Goal: Information Seeking & Learning: Learn about a topic

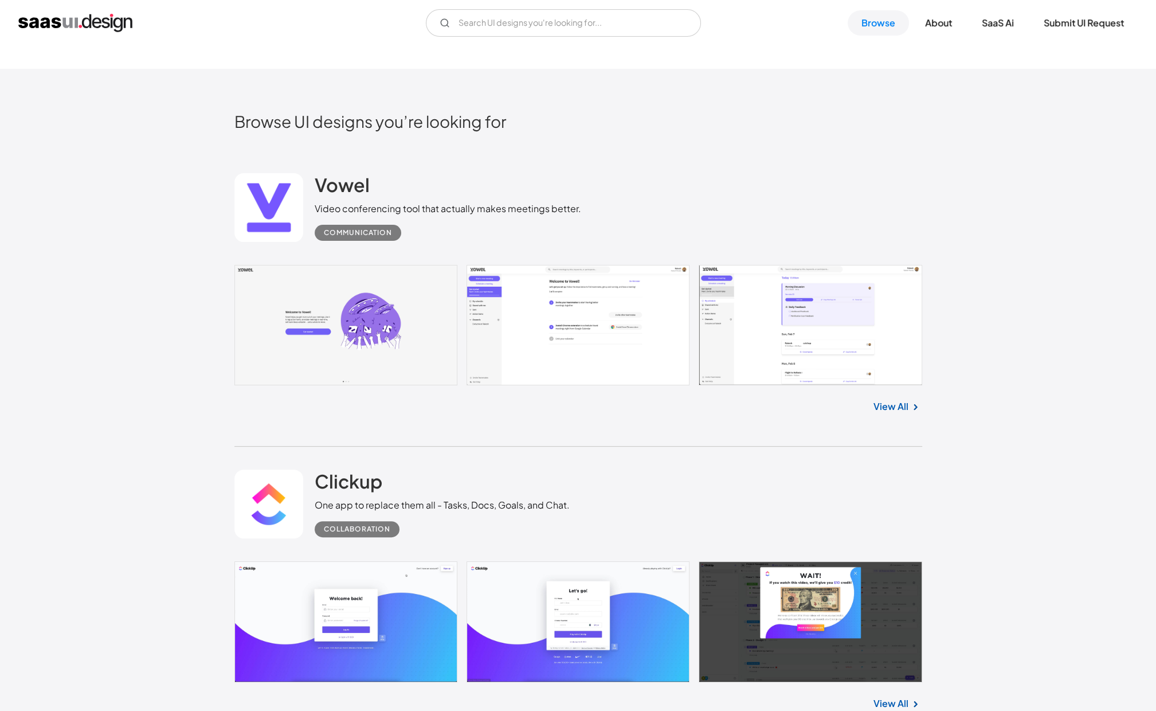
scroll to position [334, 0]
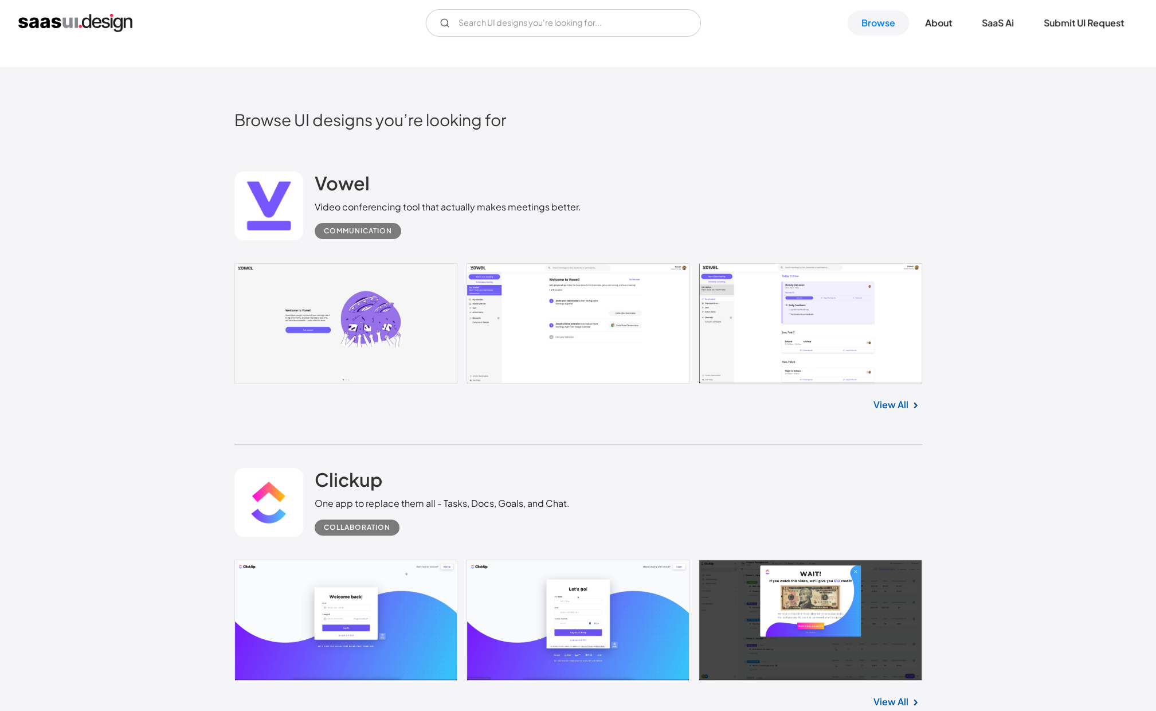
click at [593, 342] on link at bounding box center [578, 323] width 688 height 121
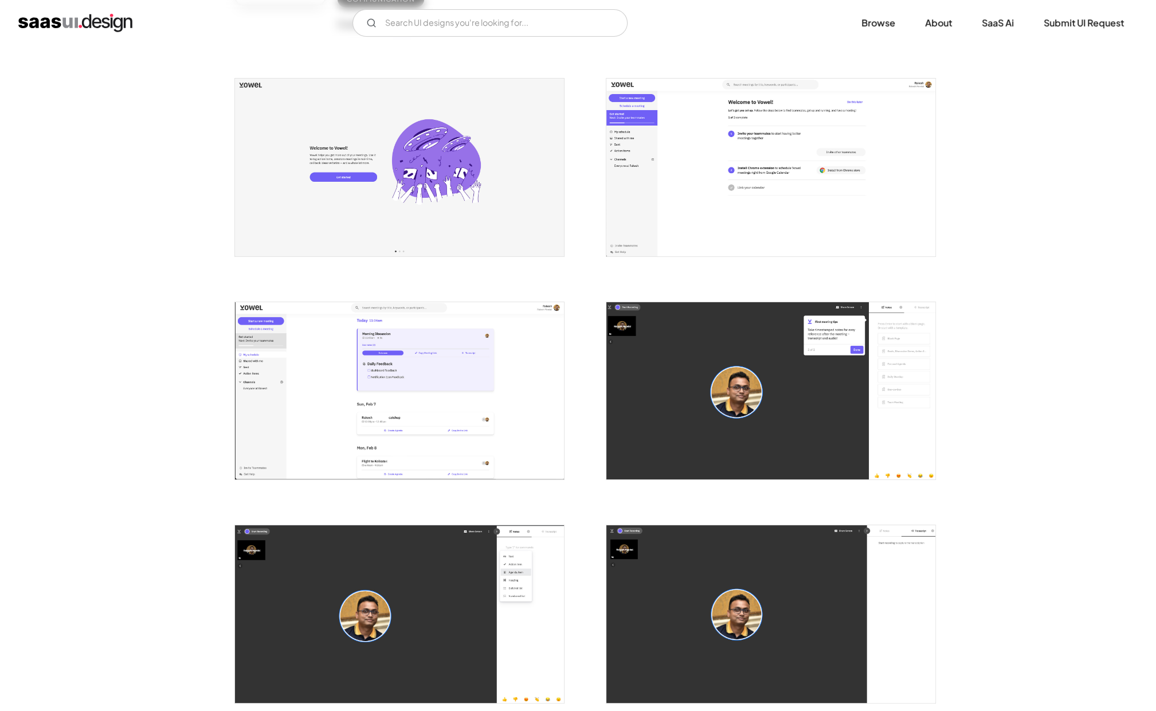
scroll to position [190, 0]
click at [468, 387] on img "open lightbox" at bounding box center [399, 390] width 329 height 177
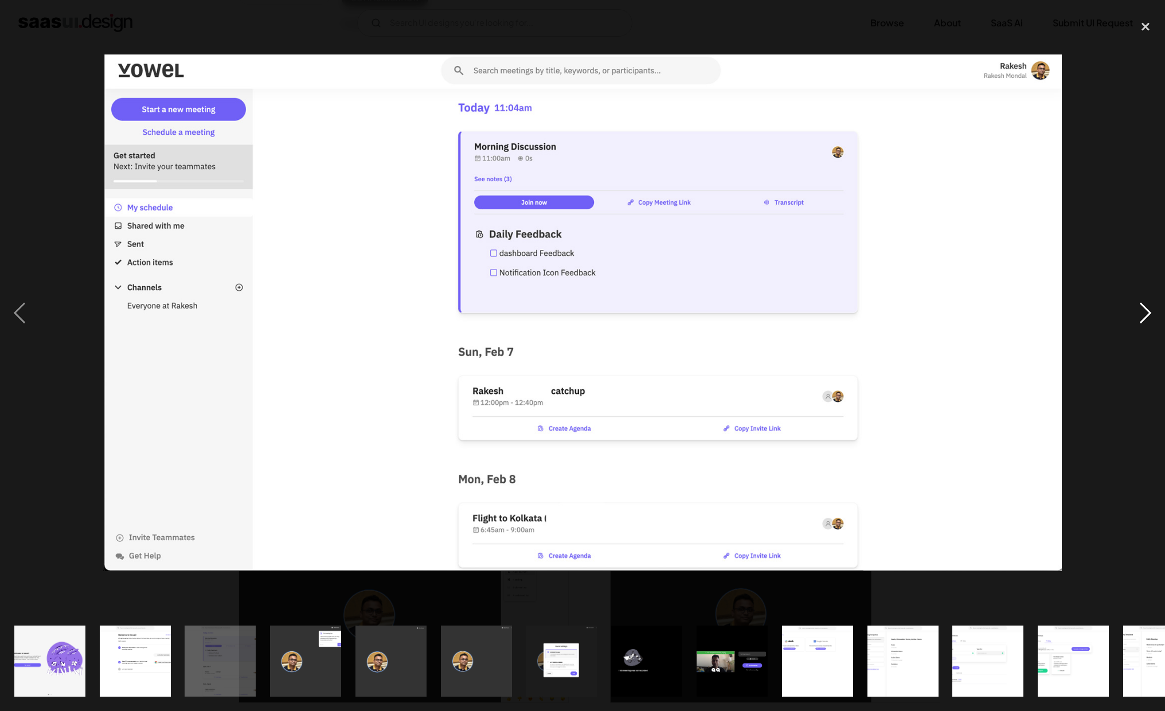
click at [1145, 312] on div "next image" at bounding box center [1145, 312] width 39 height 597
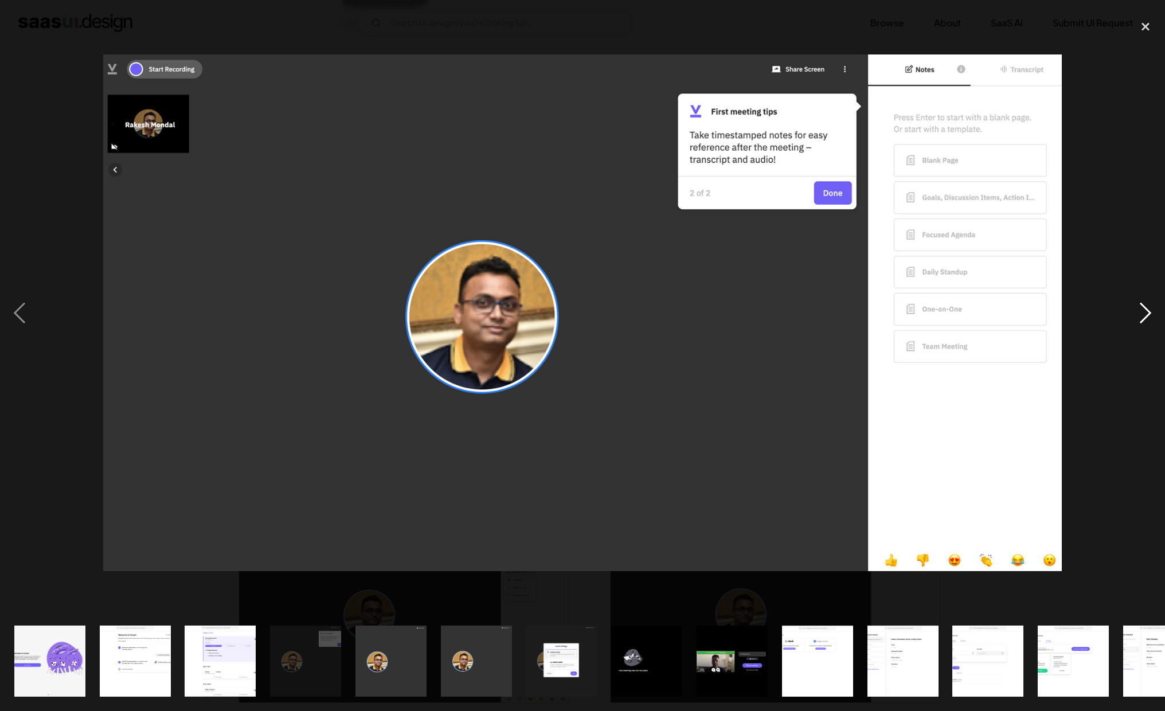
click at [1145, 312] on div "next image" at bounding box center [1145, 312] width 39 height 597
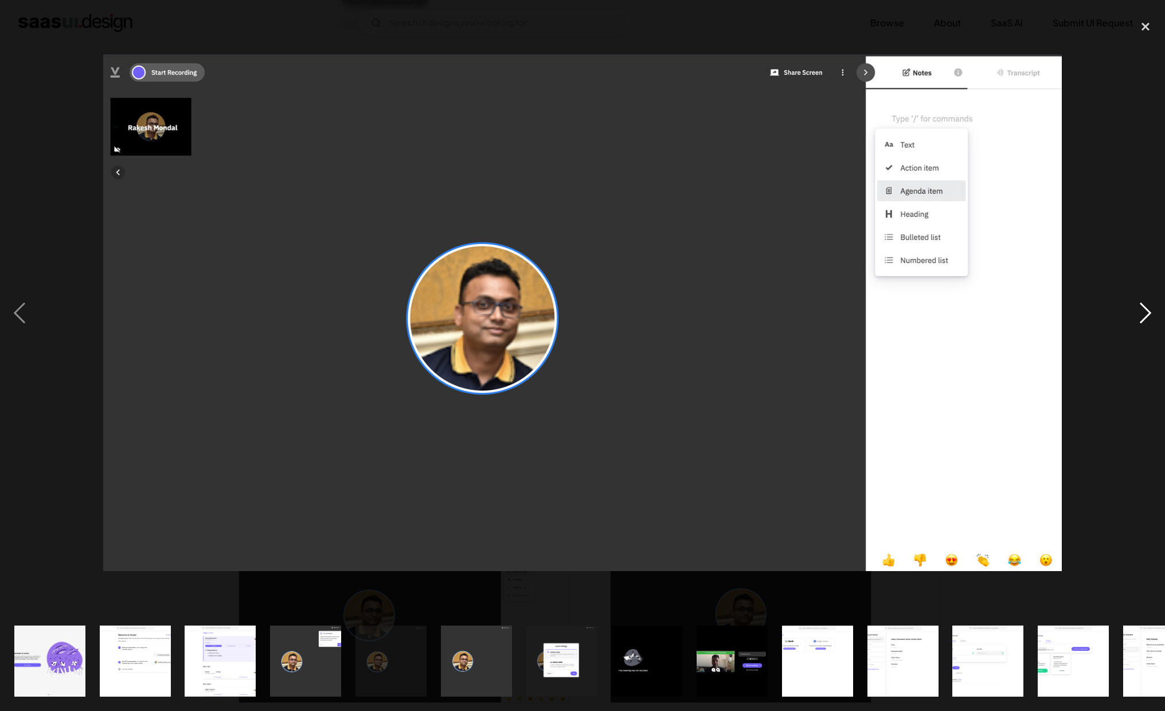
click at [1145, 312] on div "next image" at bounding box center [1145, 312] width 39 height 597
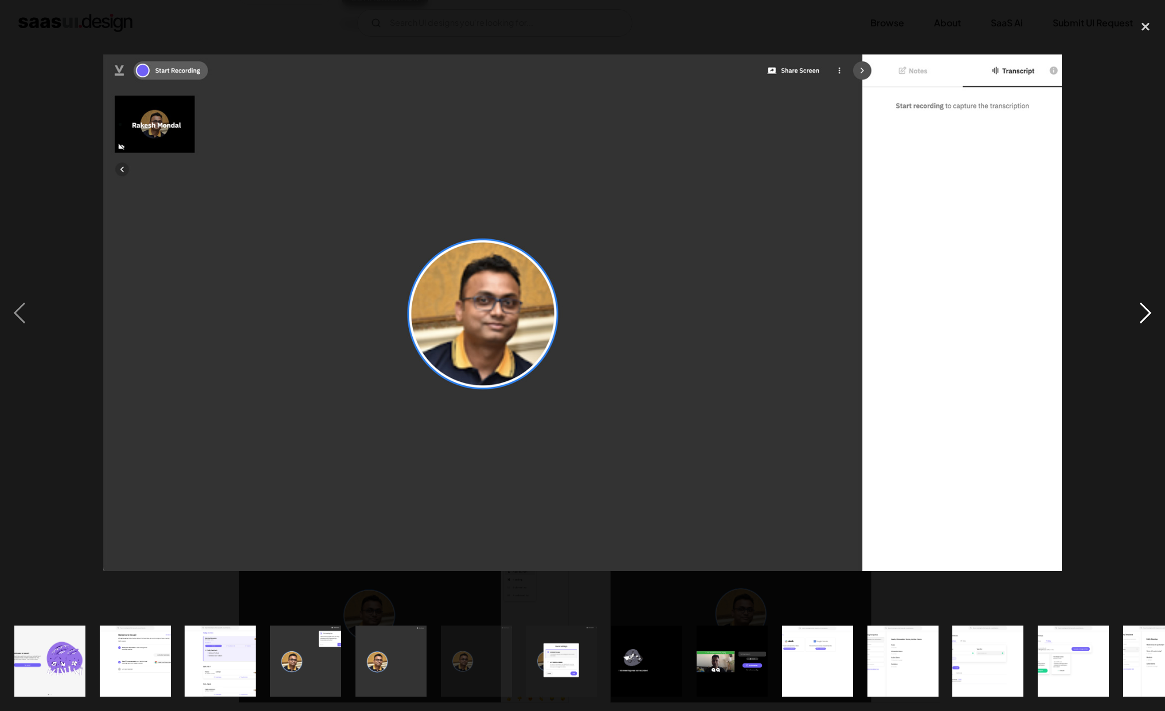
click at [1145, 312] on div "next image" at bounding box center [1145, 312] width 39 height 597
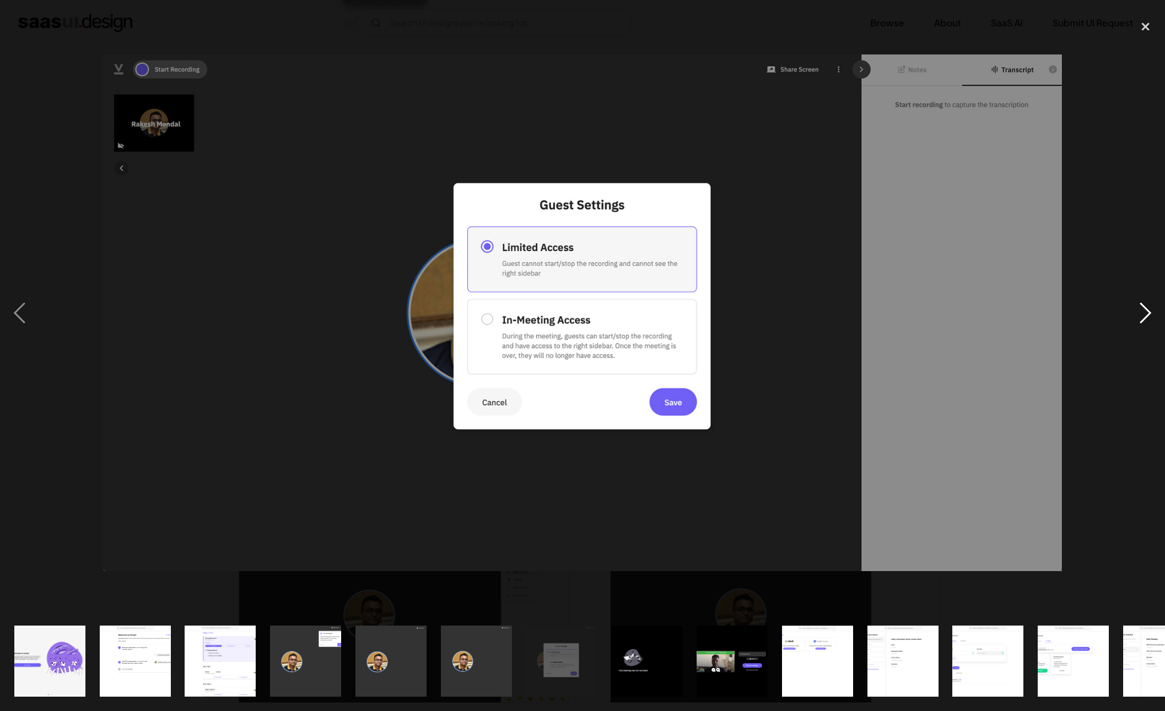
click at [1145, 312] on div "next image" at bounding box center [1145, 312] width 39 height 597
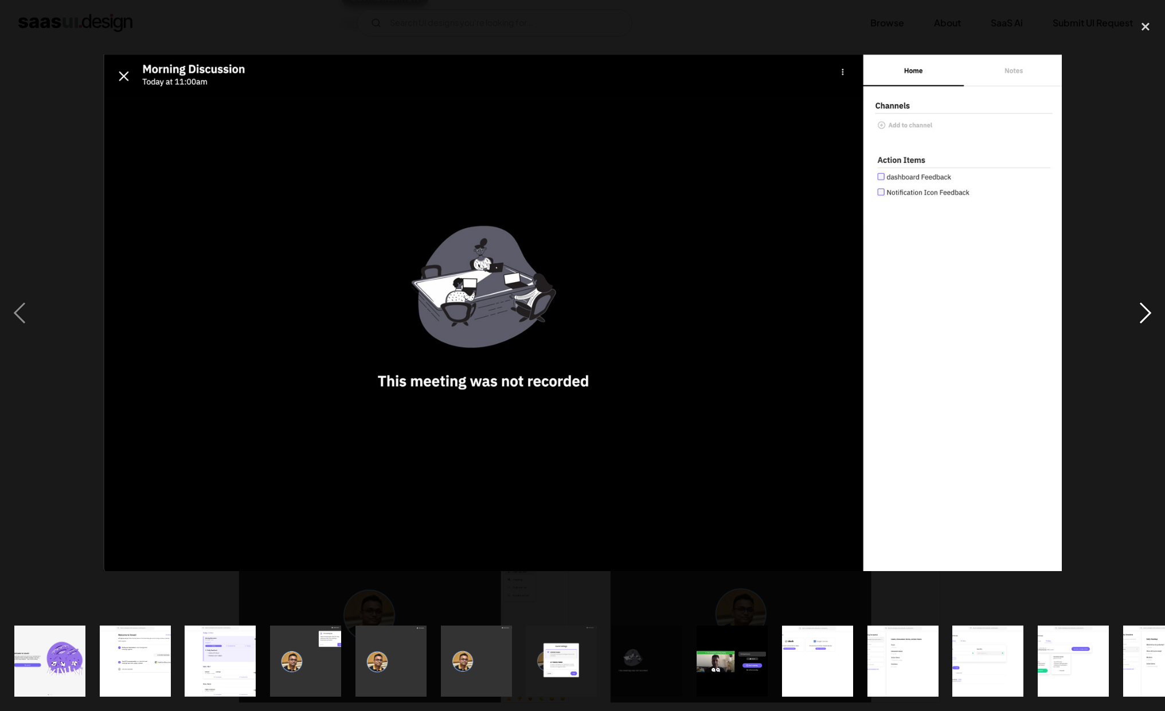
click at [1145, 312] on div "next image" at bounding box center [1145, 312] width 39 height 597
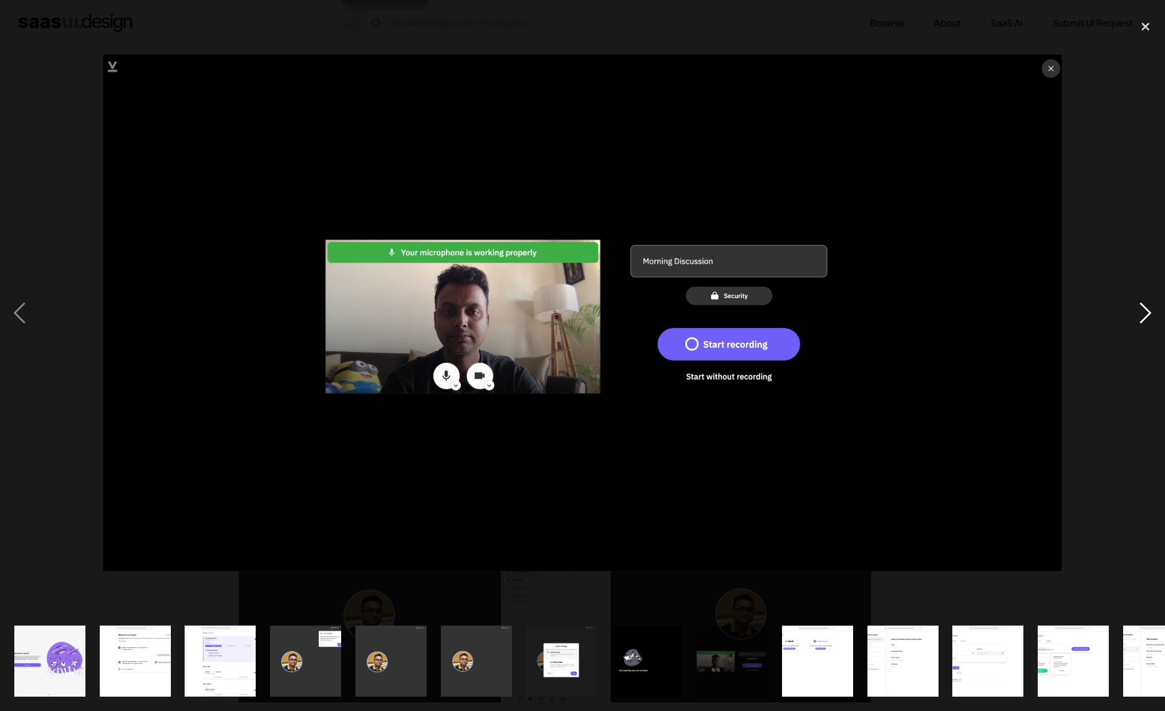
click at [1145, 312] on div "next image" at bounding box center [1145, 312] width 39 height 597
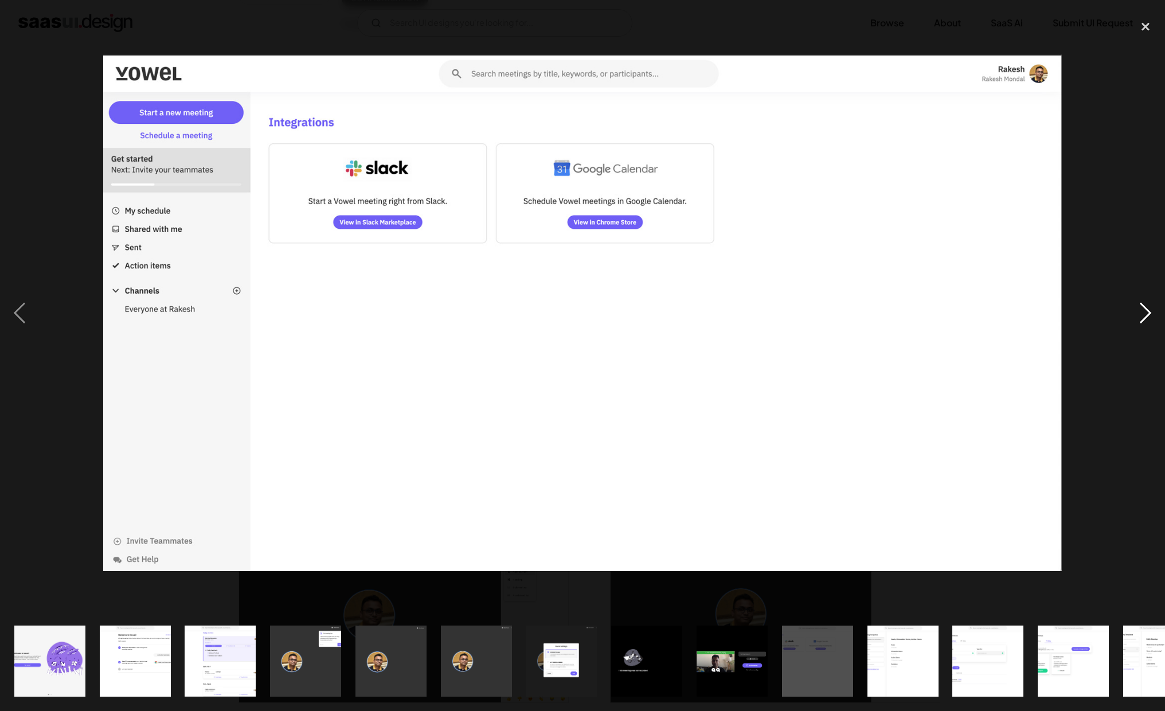
click at [1145, 312] on div "next image" at bounding box center [1145, 312] width 39 height 597
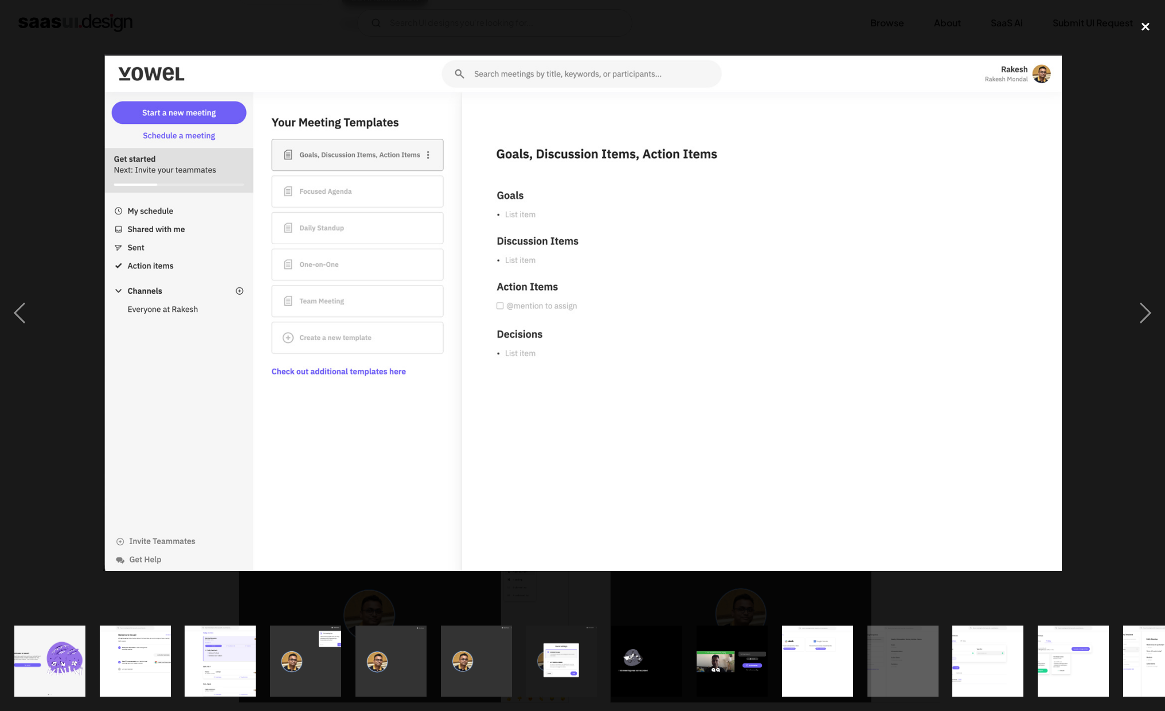
click at [1146, 19] on div "close lightbox" at bounding box center [1145, 26] width 39 height 25
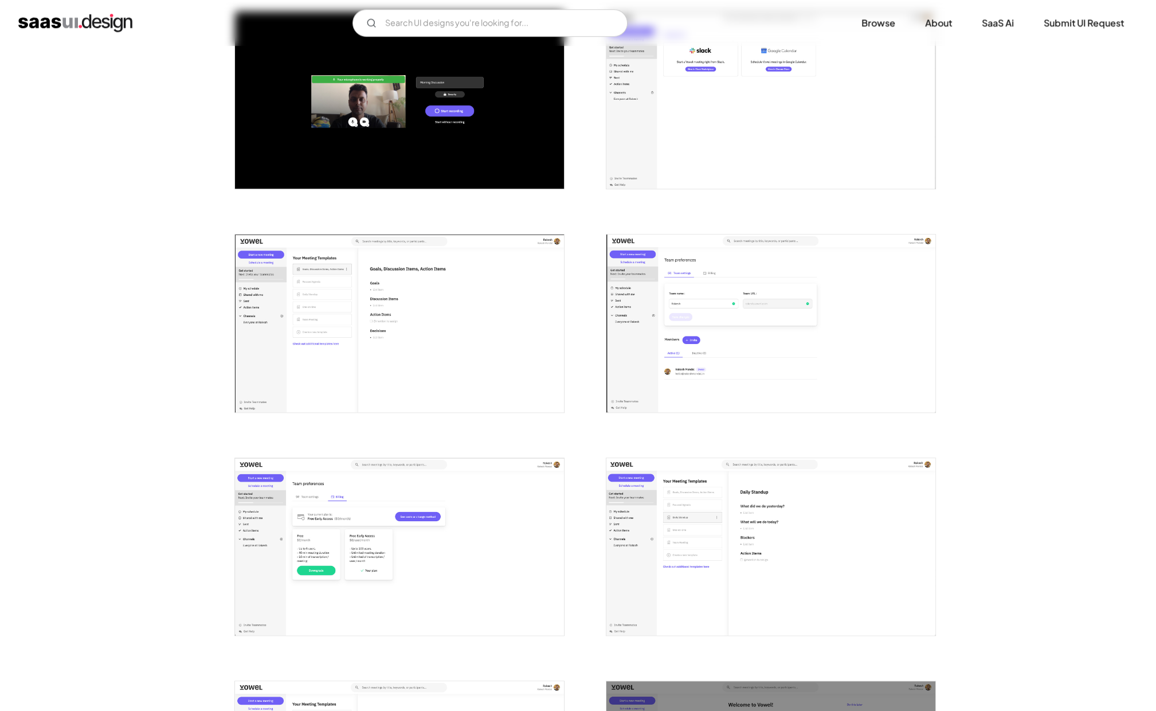
scroll to position [1151, 0]
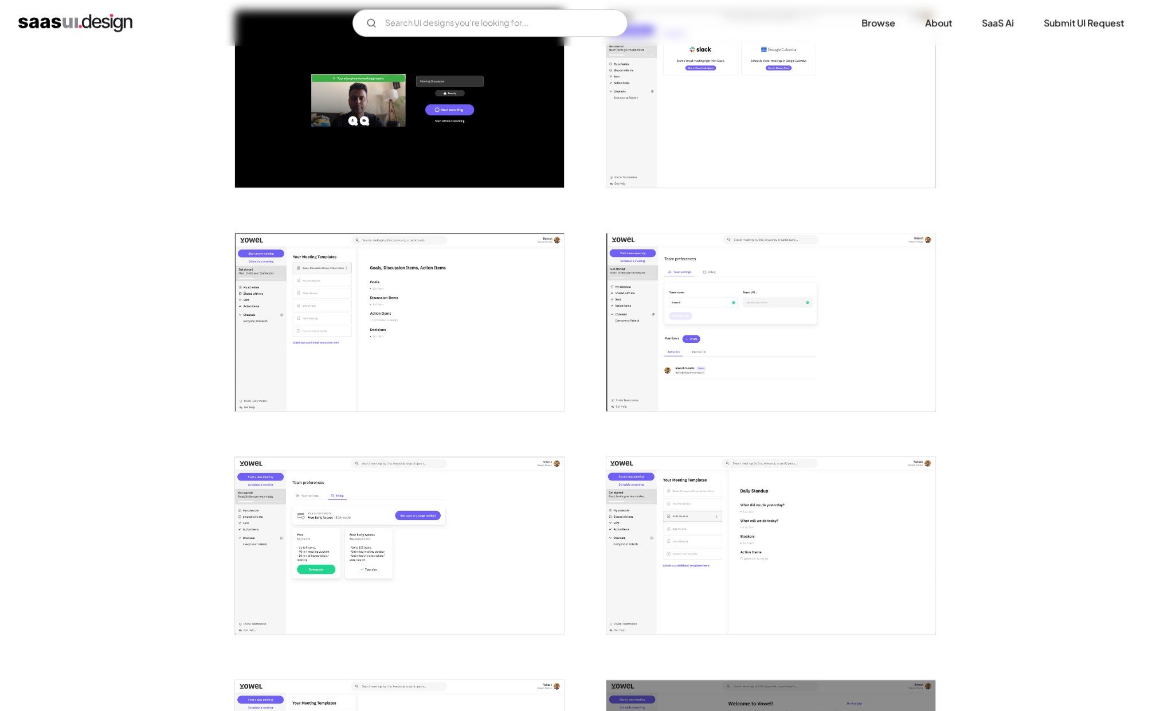
click at [417, 388] on img "open lightbox" at bounding box center [399, 321] width 329 height 177
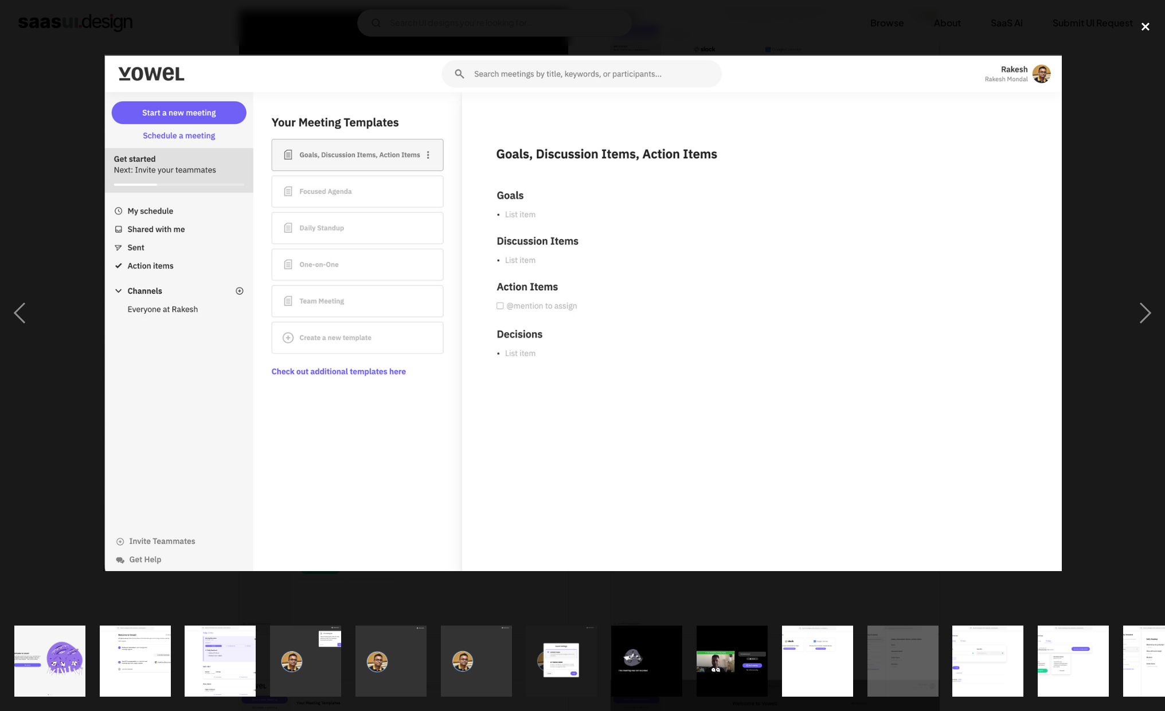
click at [1146, 24] on div "close lightbox" at bounding box center [1145, 26] width 39 height 25
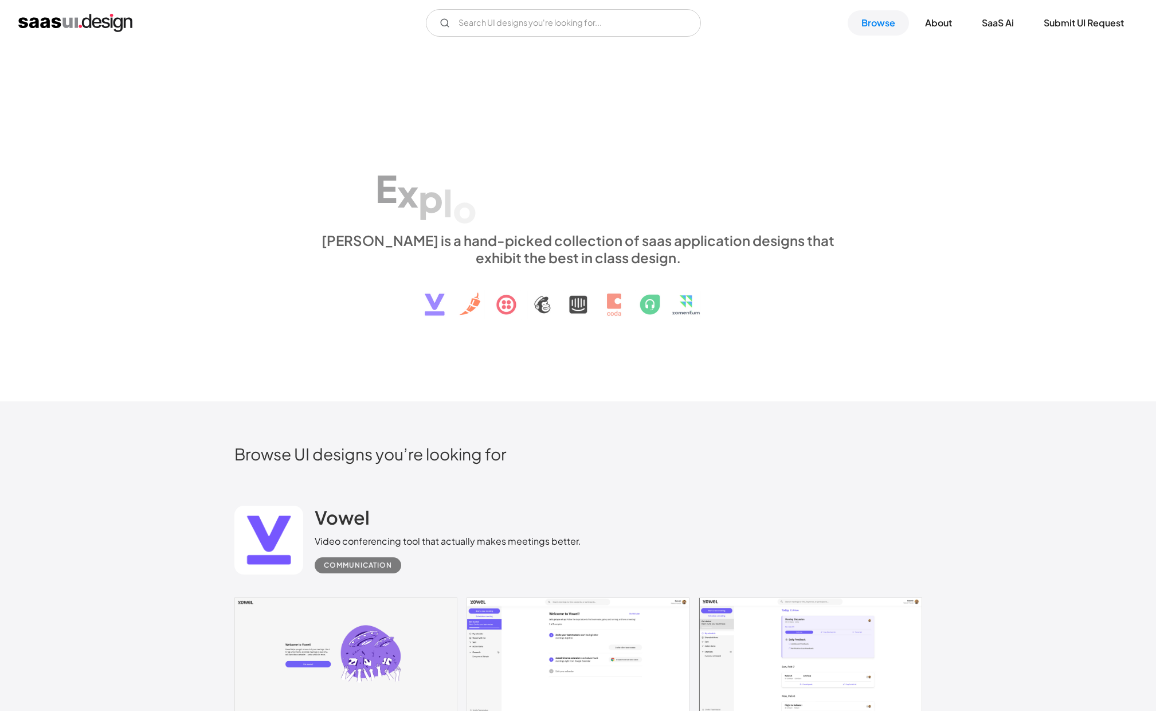
scroll to position [334, 0]
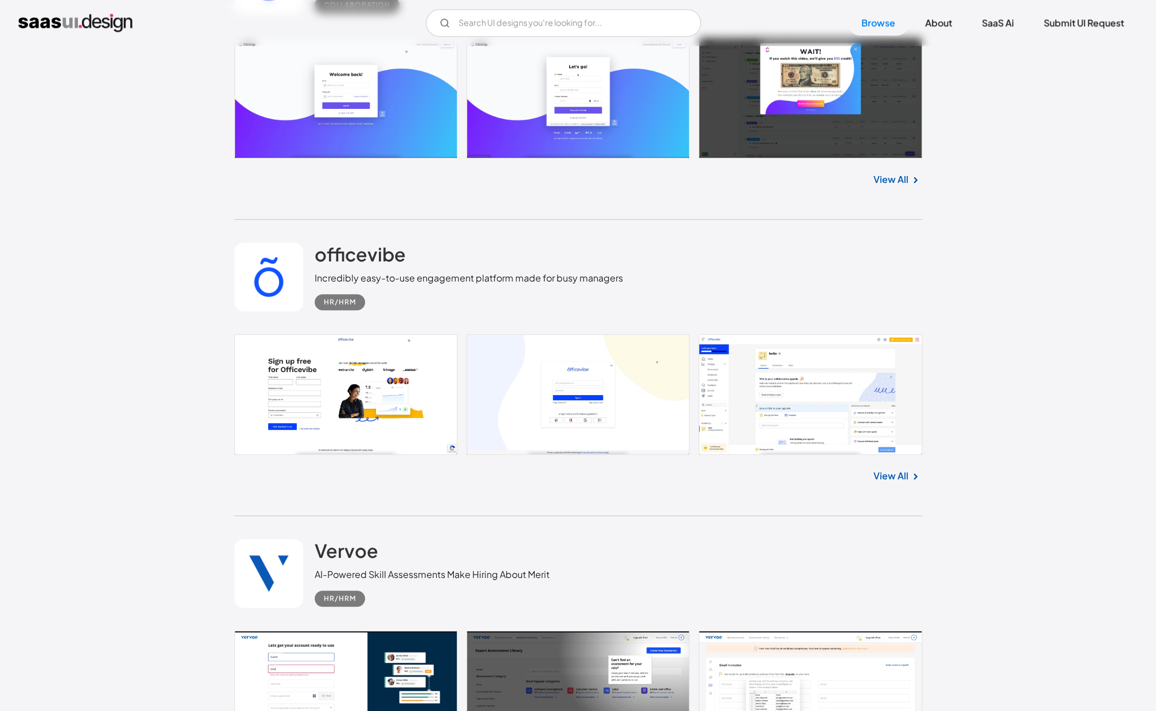
scroll to position [857, 0]
click at [793, 412] on link at bounding box center [578, 394] width 688 height 120
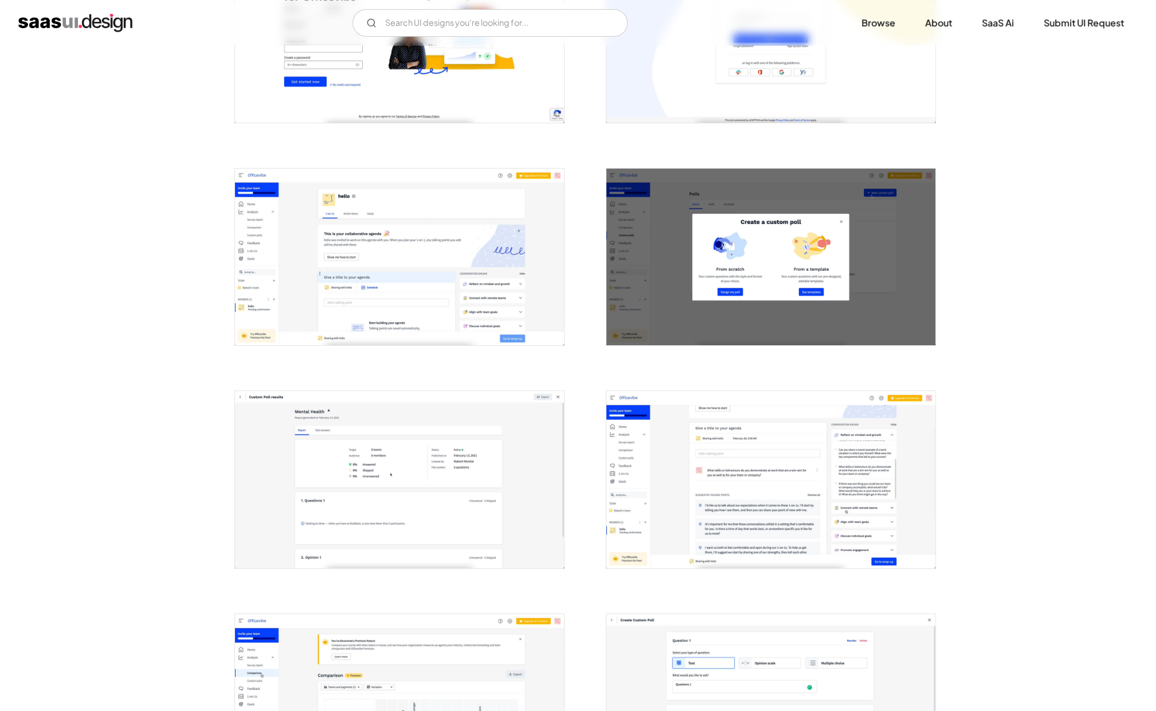
scroll to position [324, 0]
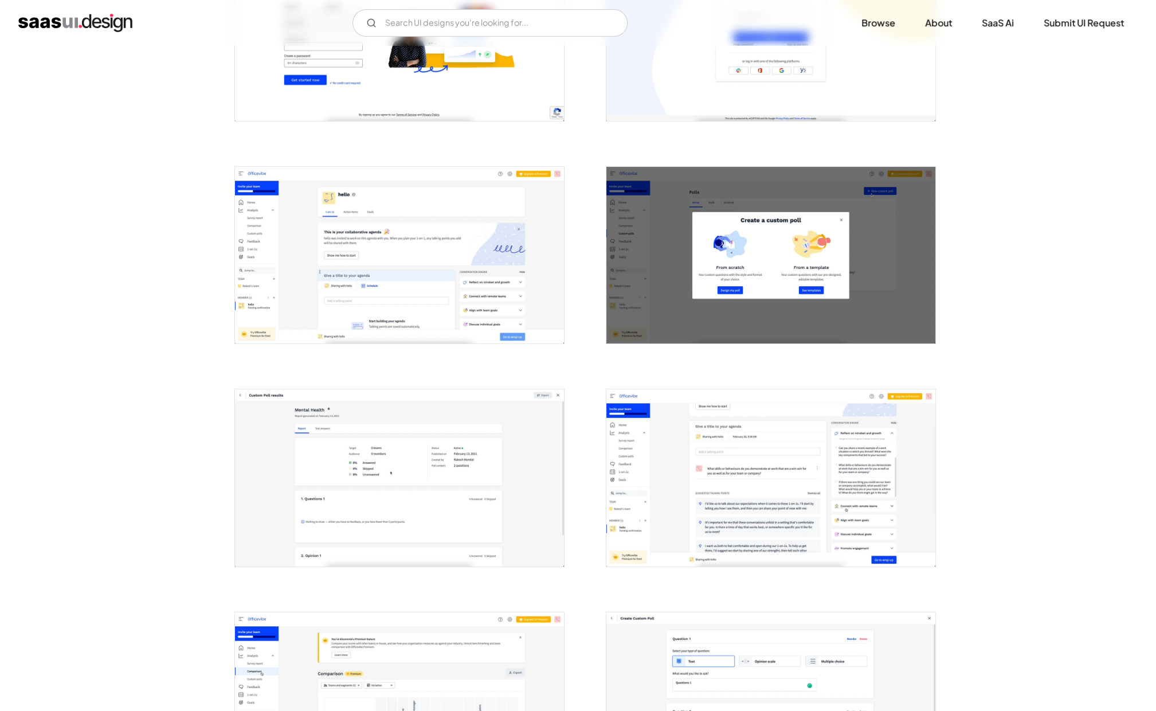
click at [454, 334] on img "open lightbox" at bounding box center [399, 255] width 329 height 177
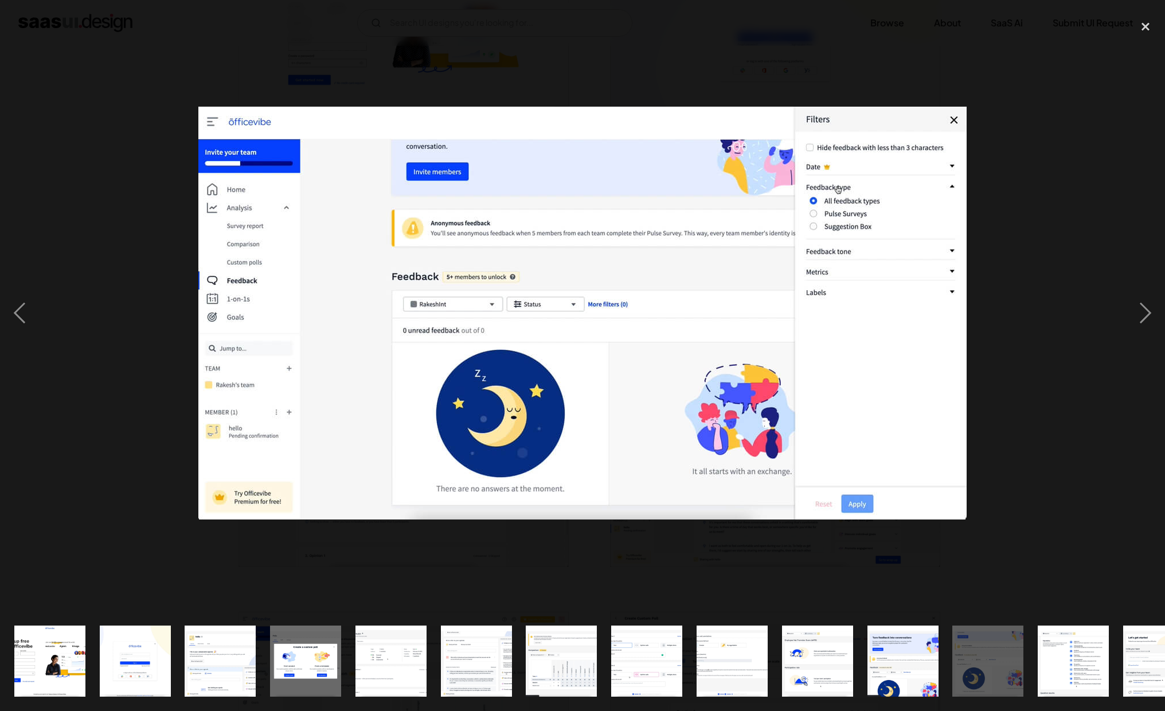
click at [1071, 195] on div at bounding box center [582, 312] width 1165 height 597
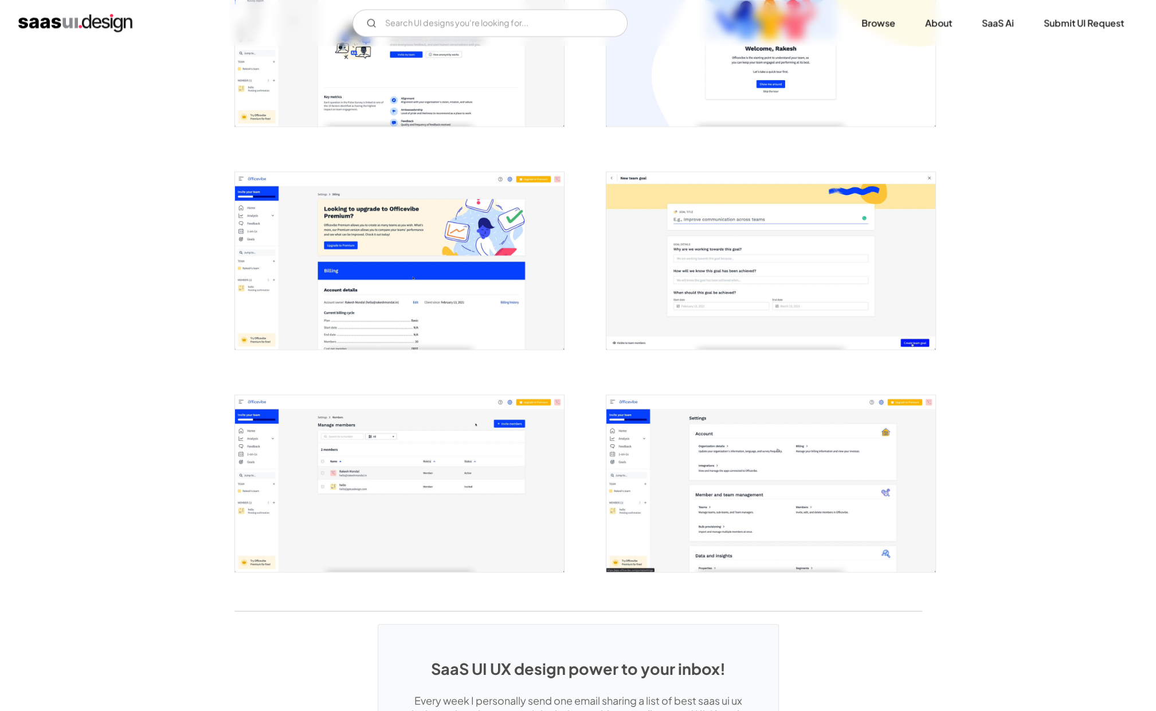
scroll to position [2324, 0]
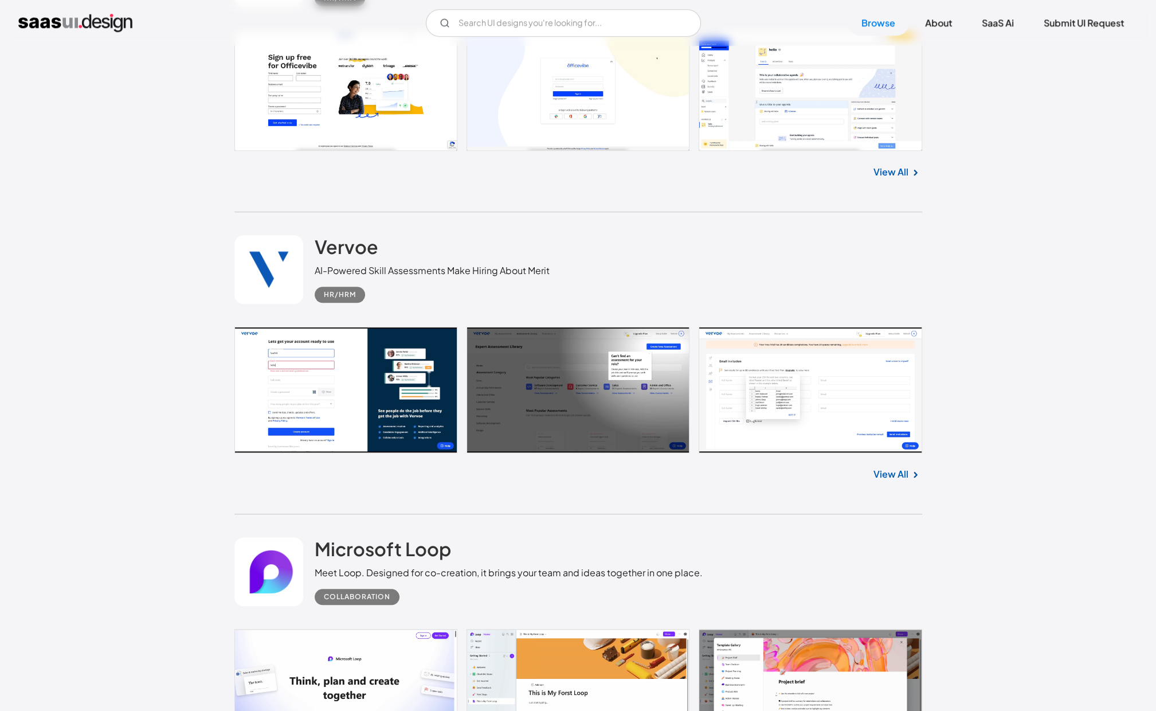
scroll to position [1161, 0]
click at [326, 418] on link at bounding box center [578, 389] width 688 height 126
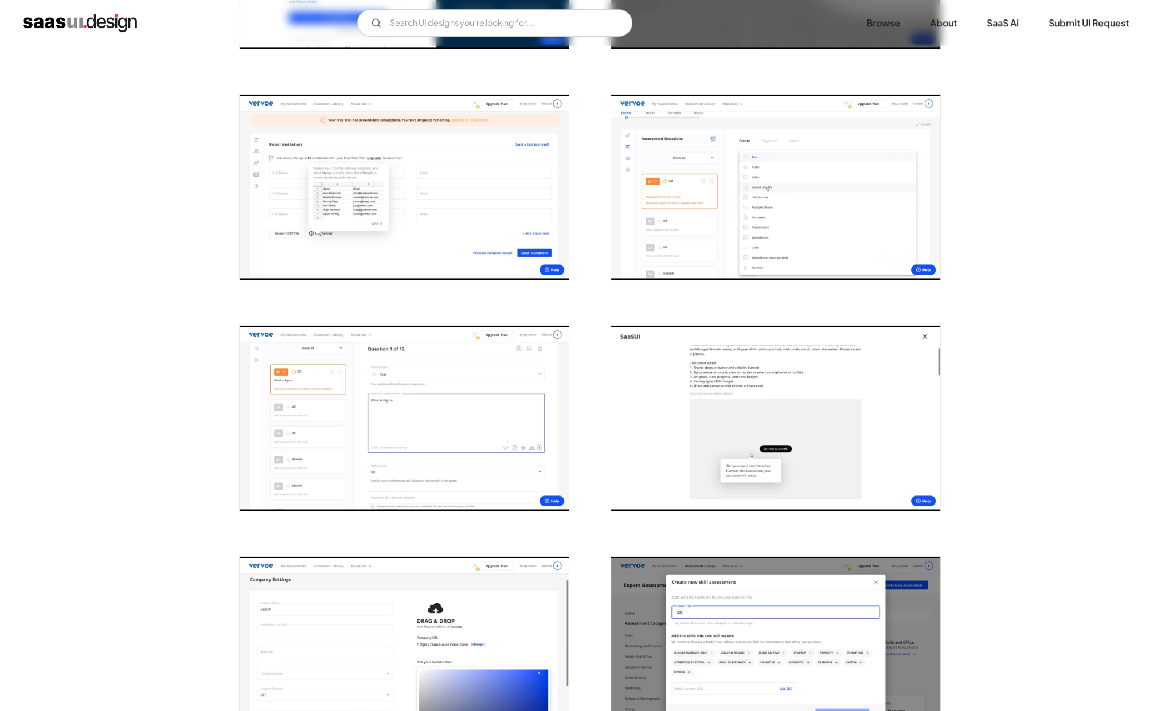
scroll to position [405, 0]
click at [774, 193] on img "open lightbox" at bounding box center [770, 186] width 329 height 185
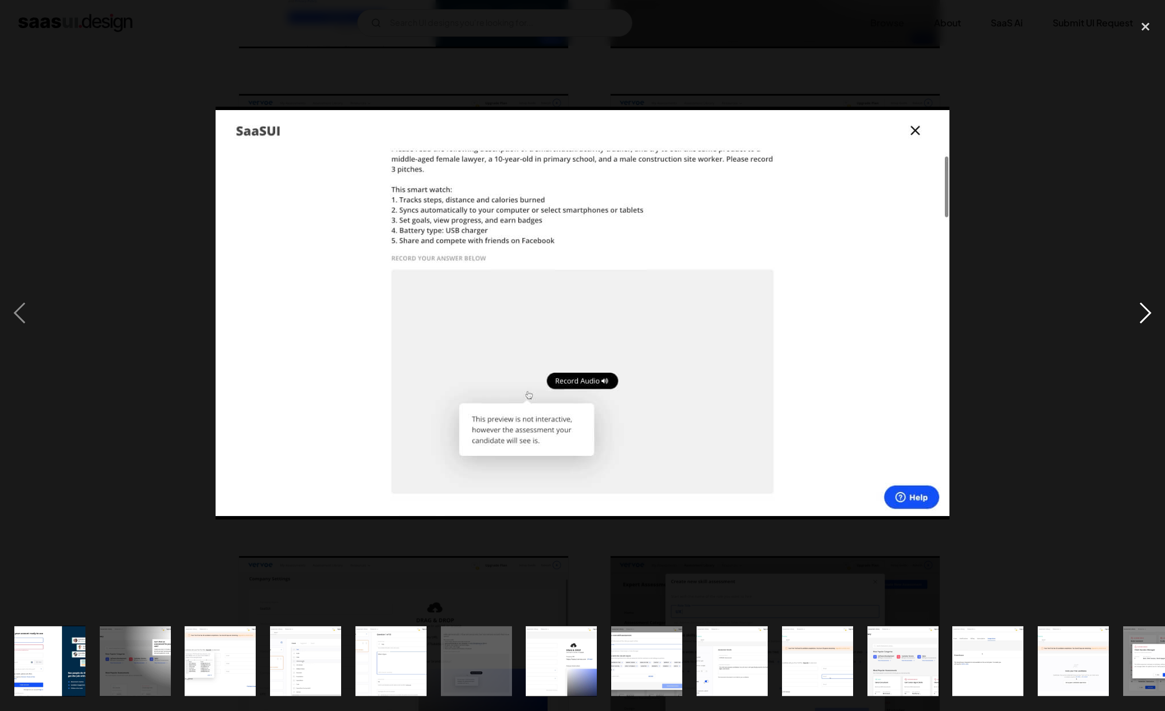
click at [1142, 316] on div "next image" at bounding box center [1145, 312] width 39 height 597
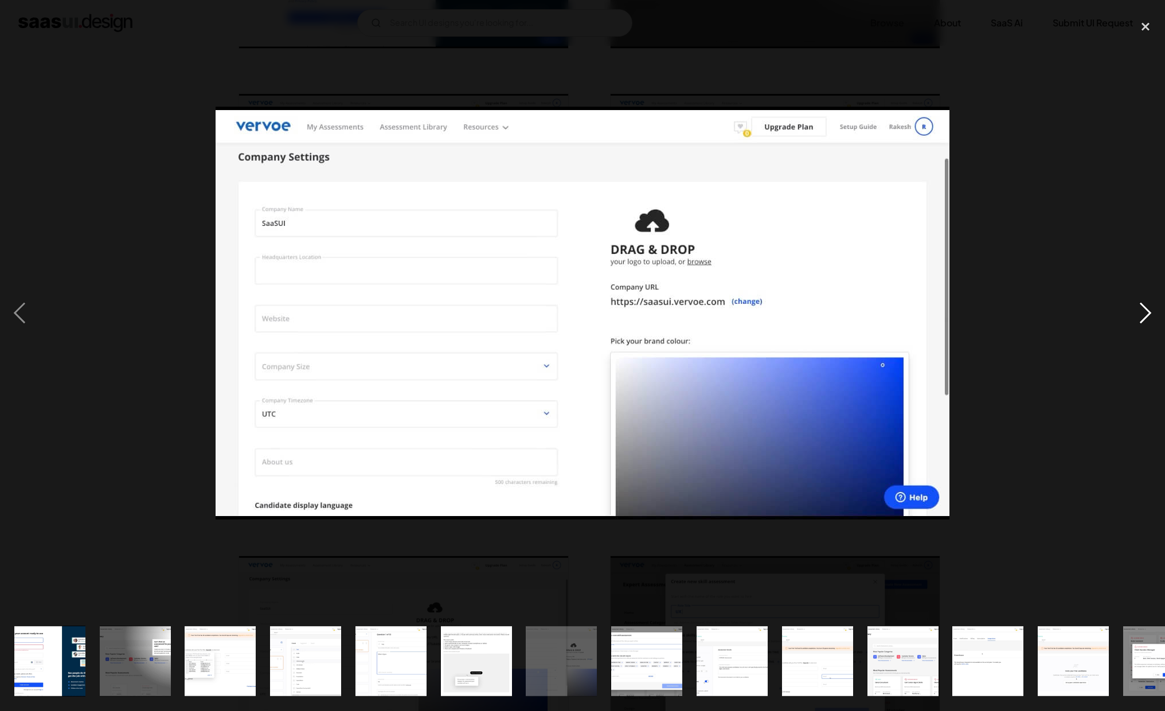
click at [1142, 316] on div "next image" at bounding box center [1145, 312] width 39 height 597
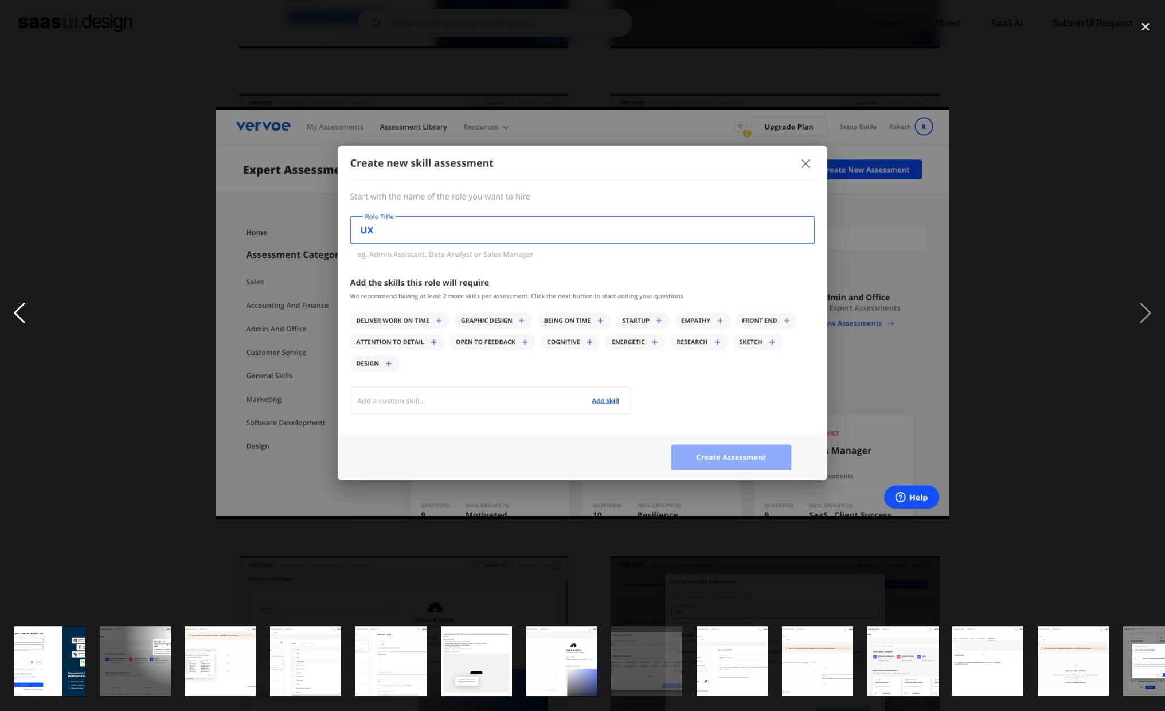
click at [21, 319] on div "previous image" at bounding box center [19, 312] width 39 height 597
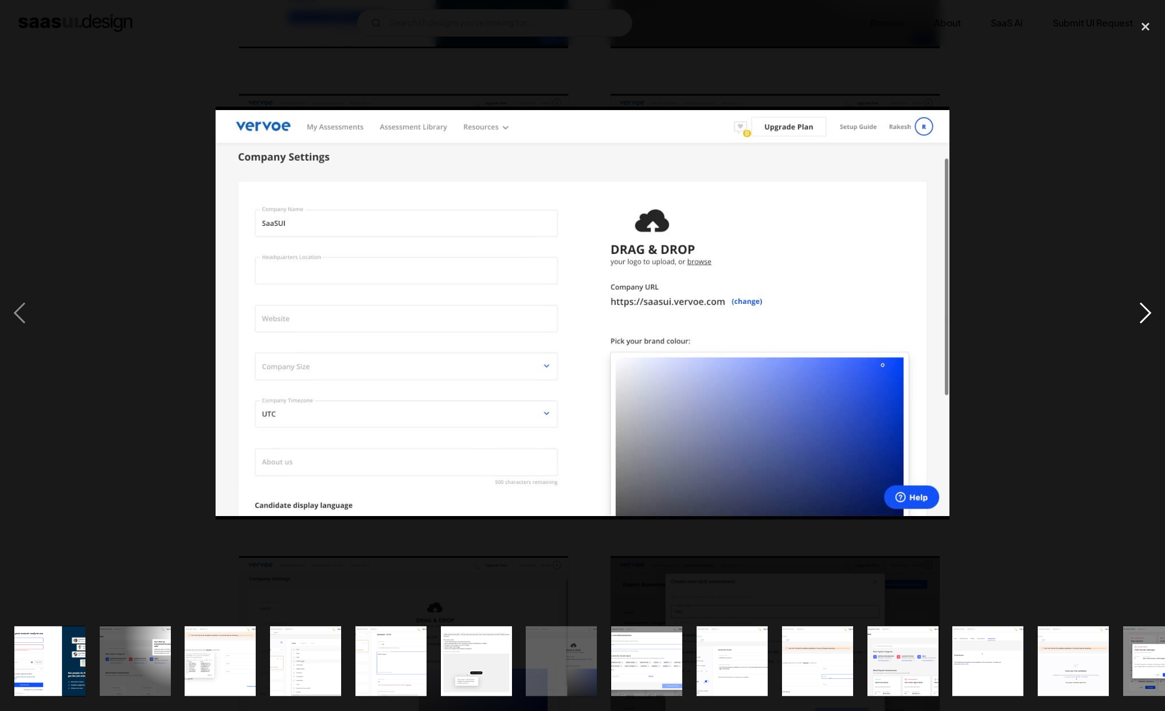
click at [1142, 311] on div "next image" at bounding box center [1145, 312] width 39 height 597
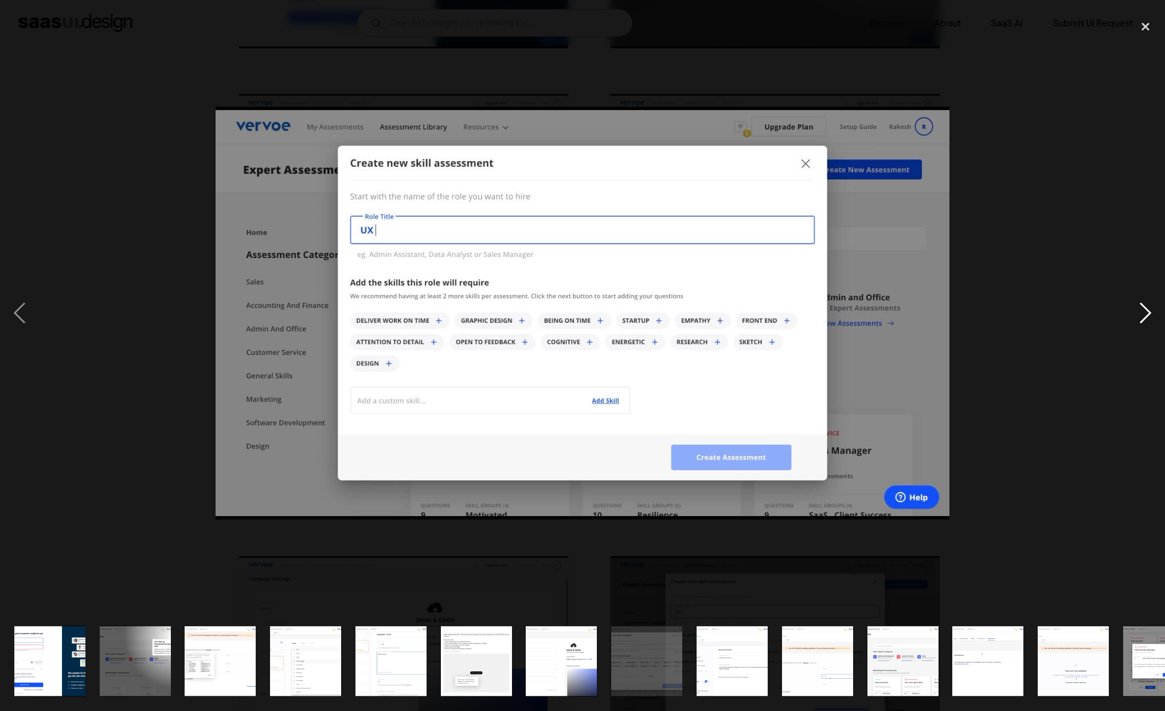
click at [1132, 314] on div "next image" at bounding box center [1145, 312] width 39 height 597
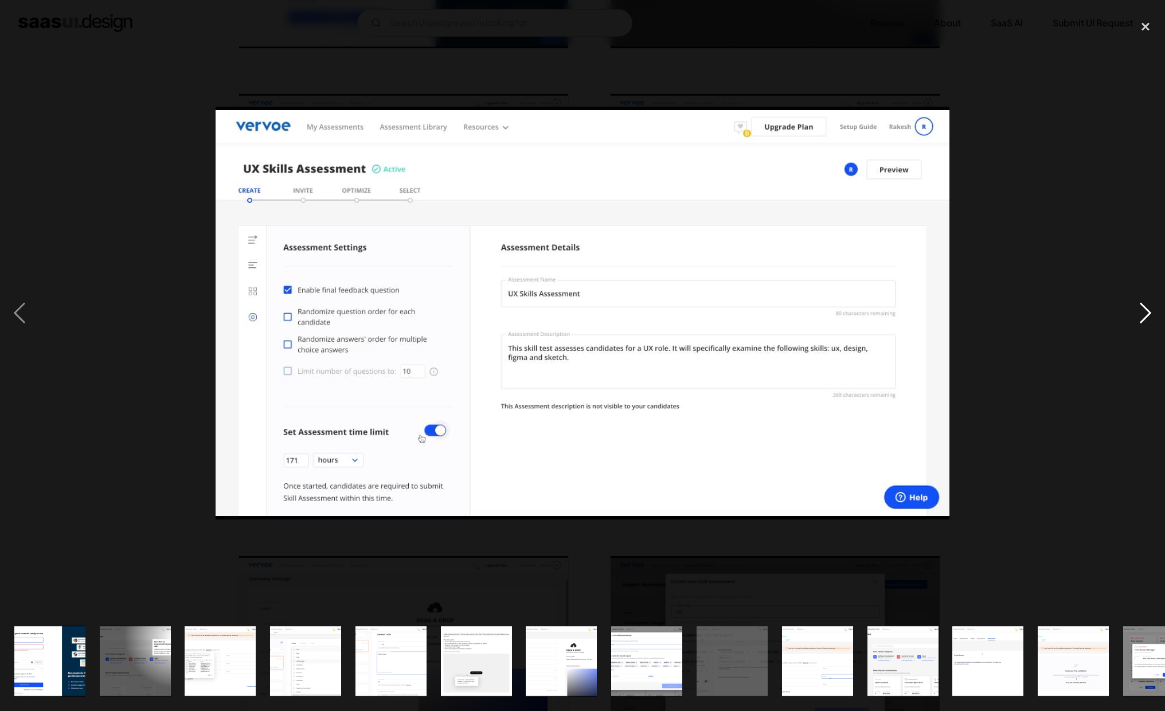
click at [1132, 314] on div "next image" at bounding box center [1145, 312] width 39 height 597
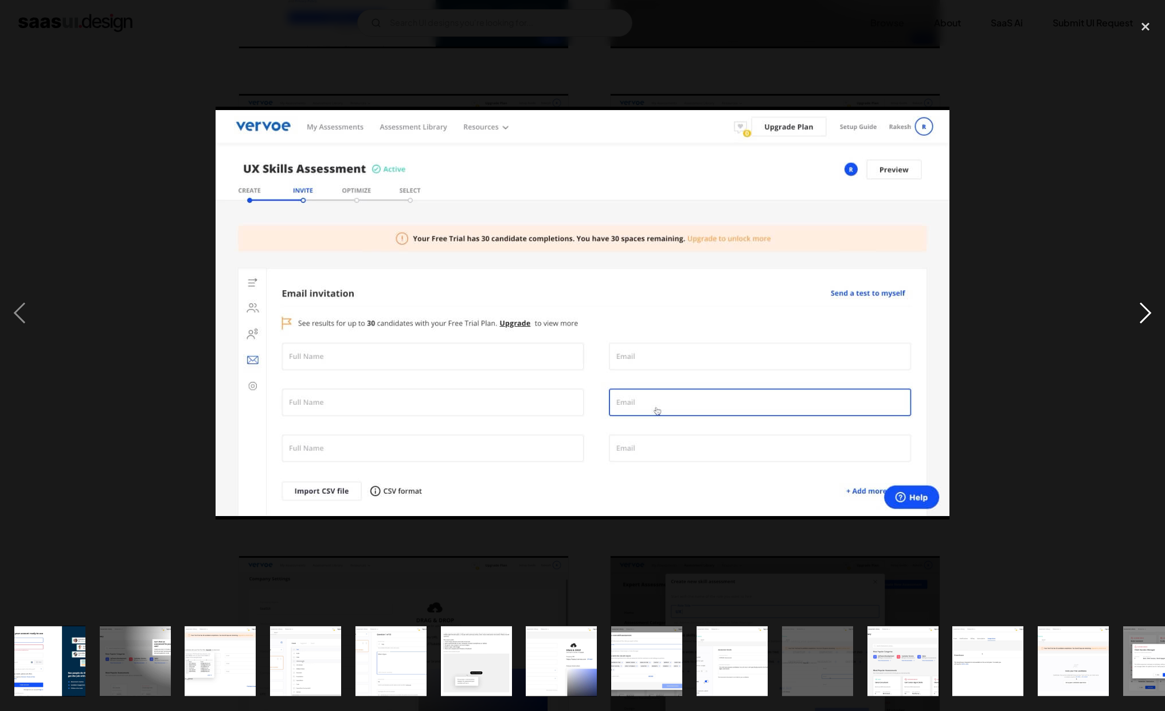
click at [1132, 314] on div "next image" at bounding box center [1145, 312] width 39 height 597
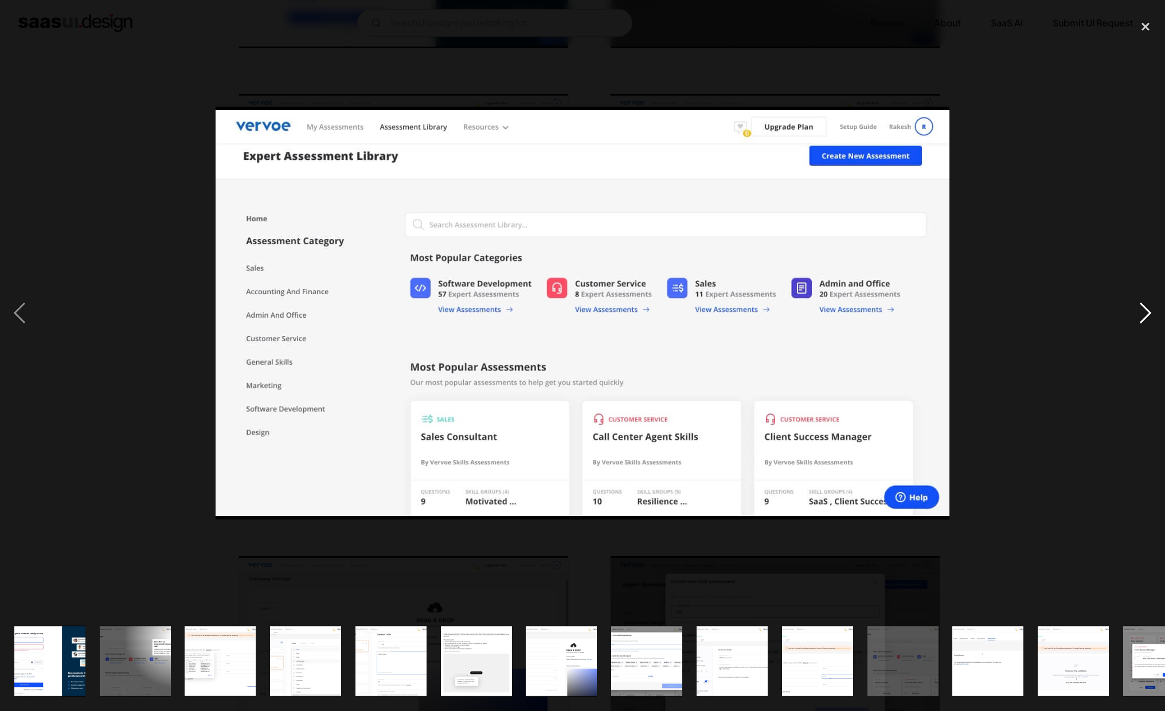
click at [1132, 314] on div "next image" at bounding box center [1145, 312] width 39 height 597
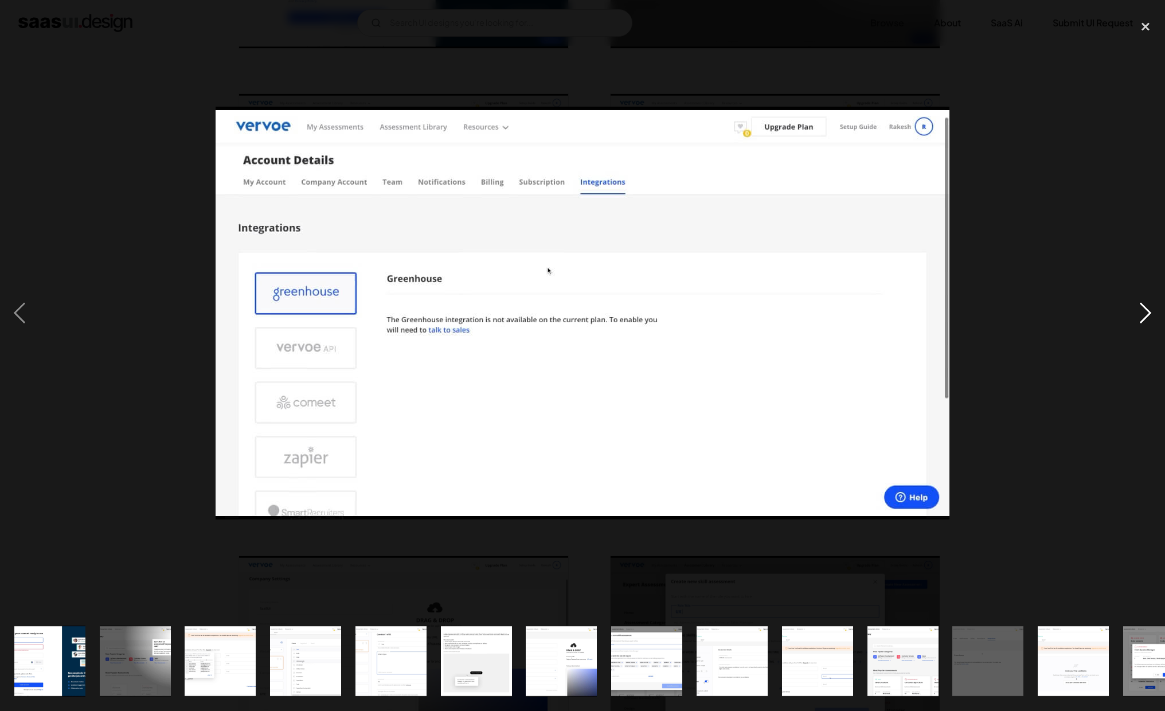
click at [1132, 314] on div "next image" at bounding box center [1145, 312] width 39 height 597
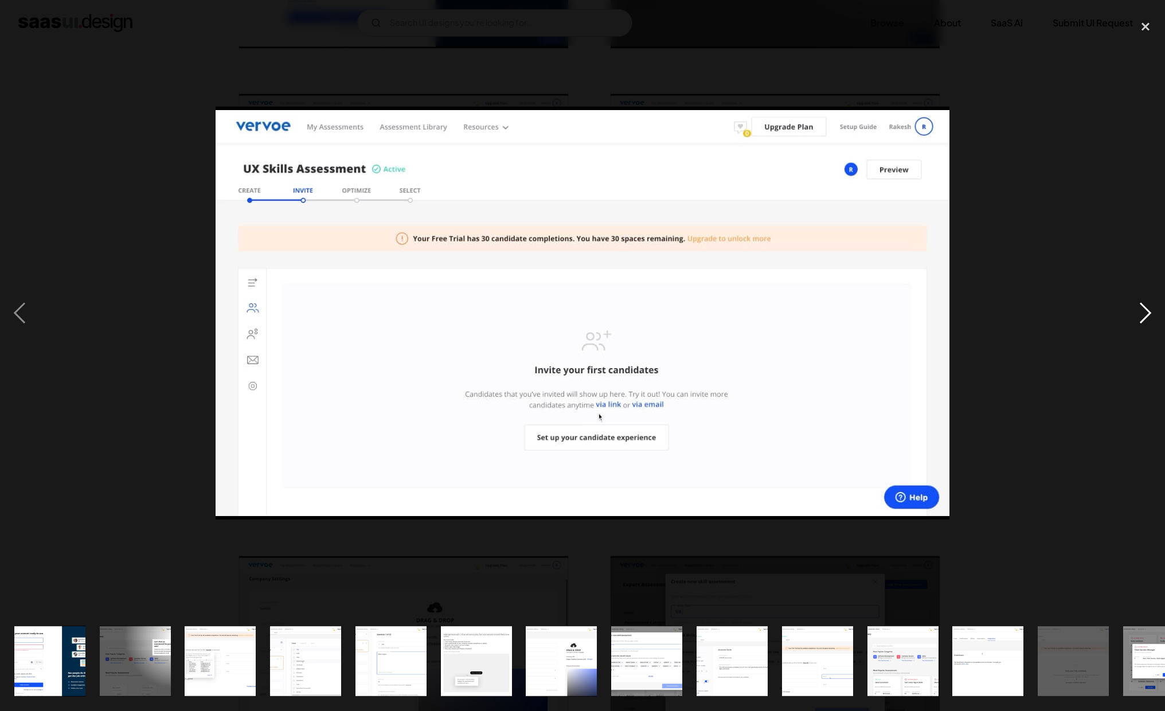
click at [1132, 314] on div "next image" at bounding box center [1145, 312] width 39 height 597
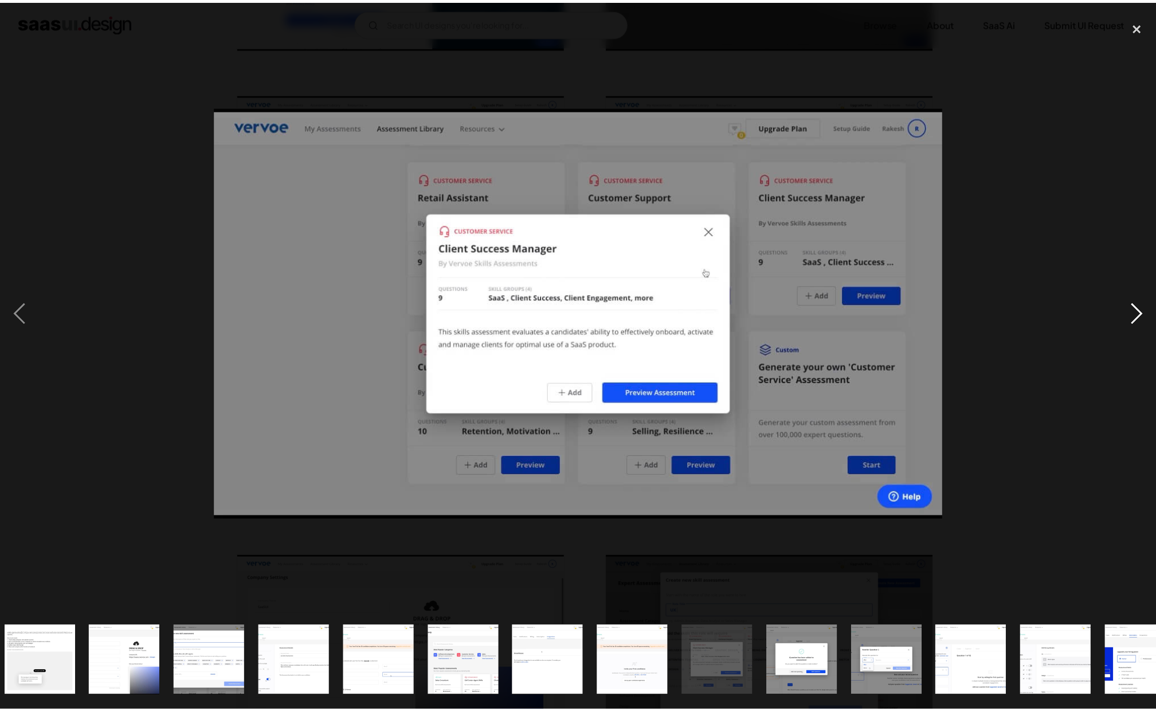
scroll to position [0, 555]
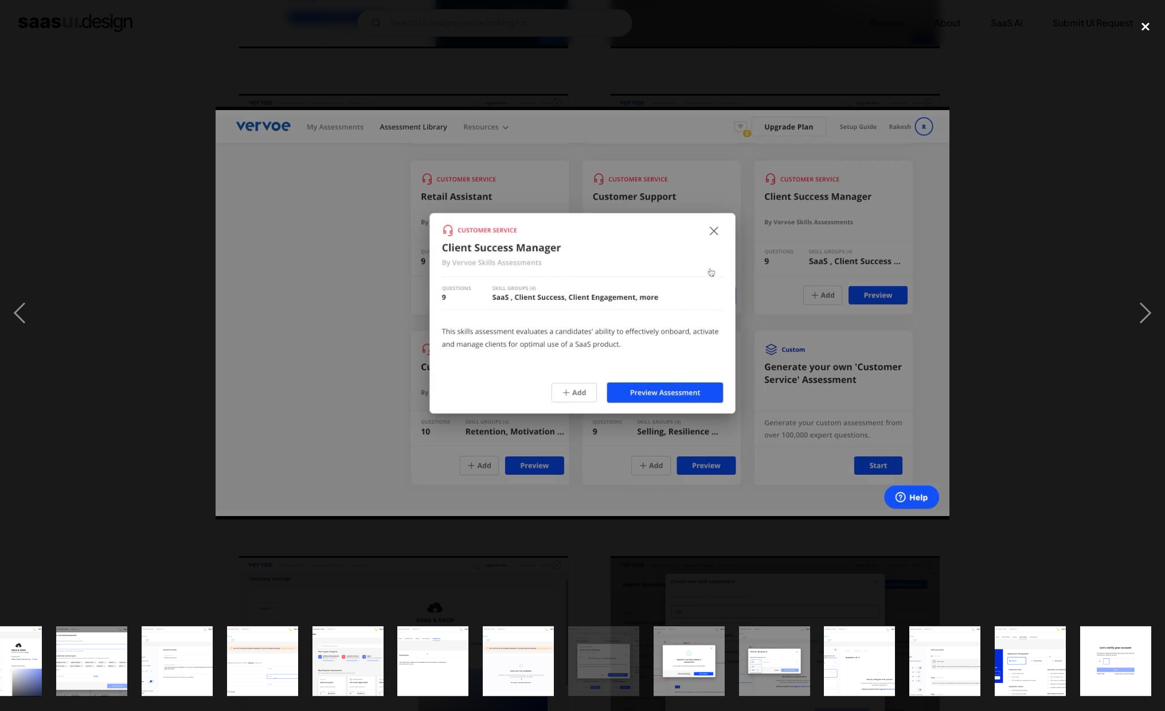
click at [1140, 35] on div "close lightbox" at bounding box center [1145, 26] width 39 height 25
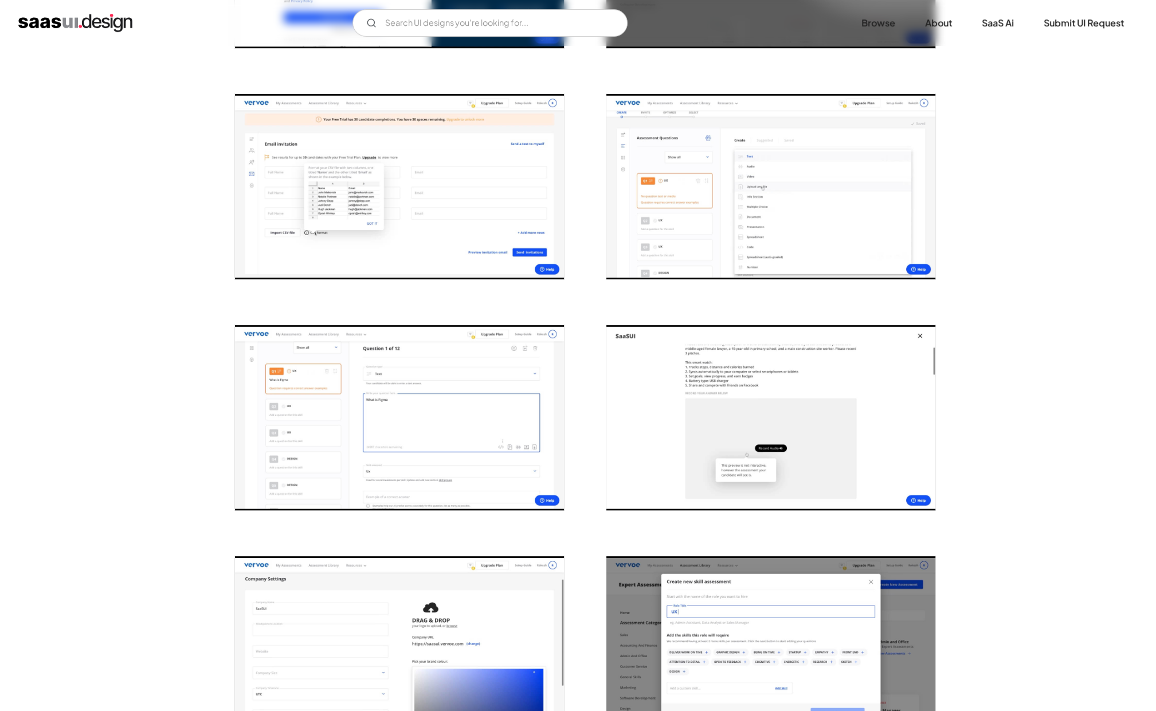
scroll to position [0, 0]
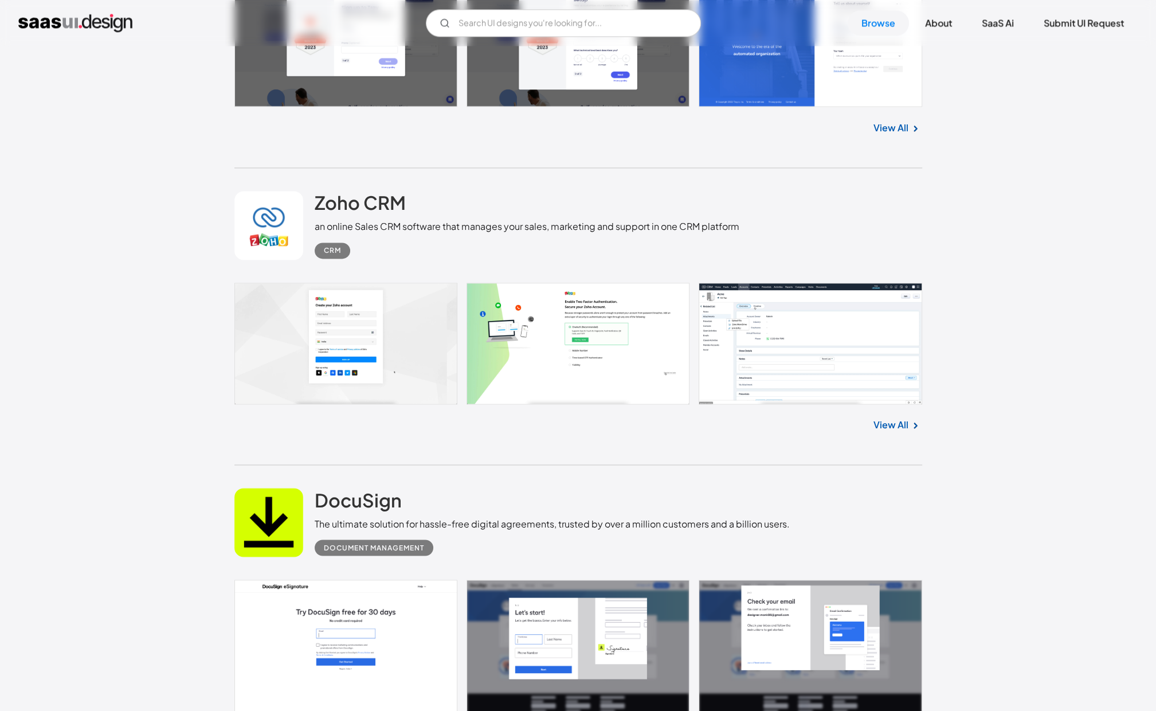
scroll to position [2438, 0]
click at [834, 350] on link at bounding box center [578, 343] width 688 height 122
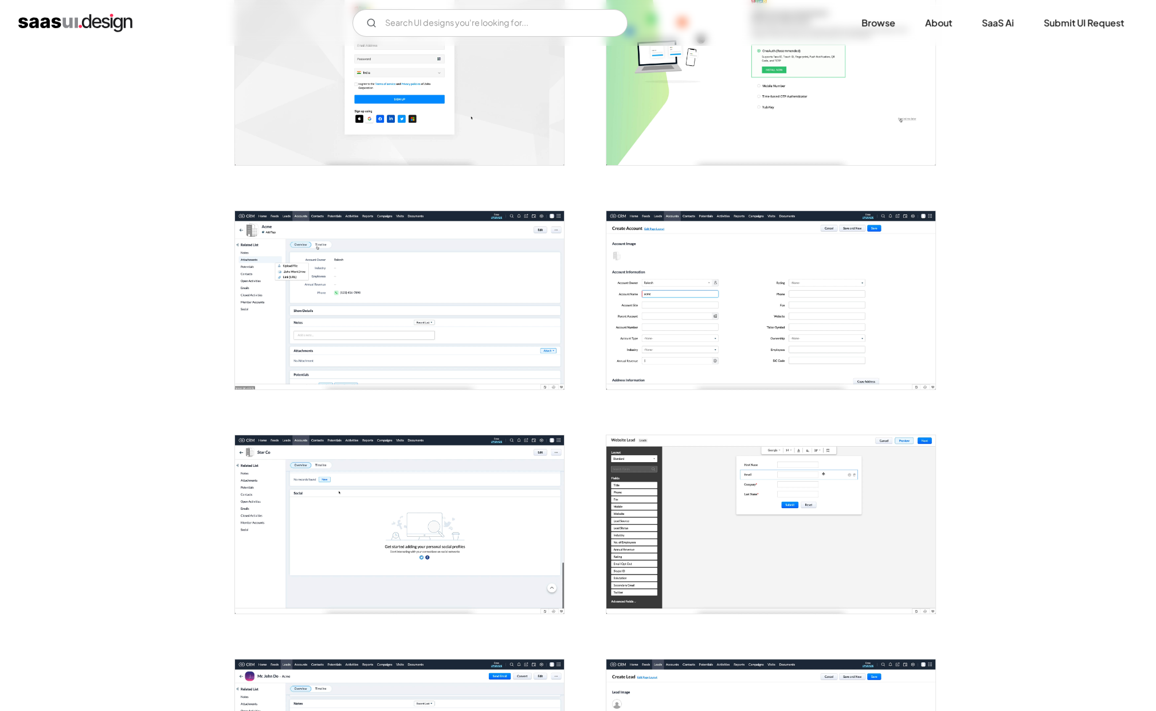
scroll to position [284, 0]
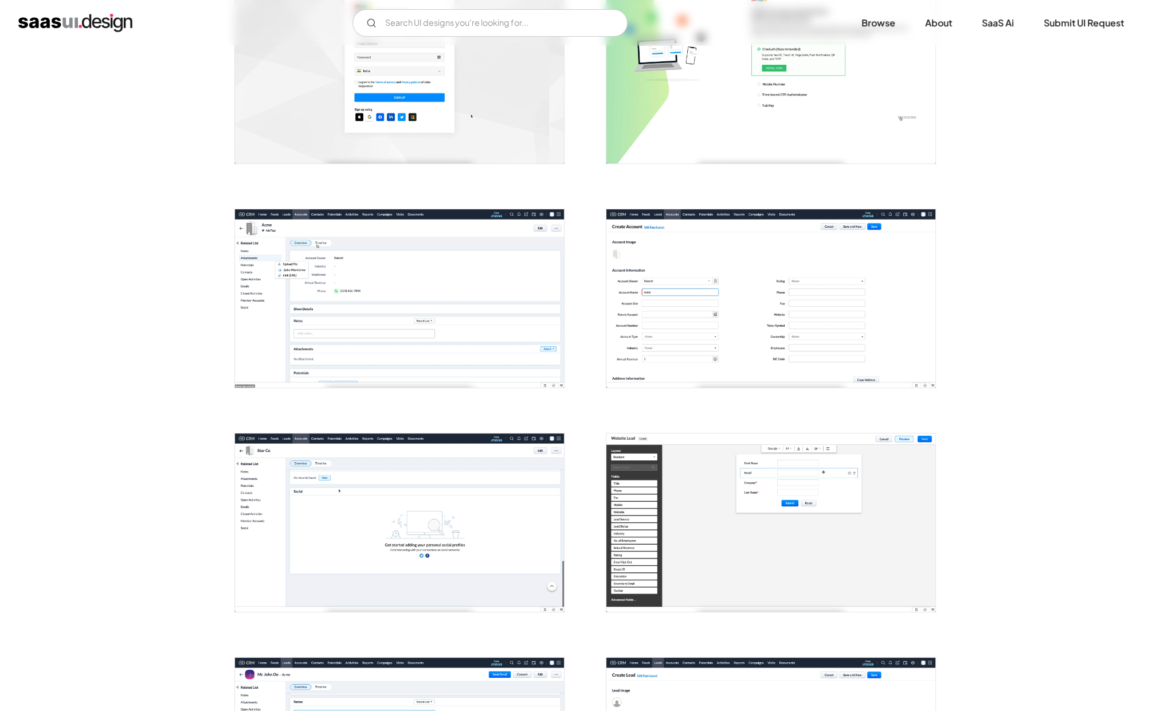
click at [514, 283] on img "open lightbox" at bounding box center [399, 298] width 329 height 178
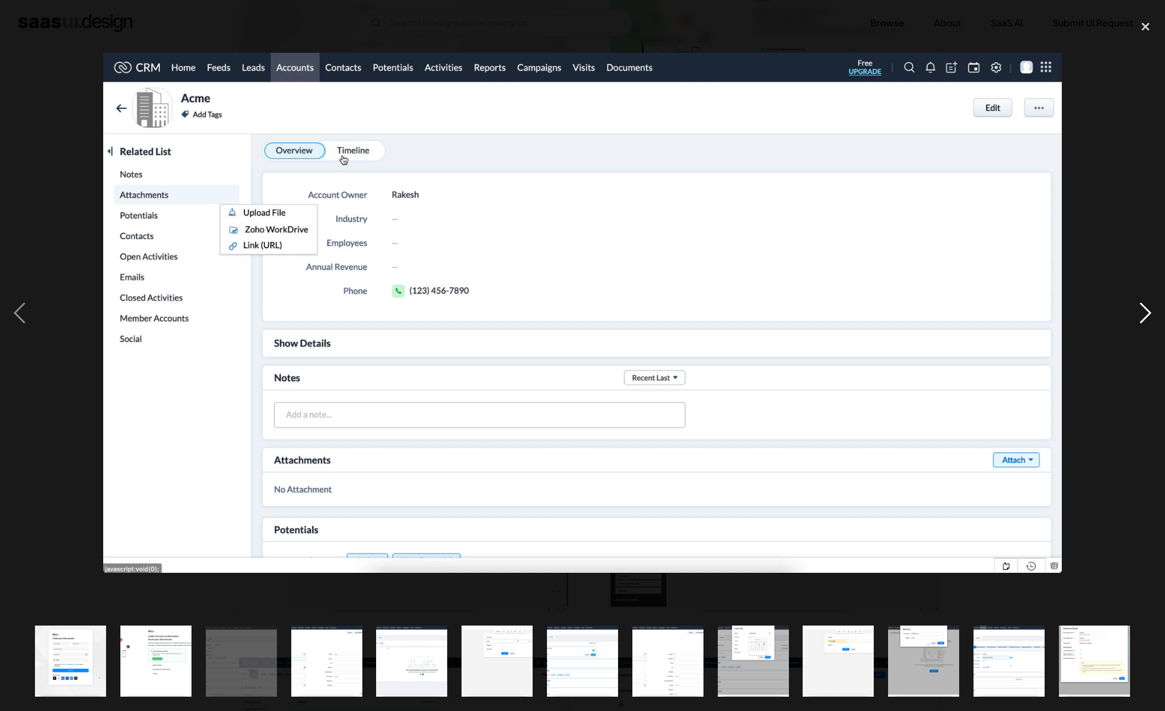
click at [1138, 323] on div "next image" at bounding box center [1145, 312] width 39 height 597
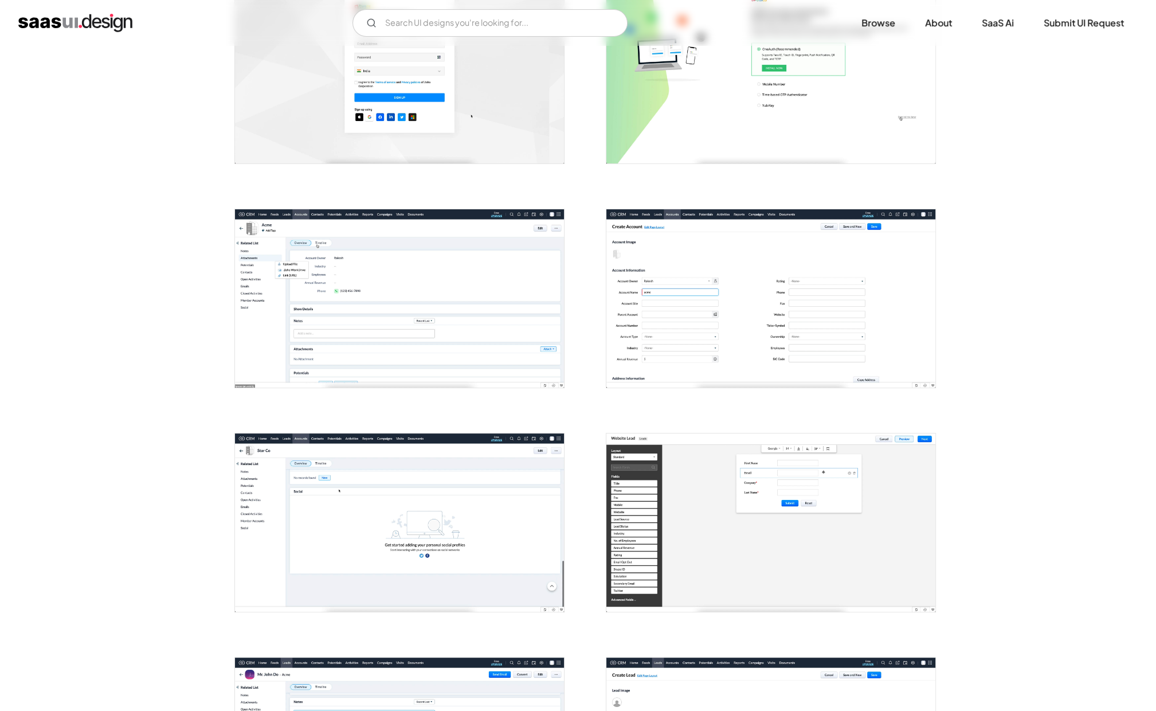
scroll to position [284, 0]
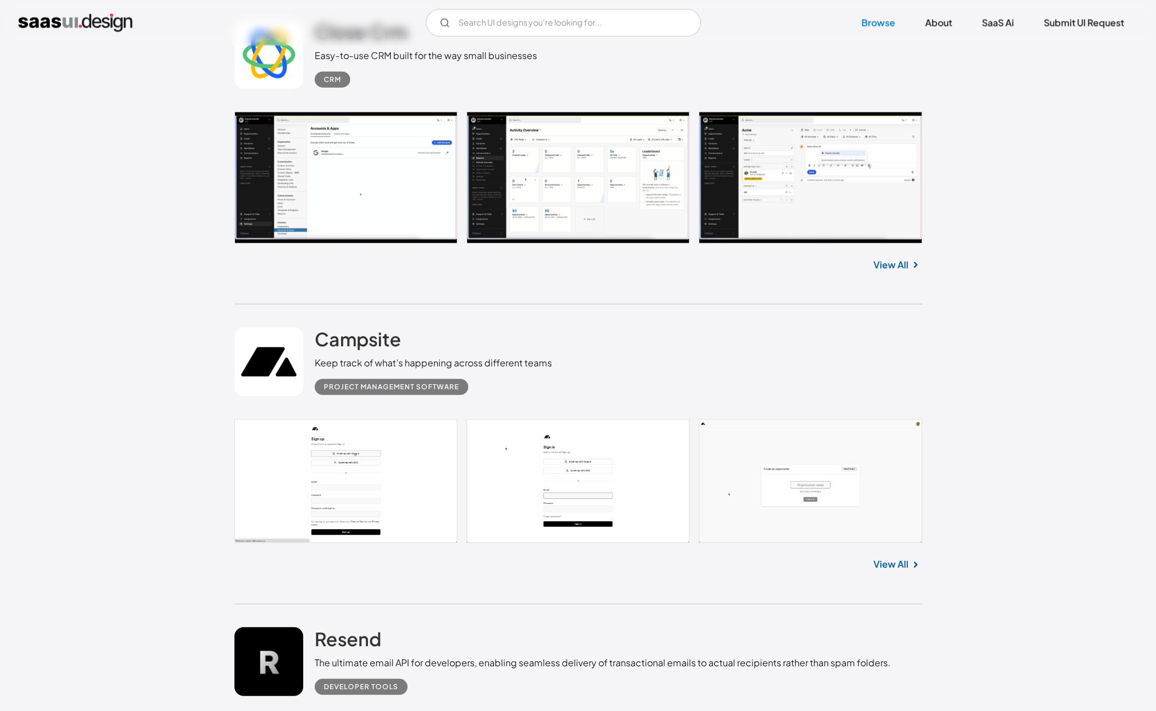
scroll to position [3839, 0]
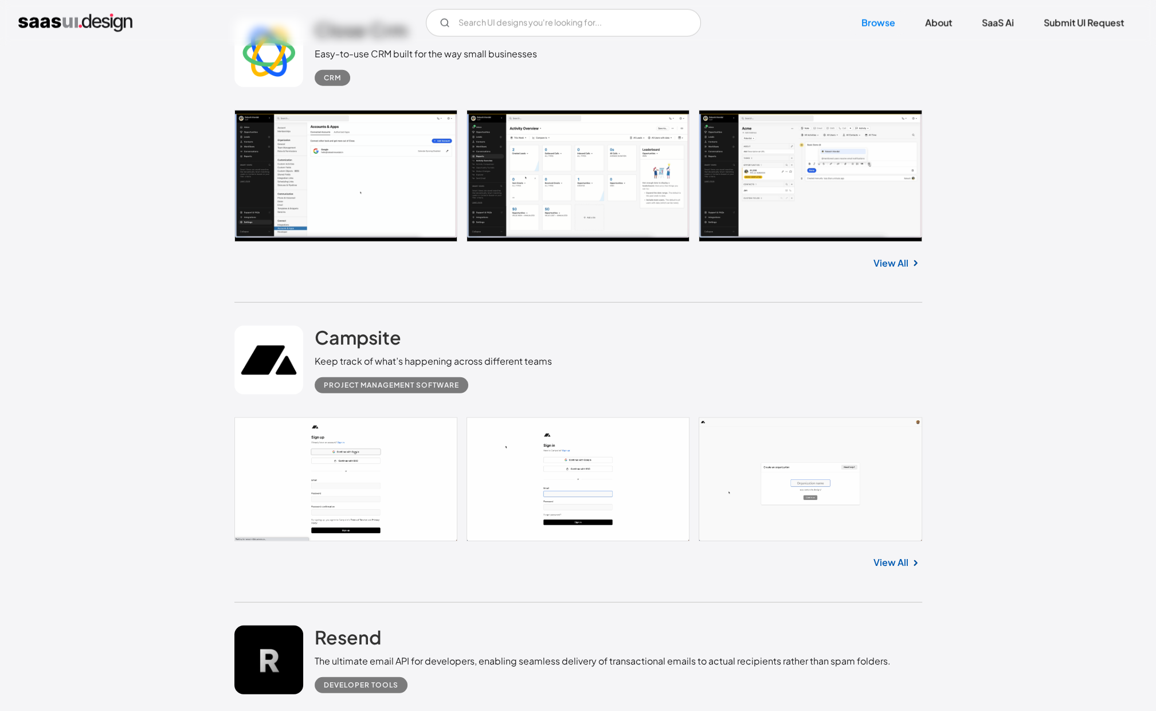
click at [369, 417] on link at bounding box center [578, 479] width 688 height 124
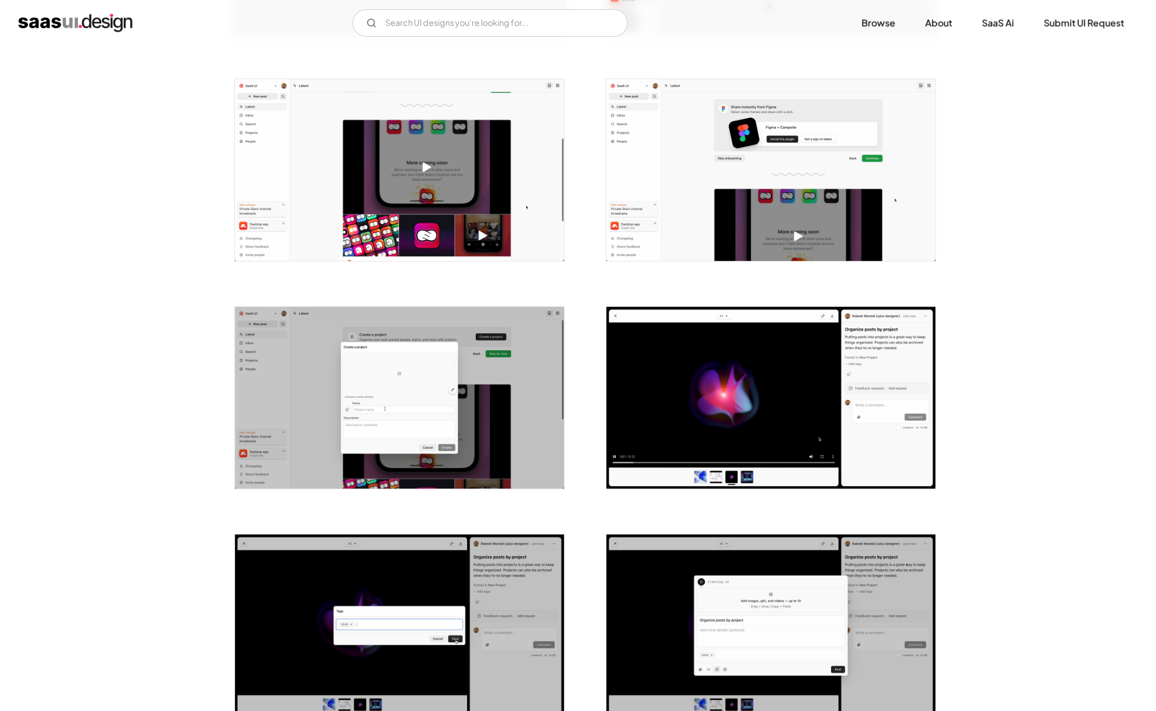
scroll to position [645, 0]
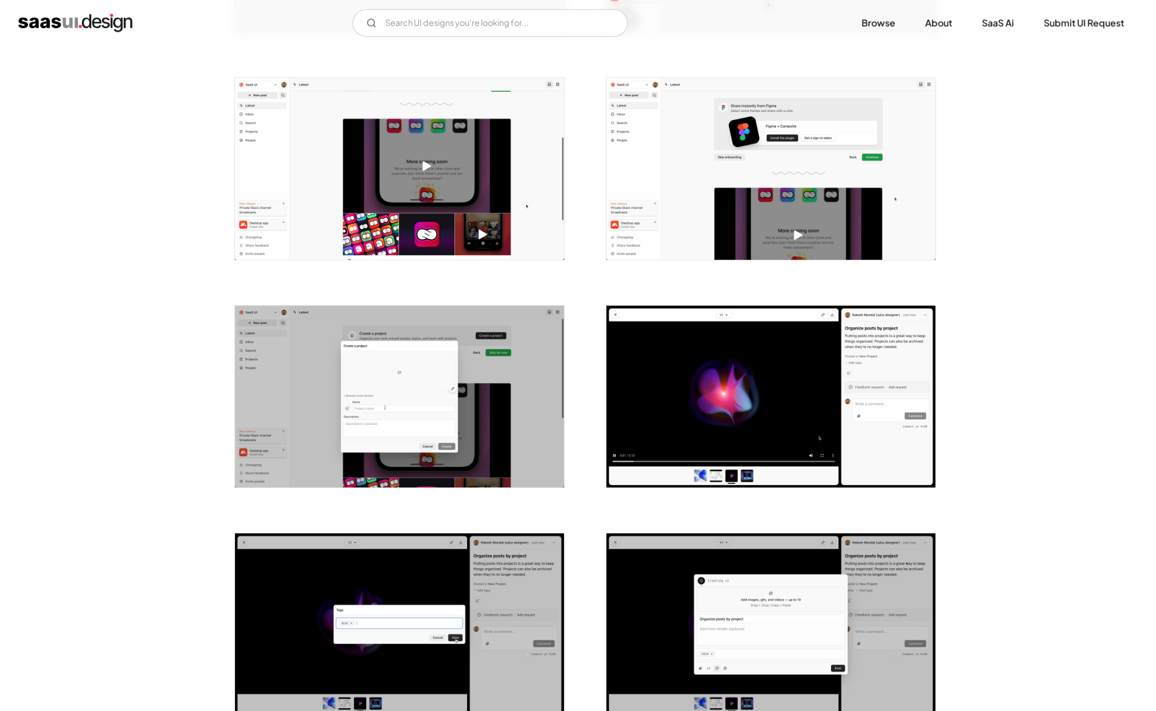
click at [715, 229] on img "open lightbox" at bounding box center [770, 169] width 329 height 182
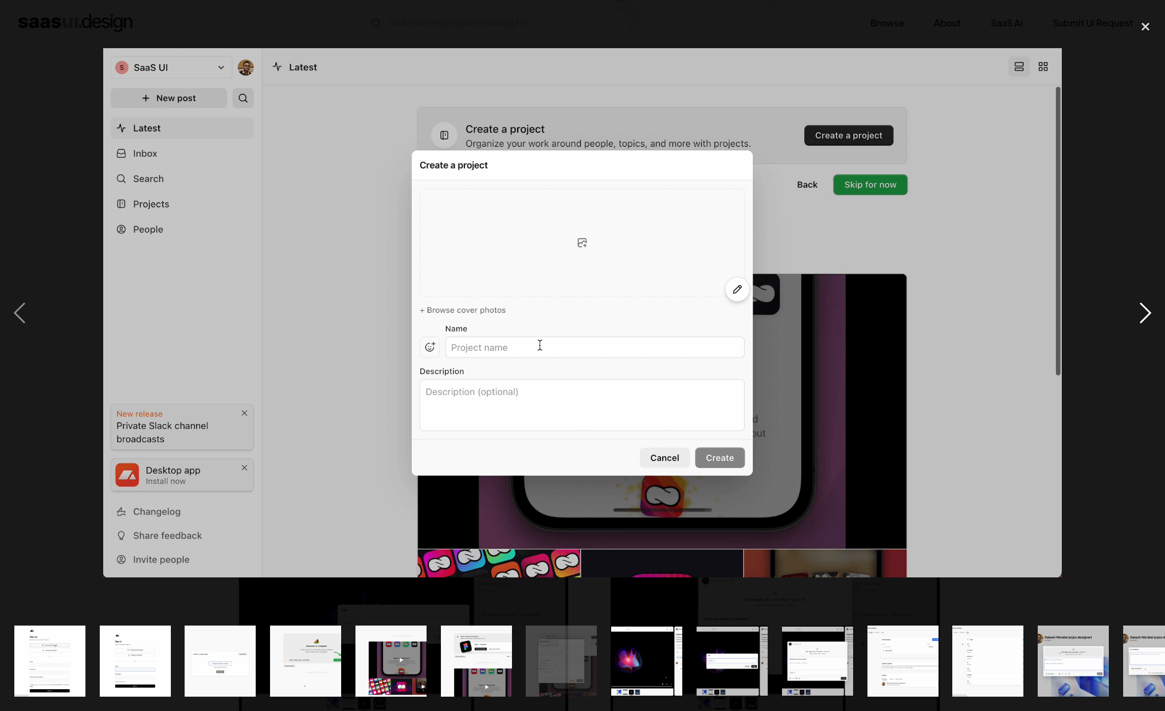
click at [1156, 320] on div "next image" at bounding box center [1145, 312] width 39 height 597
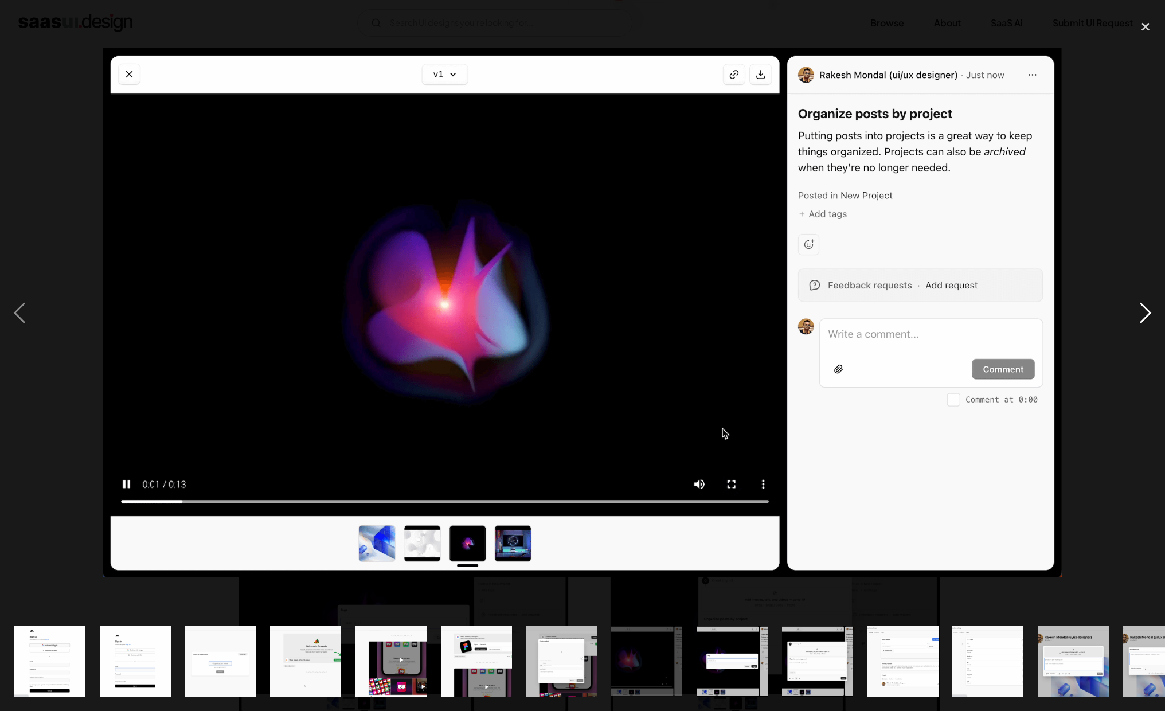
click at [1156, 320] on div "next image" at bounding box center [1145, 312] width 39 height 597
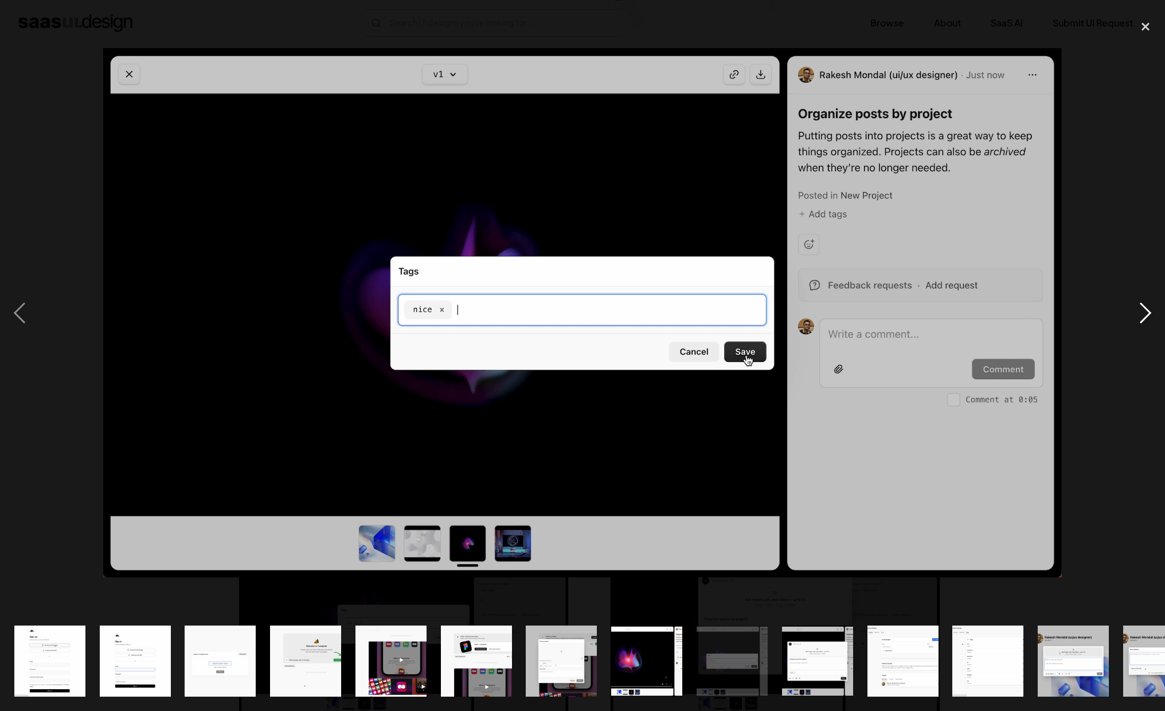
click at [1156, 320] on div "next image" at bounding box center [1145, 312] width 39 height 597
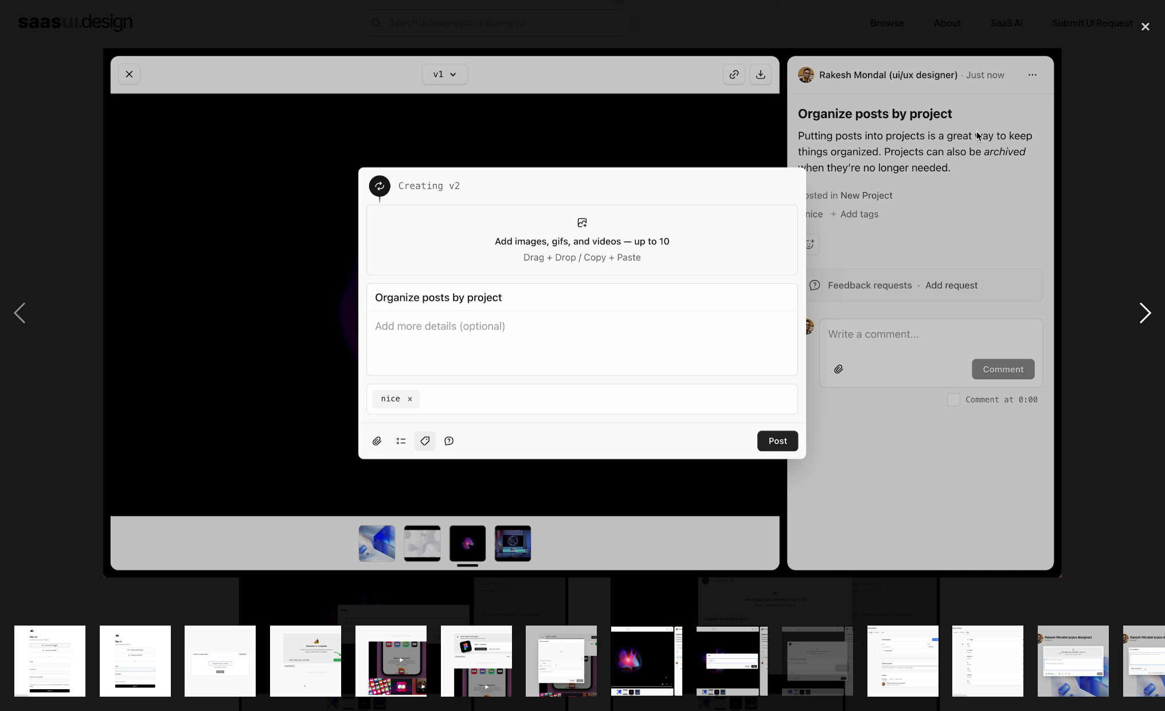
click at [1156, 320] on div "next image" at bounding box center [1145, 312] width 39 height 597
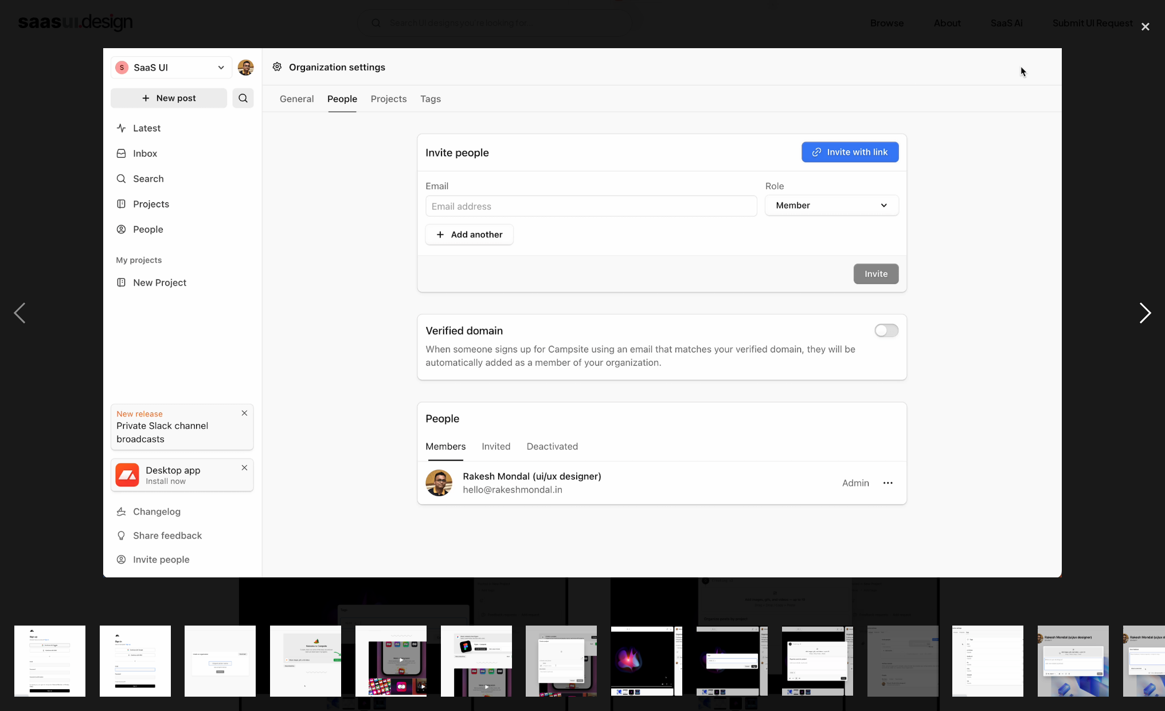
click at [1156, 320] on div "next image" at bounding box center [1145, 312] width 39 height 597
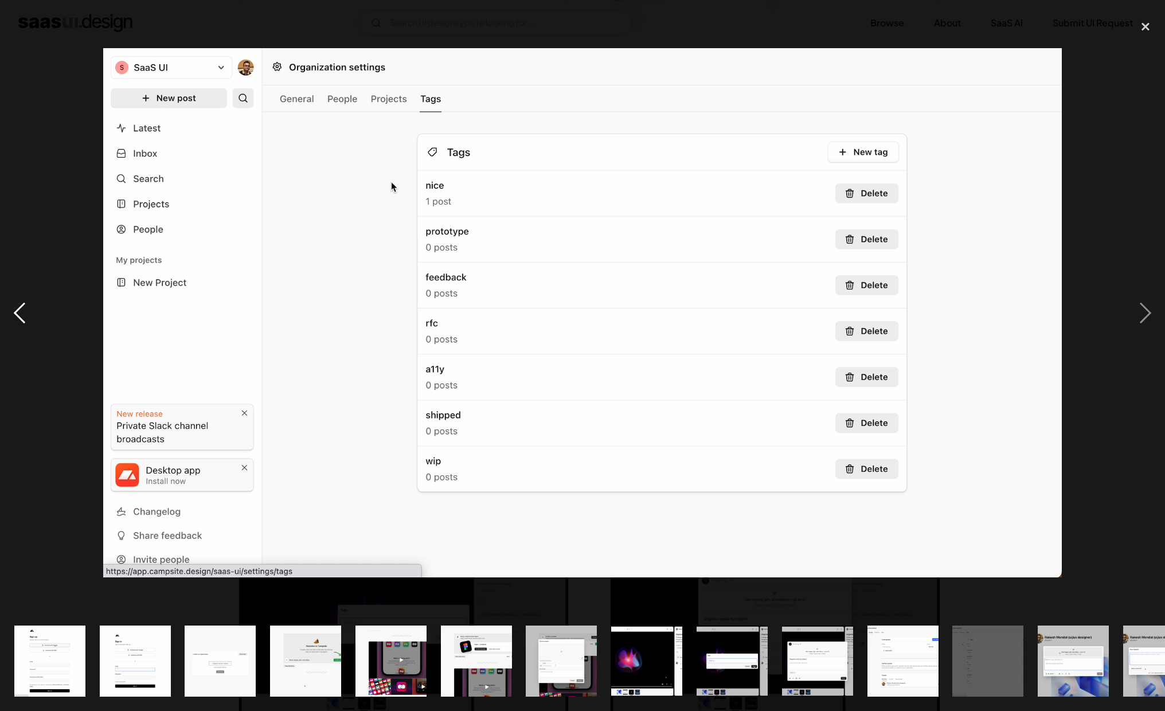
click at [17, 312] on div "previous image" at bounding box center [19, 312] width 39 height 597
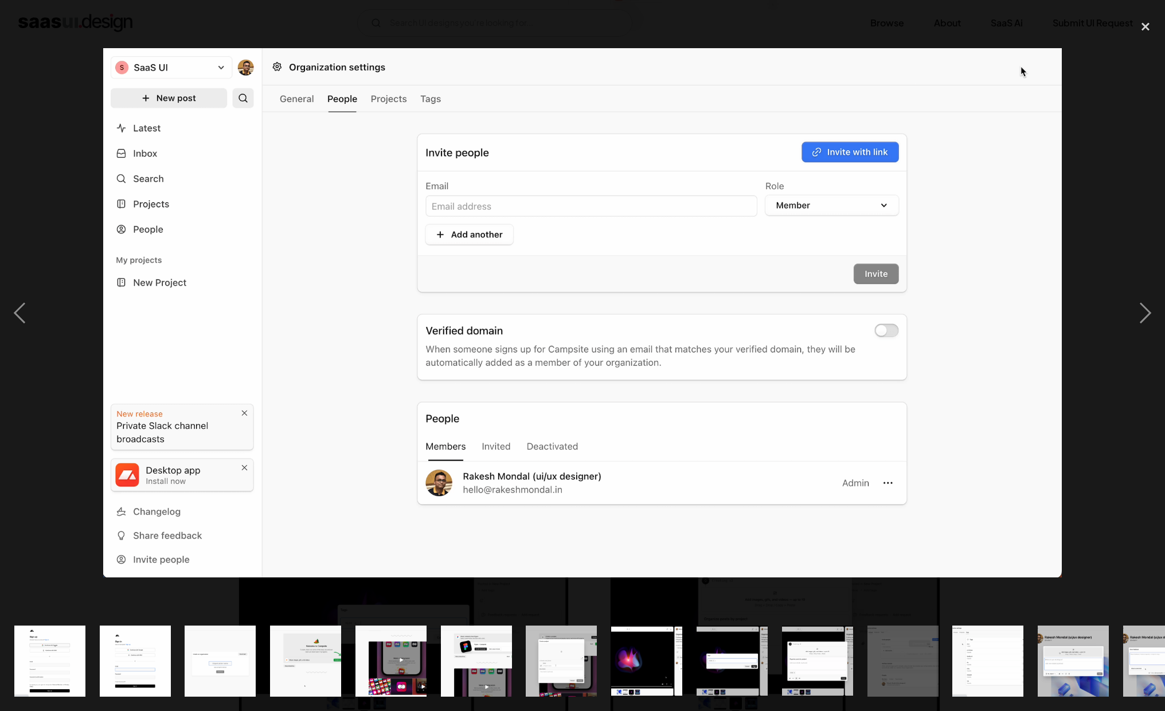
click at [1036, 346] on img at bounding box center [582, 312] width 958 height 529
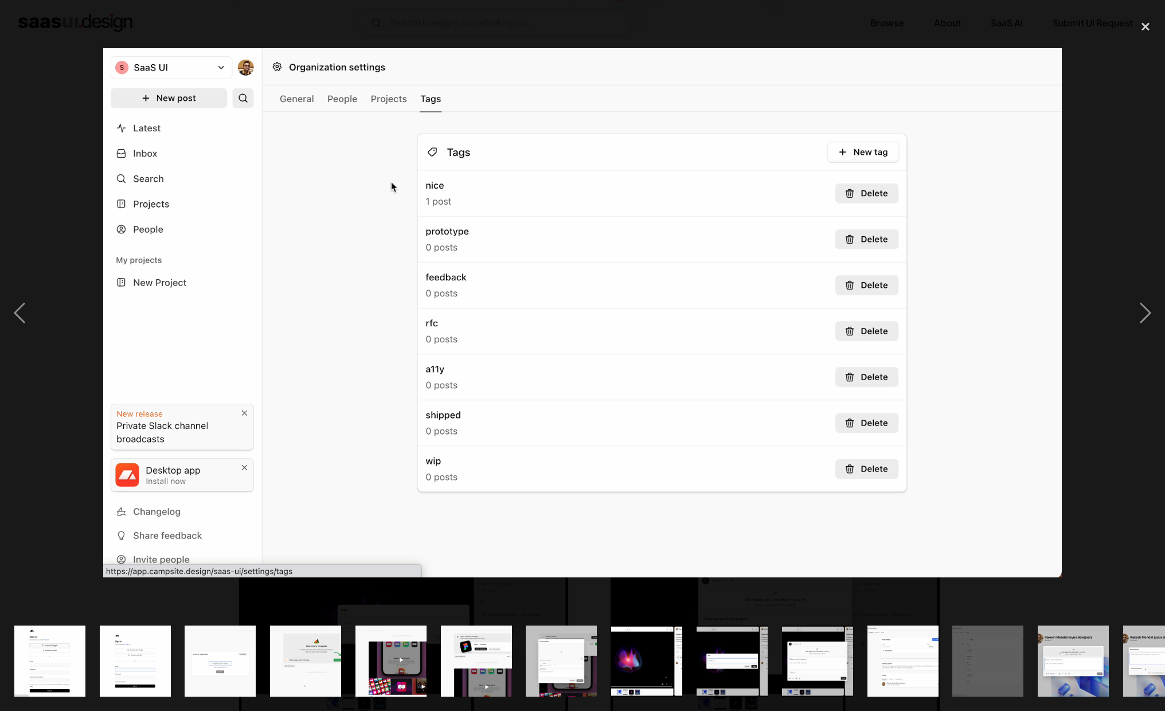
click at [1122, 332] on div at bounding box center [582, 312] width 1165 height 597
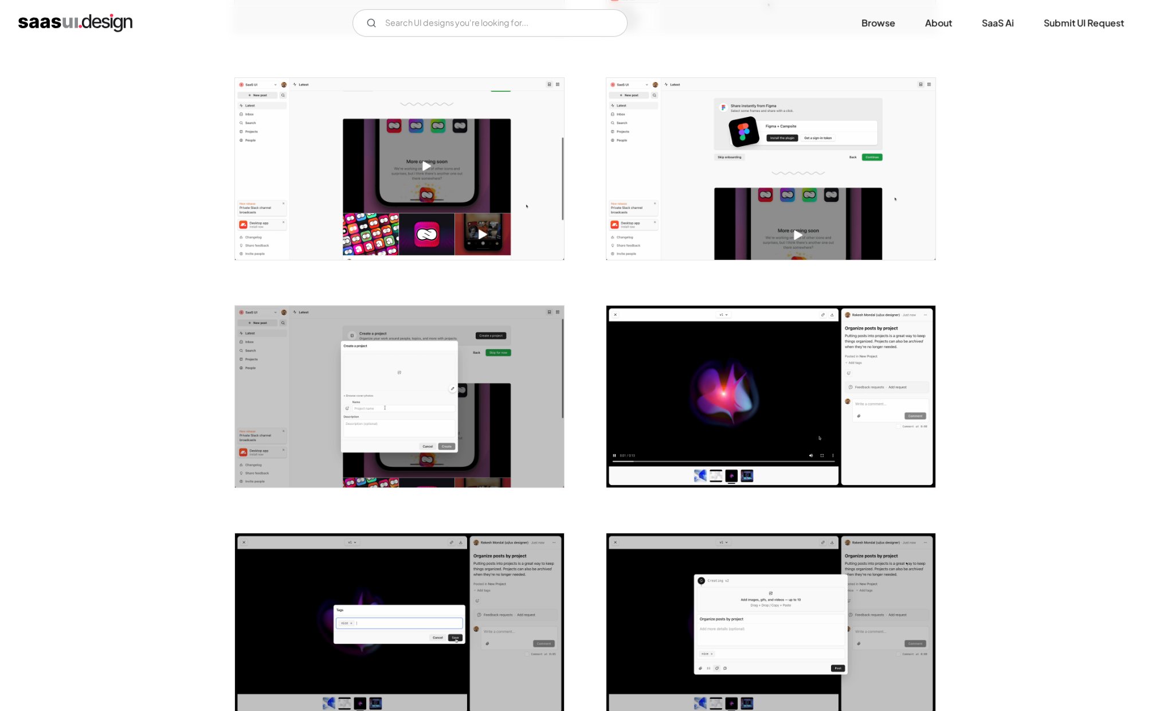
drag, startPoint x: 1086, startPoint y: 374, endPoint x: 1083, endPoint y: 354, distance: 19.6
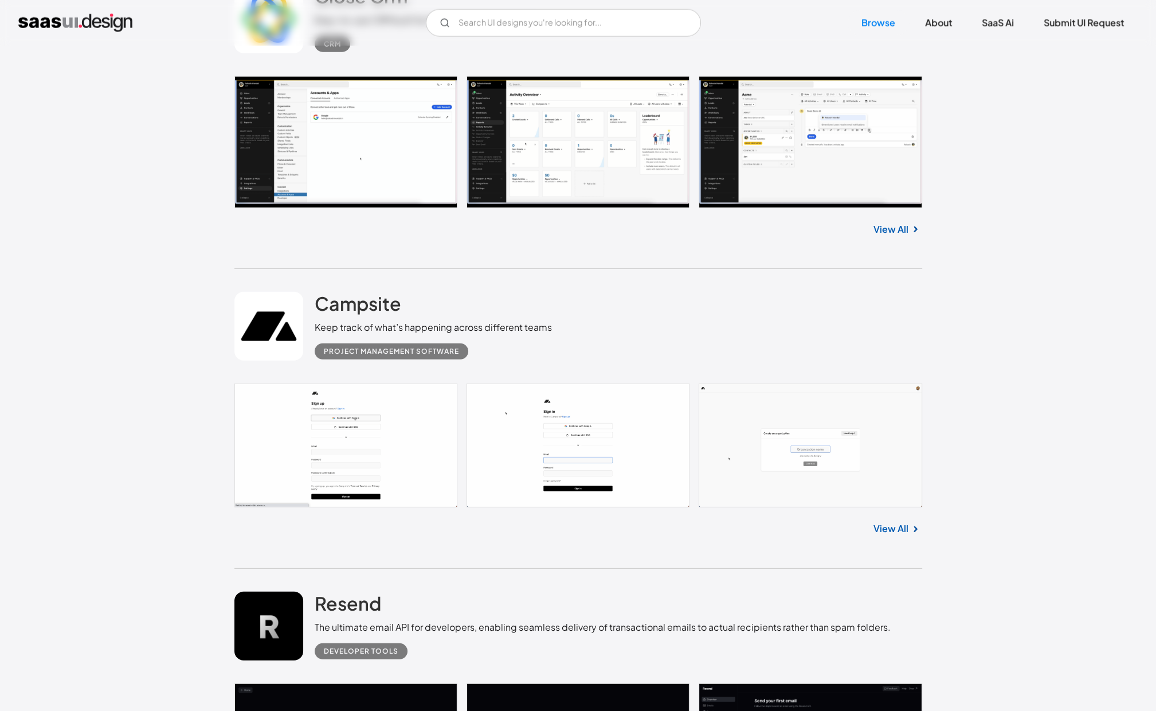
scroll to position [3928, 0]
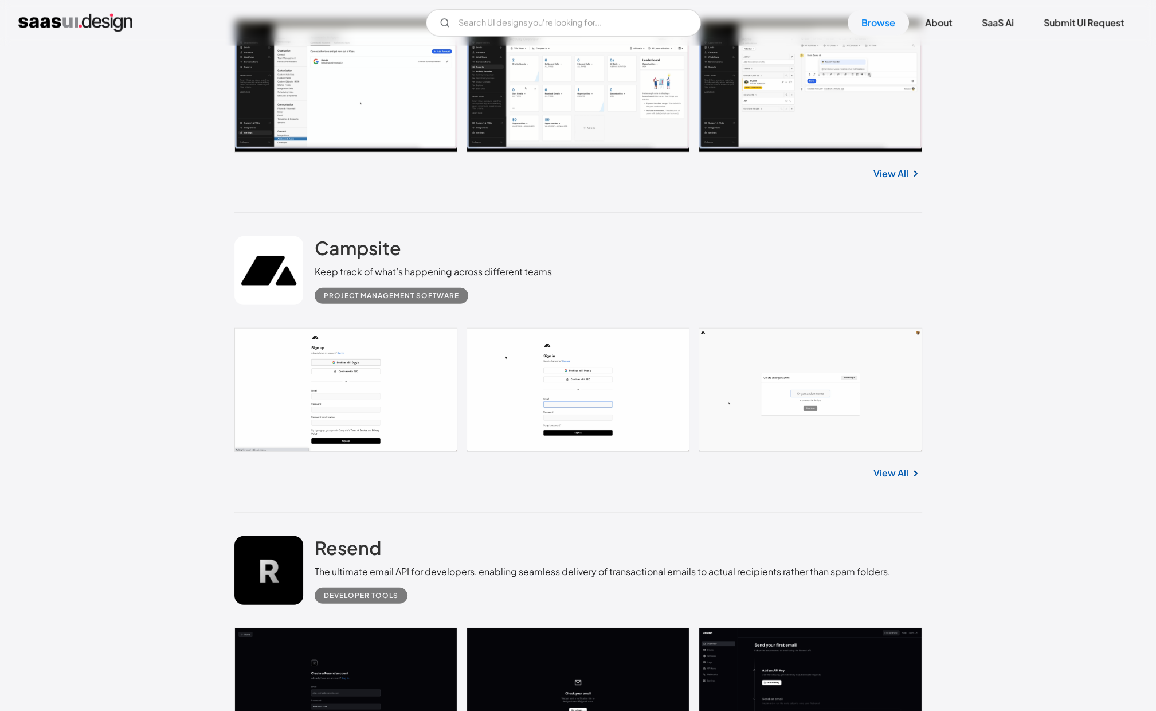
click link
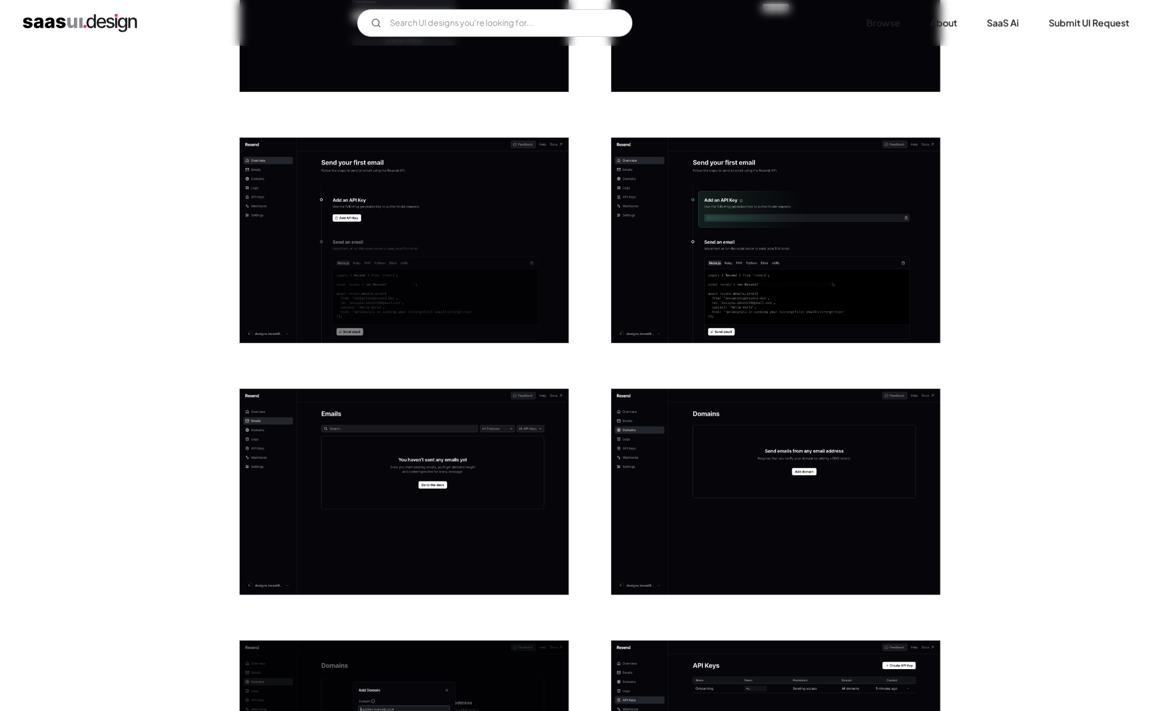
scroll to position [385, 0]
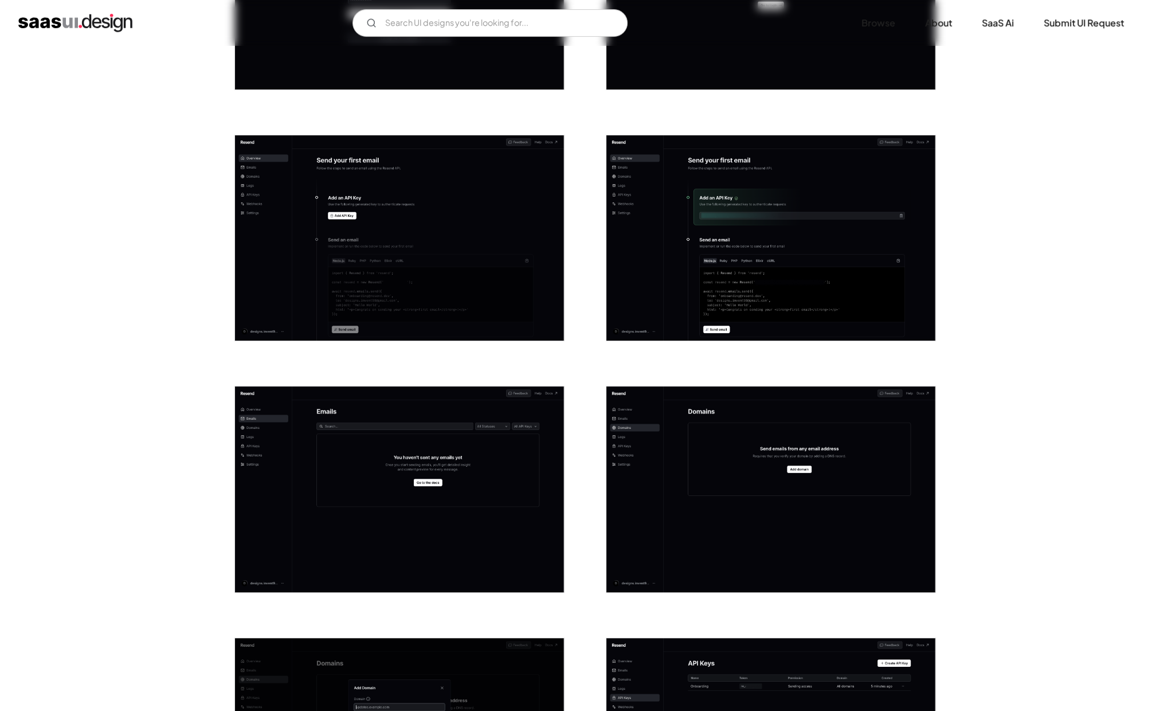
click at [399, 293] on img "open lightbox" at bounding box center [399, 238] width 329 height 206
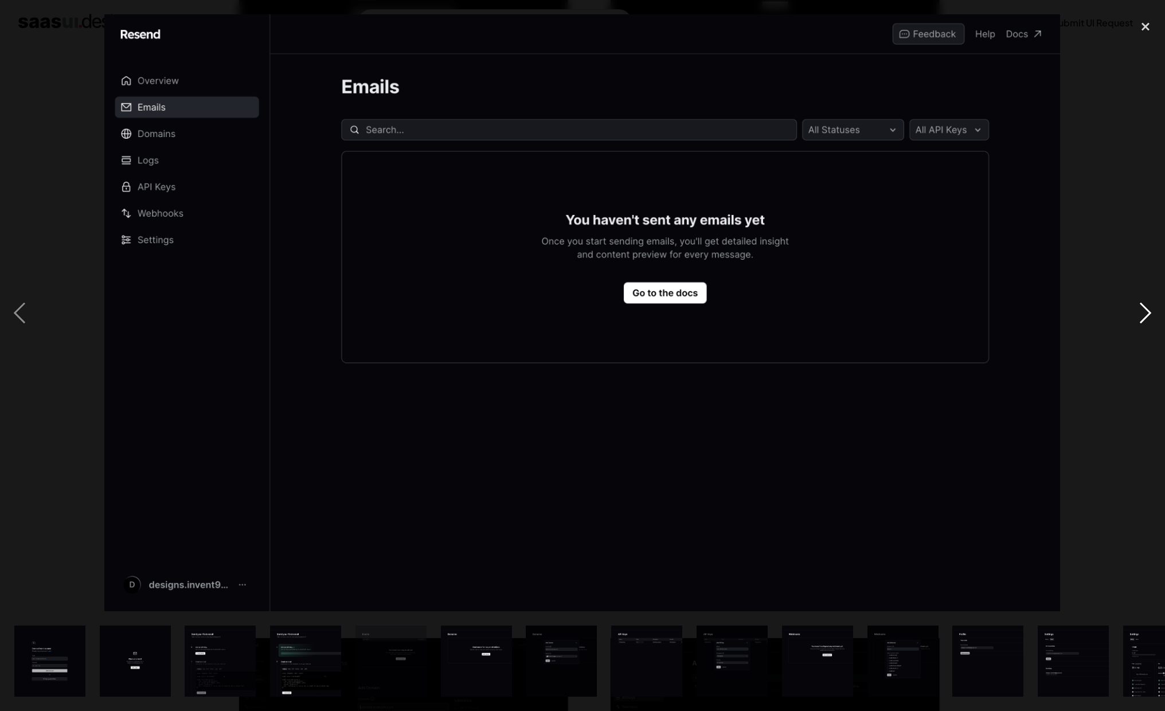
click at [1126, 322] on div "next image" at bounding box center [1145, 312] width 39 height 597
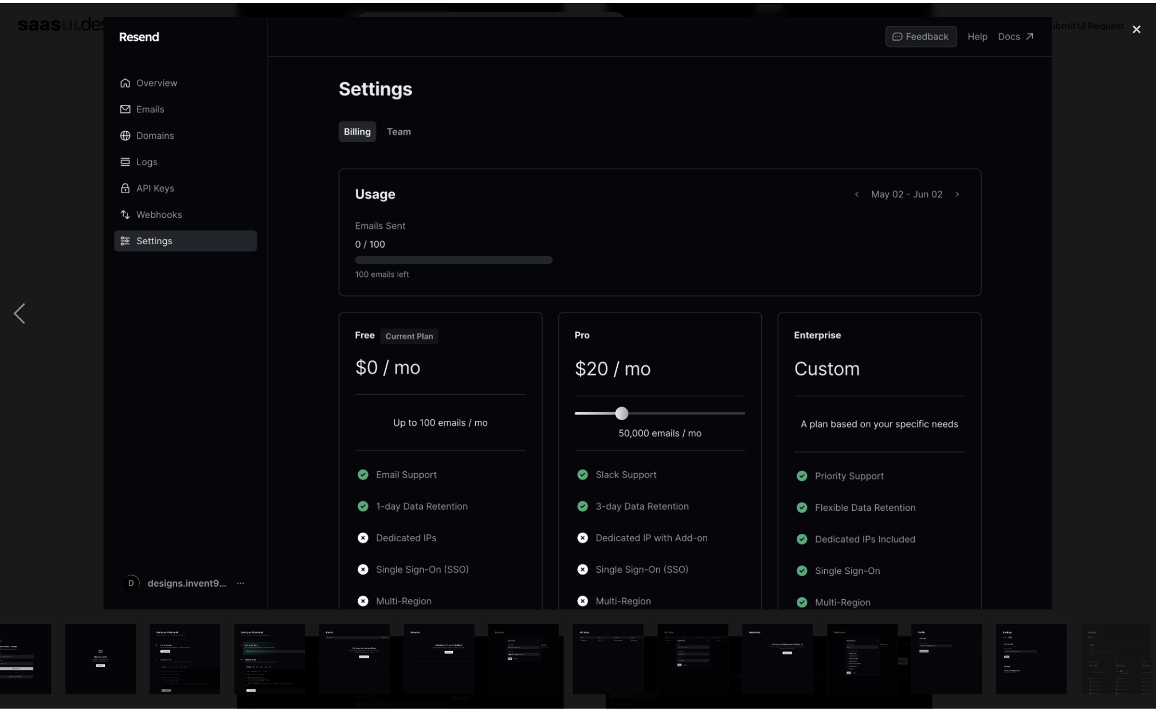
scroll to position [0, 44]
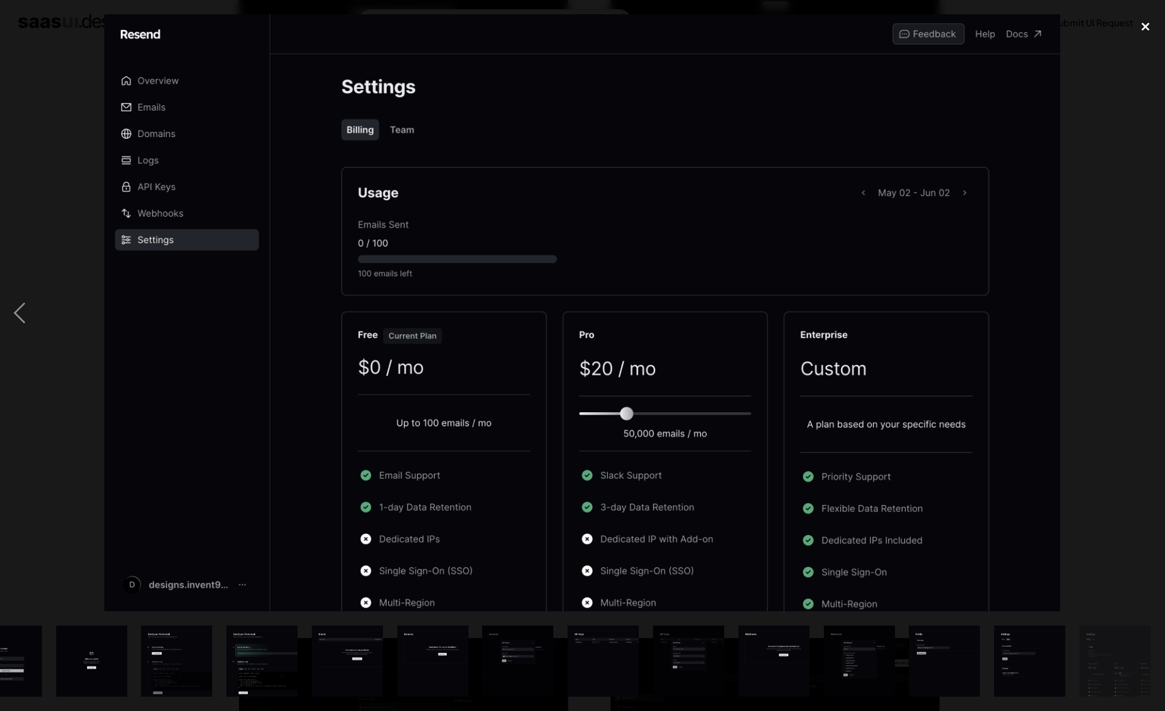
click at [1141, 39] on div "close lightbox" at bounding box center [1145, 26] width 39 height 25
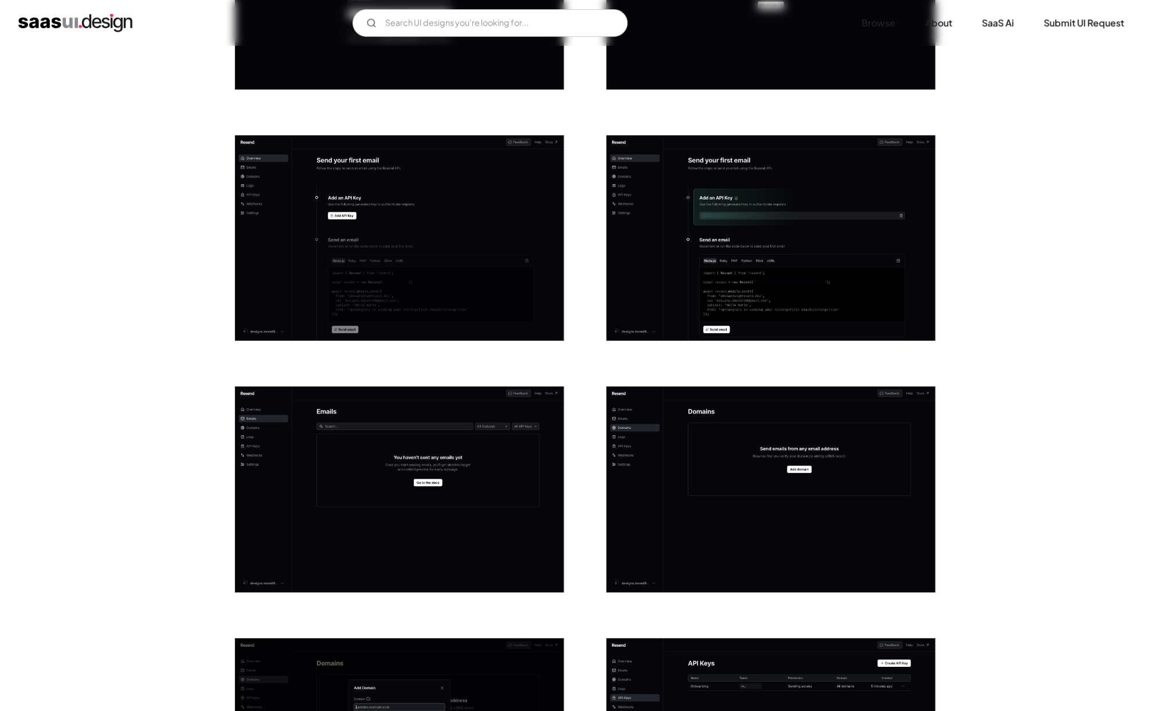
scroll to position [0, 0]
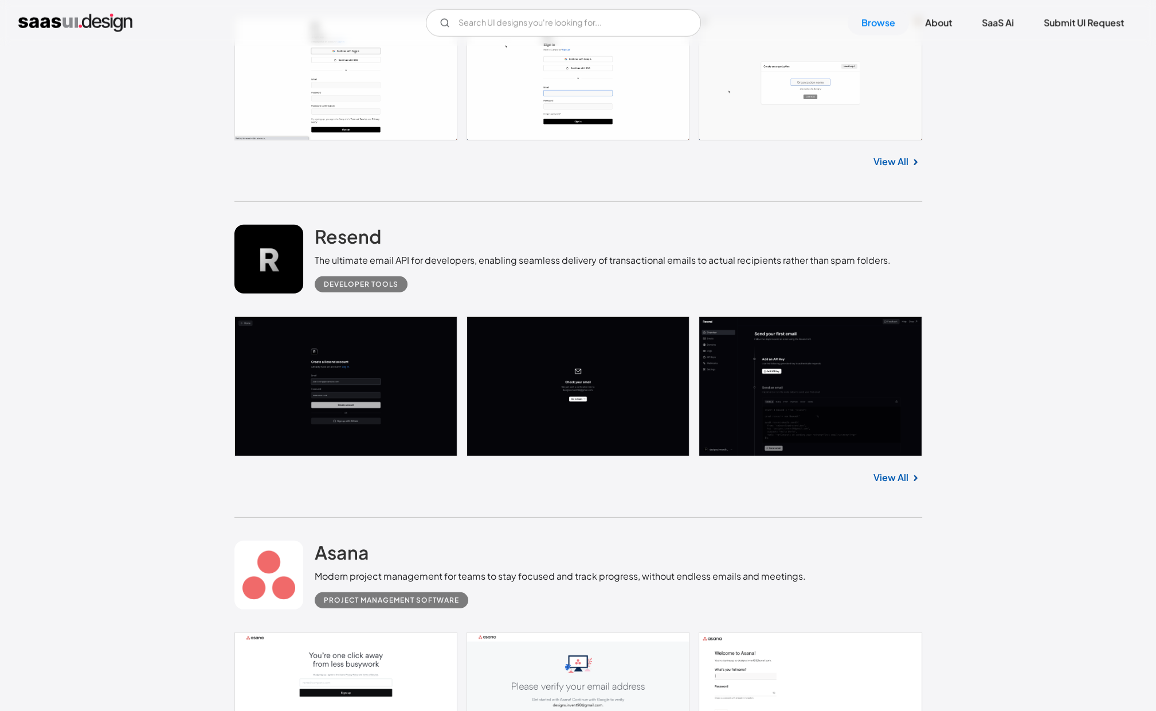
scroll to position [4241, 0]
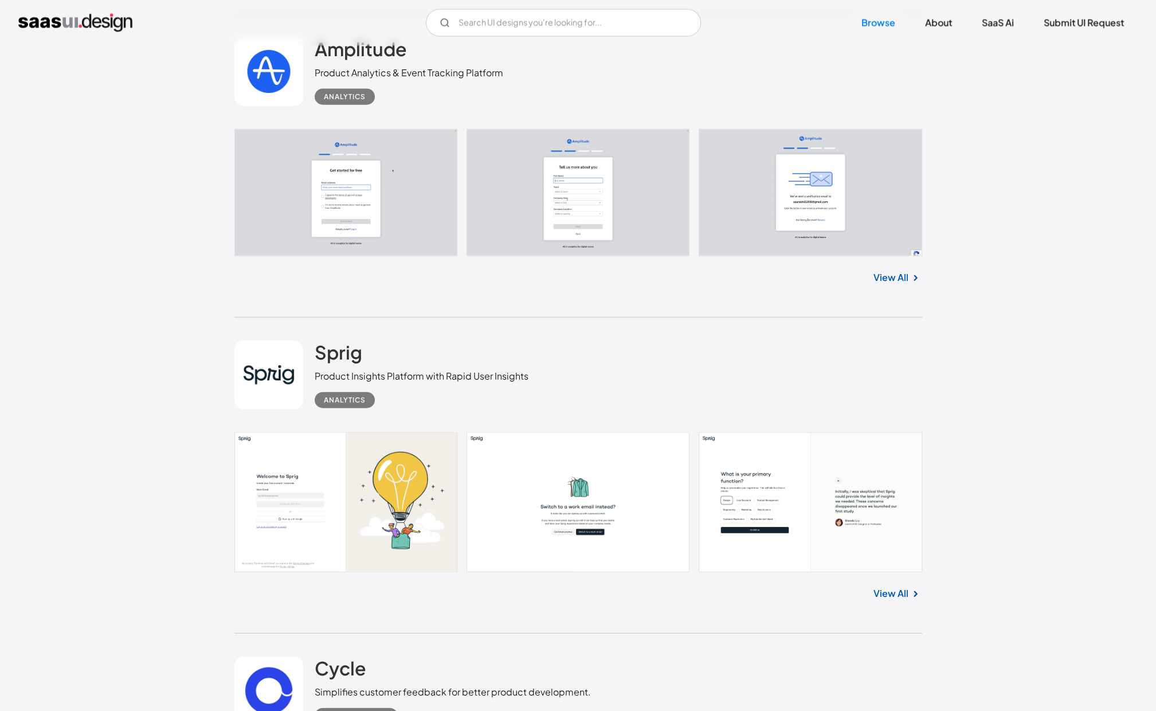
scroll to position [9297, 0]
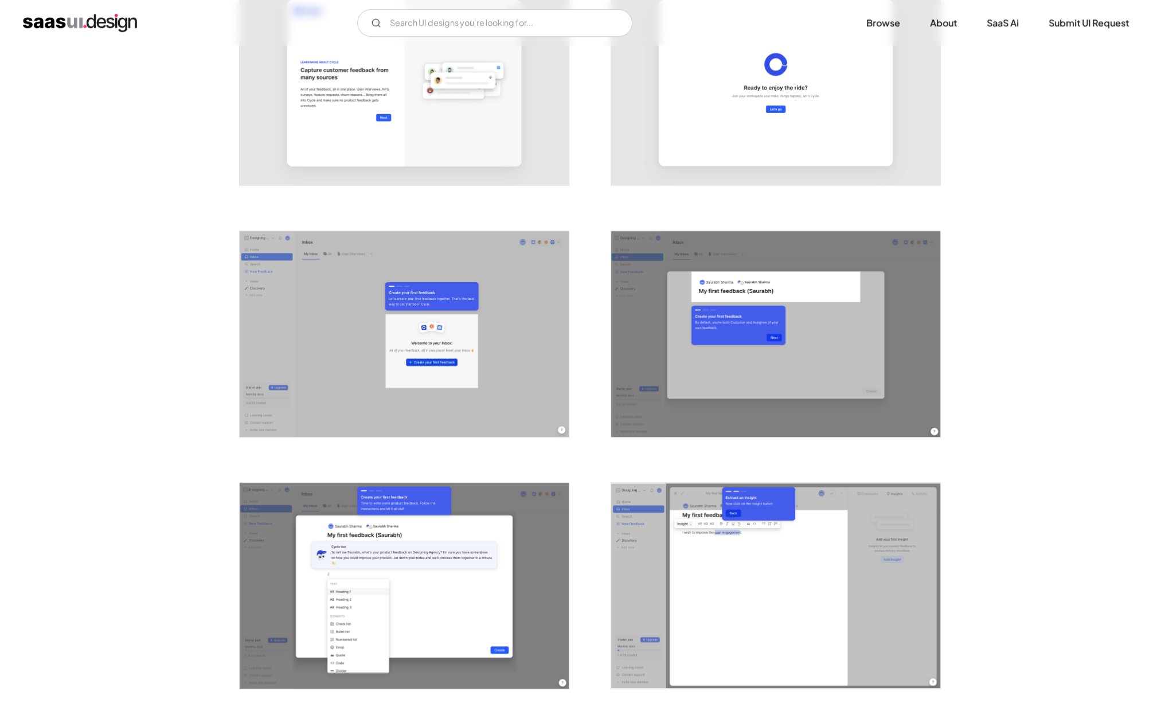
scroll to position [1044, 0]
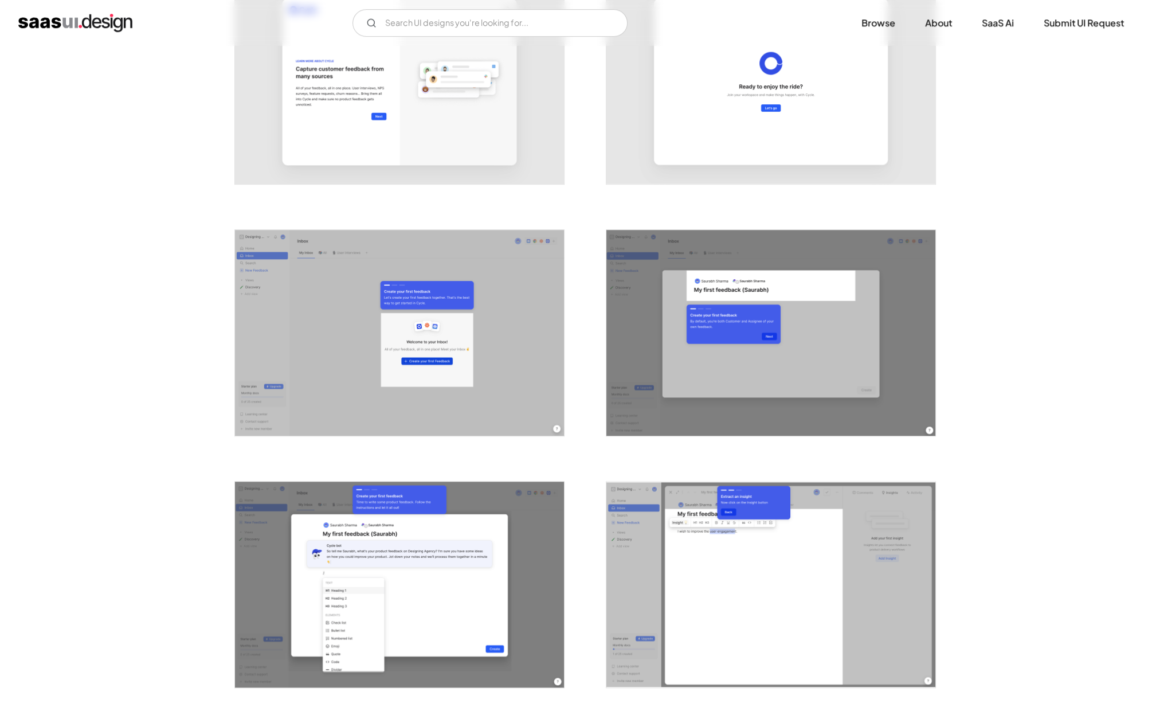
click at [731, 353] on img "open lightbox" at bounding box center [770, 333] width 329 height 206
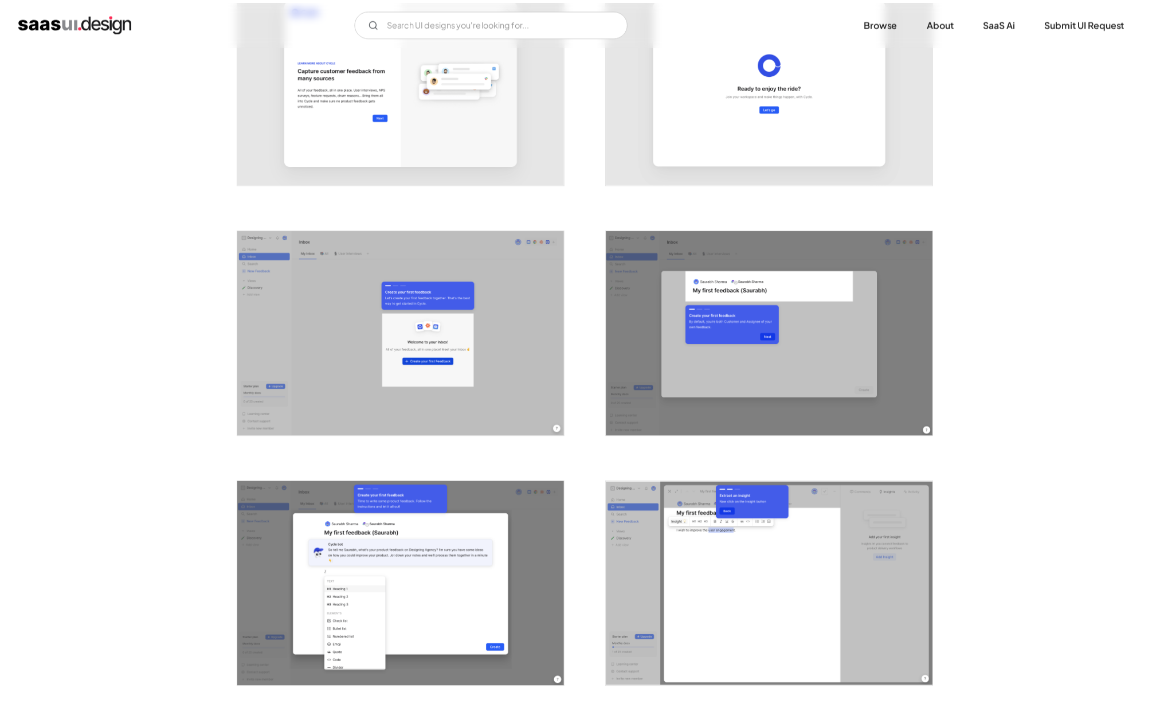
scroll to position [0, 0]
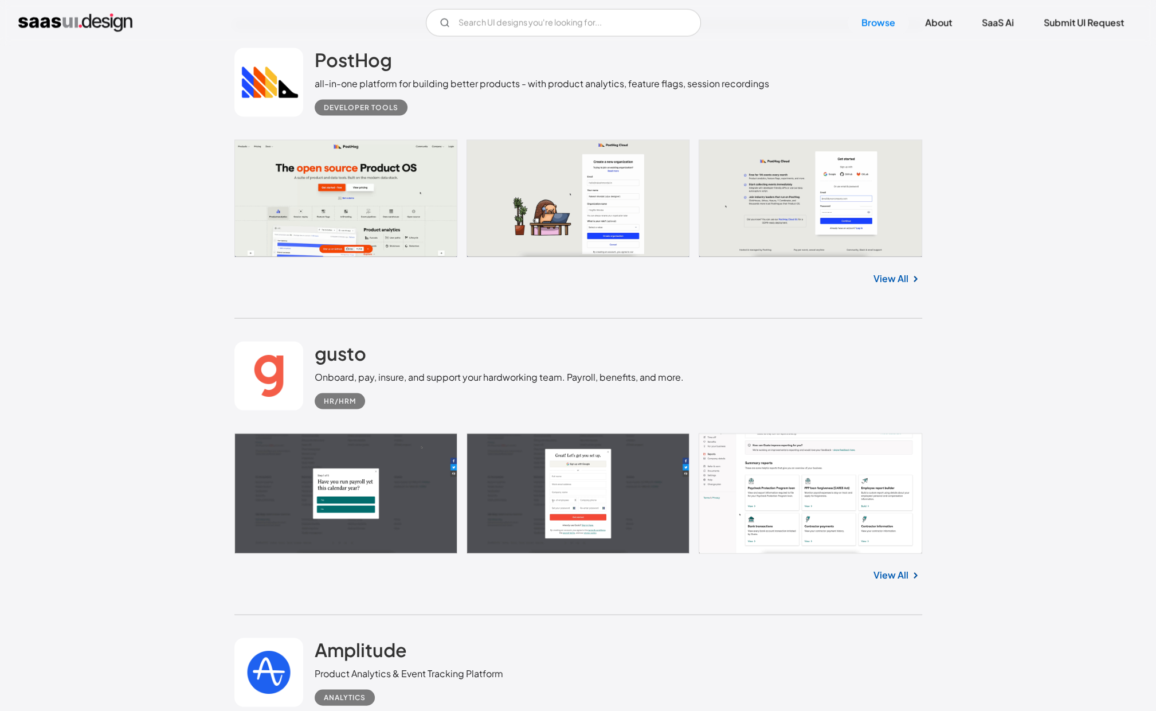
scroll to position [8694, 0]
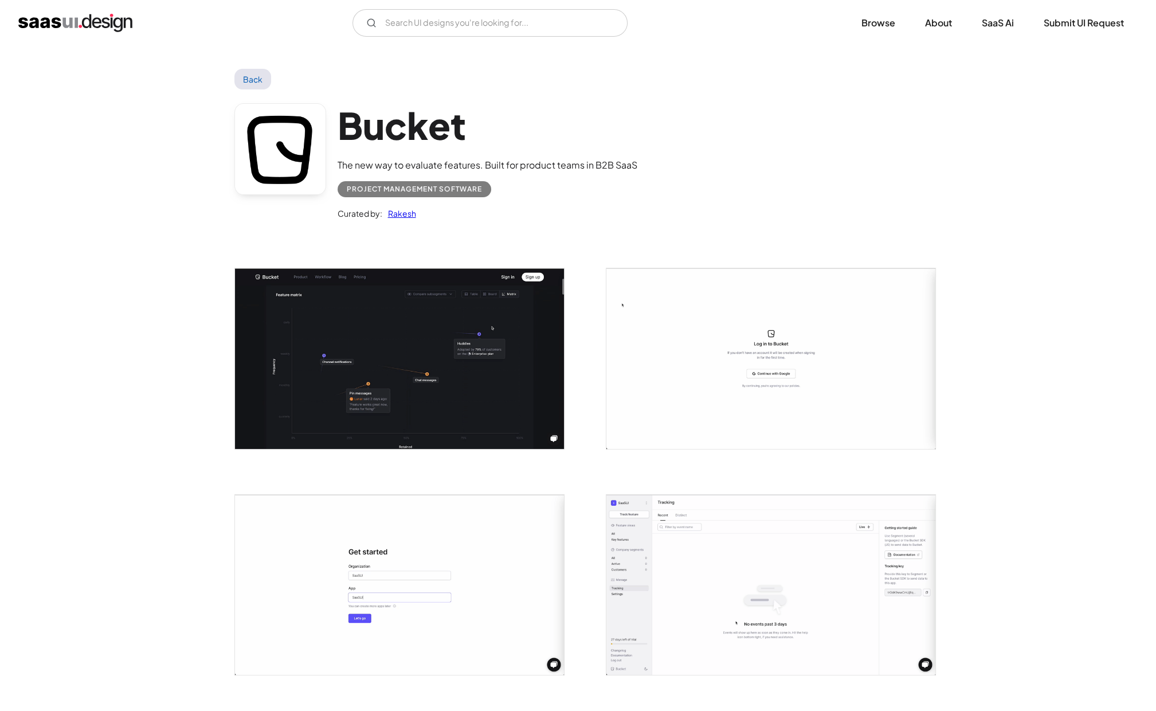
click at [417, 373] on img "open lightbox" at bounding box center [399, 358] width 329 height 180
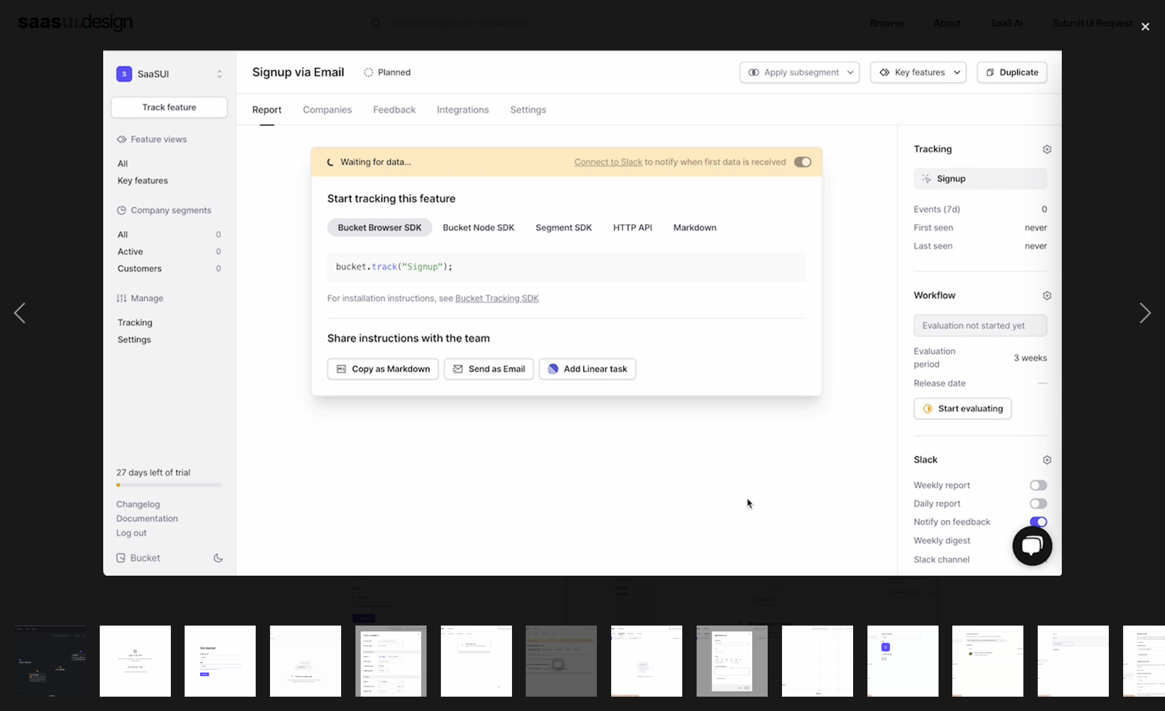
click at [417, 373] on img at bounding box center [582, 312] width 958 height 525
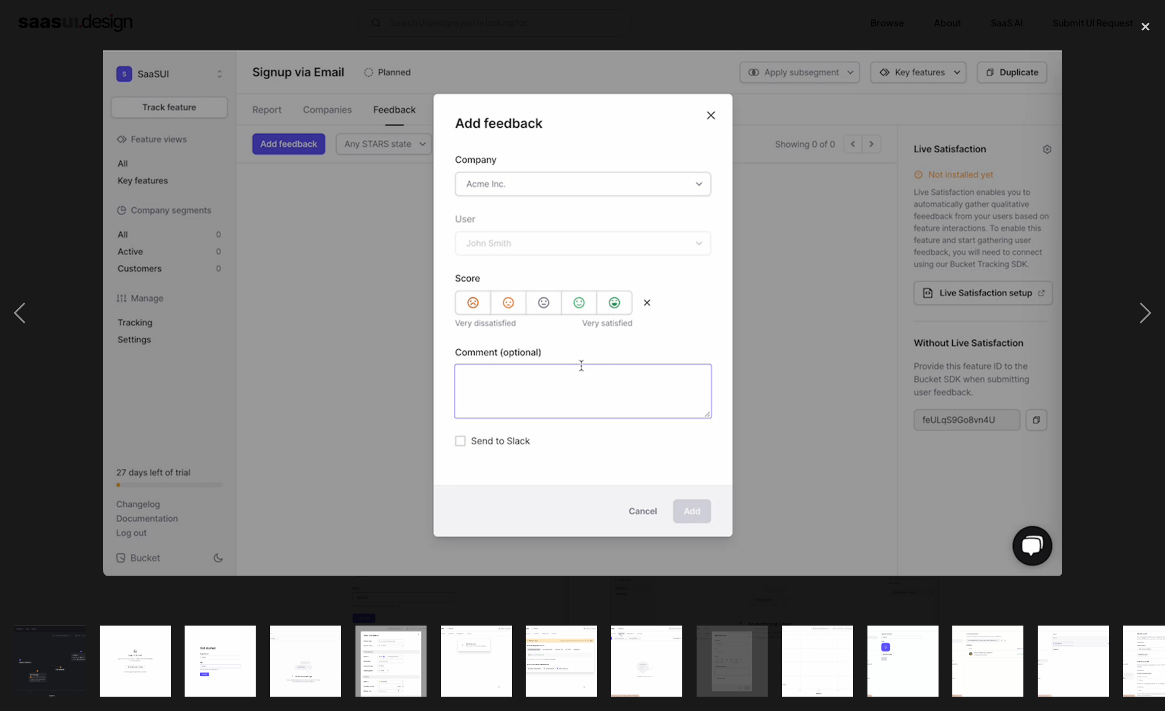
drag, startPoint x: 665, startPoint y: 385, endPoint x: 660, endPoint y: 380, distance: 6.9
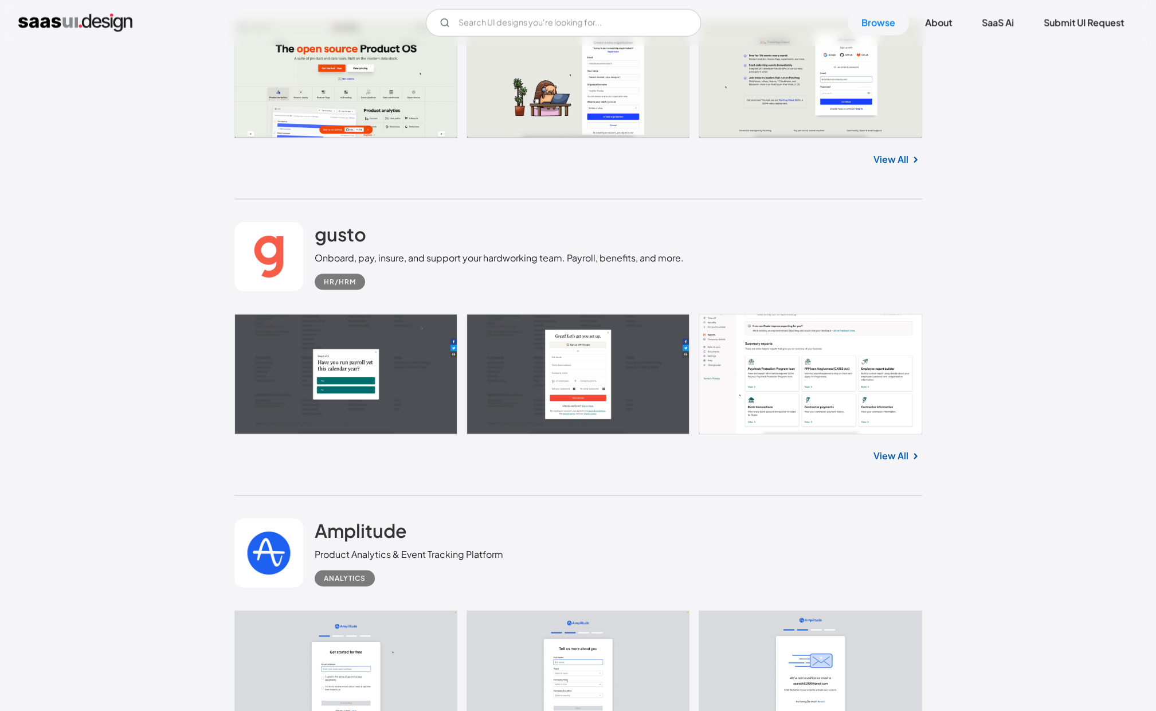
scroll to position [8814, 0]
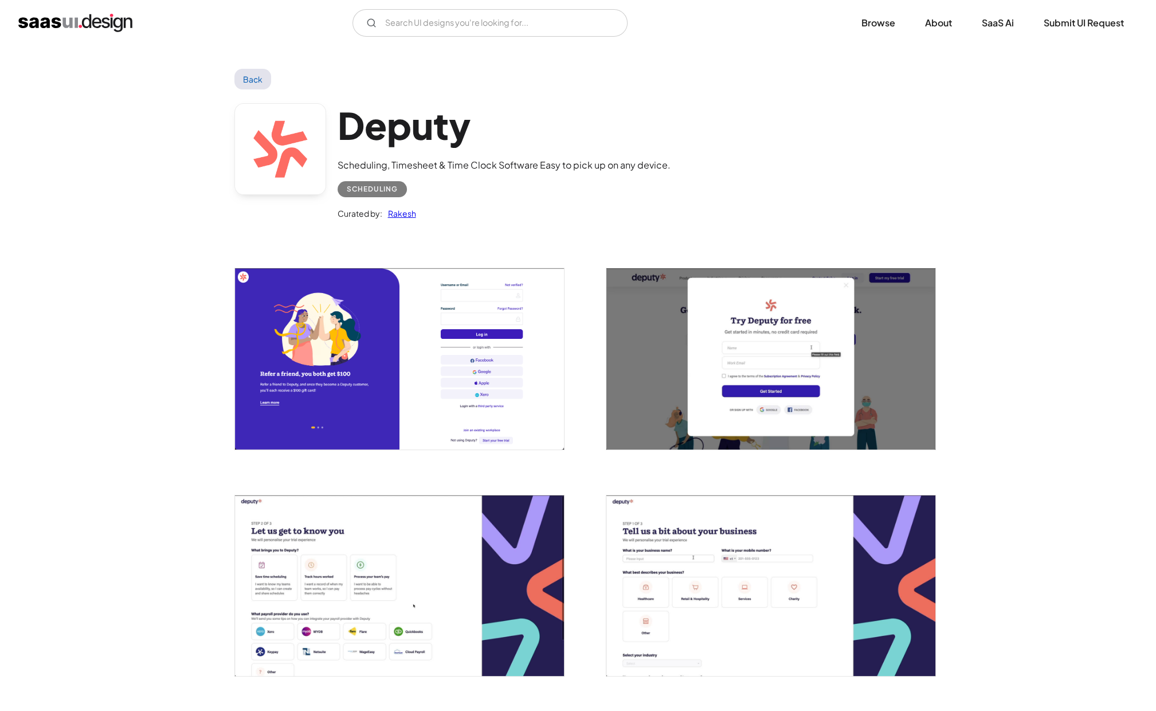
drag, startPoint x: 0, startPoint y: 0, endPoint x: 406, endPoint y: 342, distance: 530.8
click at [328, 310] on img "open lightbox" at bounding box center [399, 358] width 329 height 181
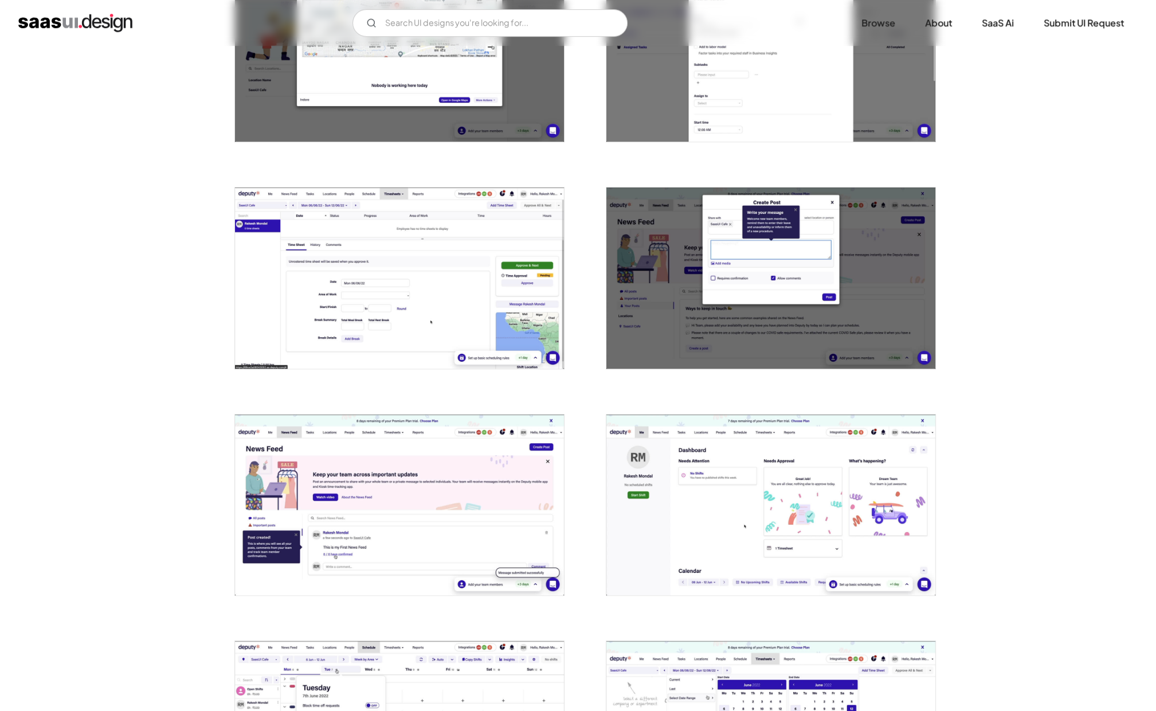
scroll to position [988, 0]
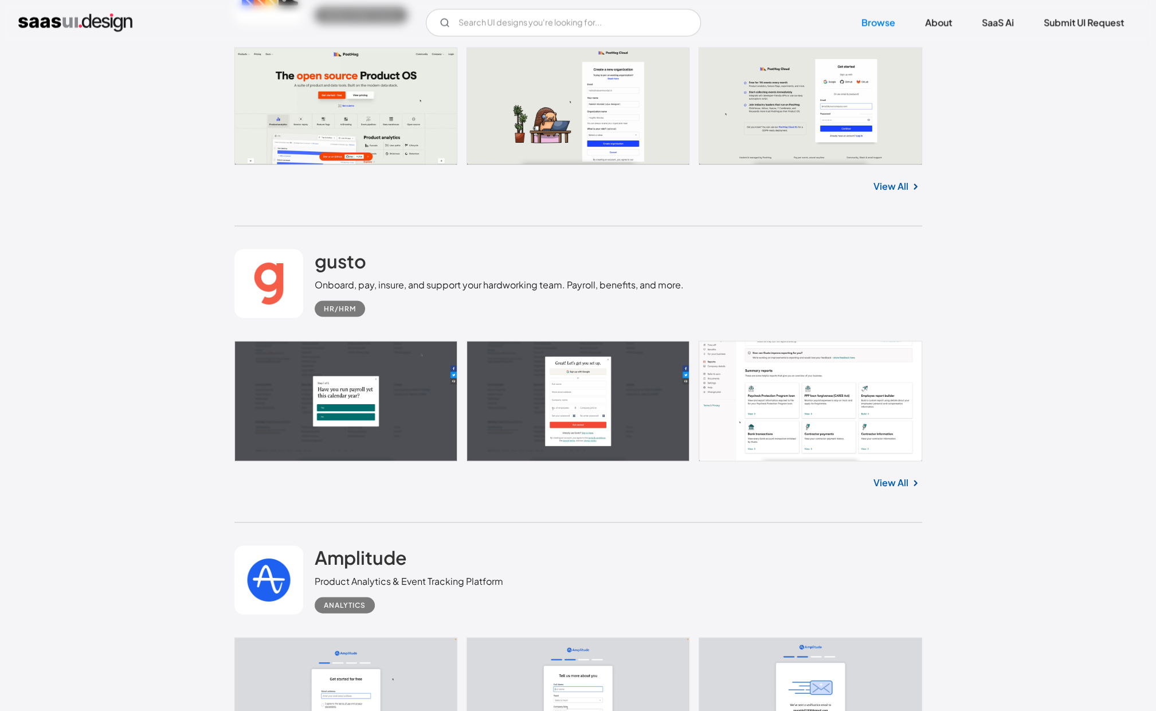
scroll to position [8789, 0]
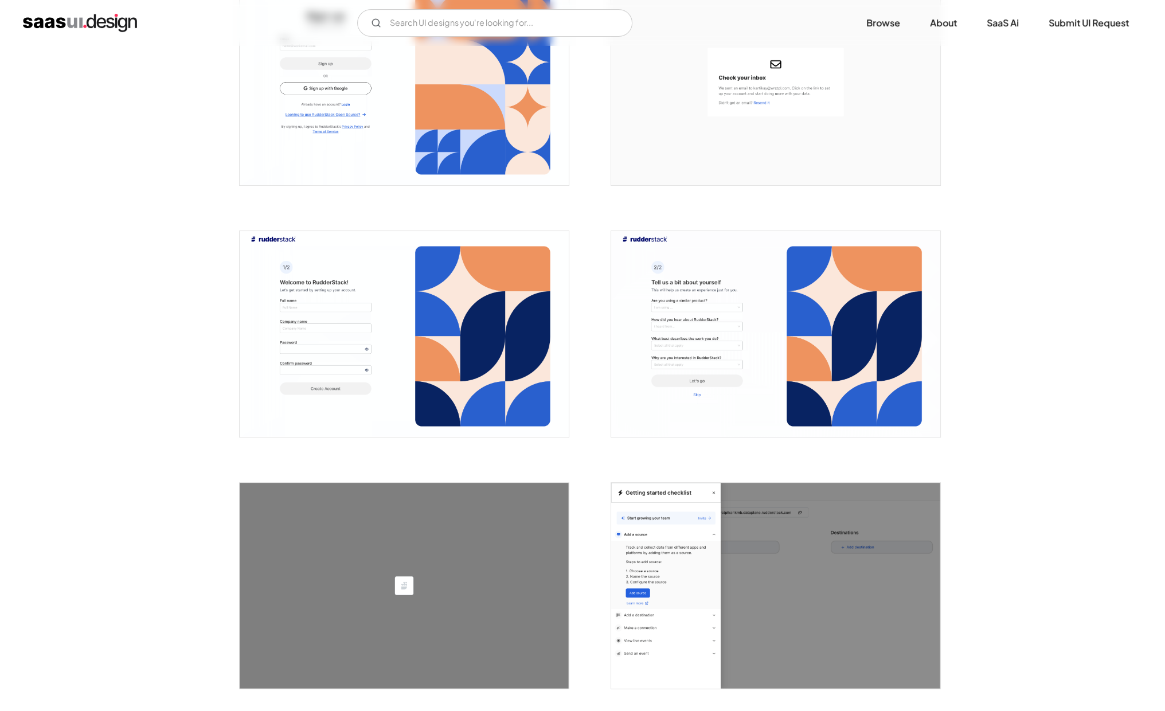
scroll to position [336, 0]
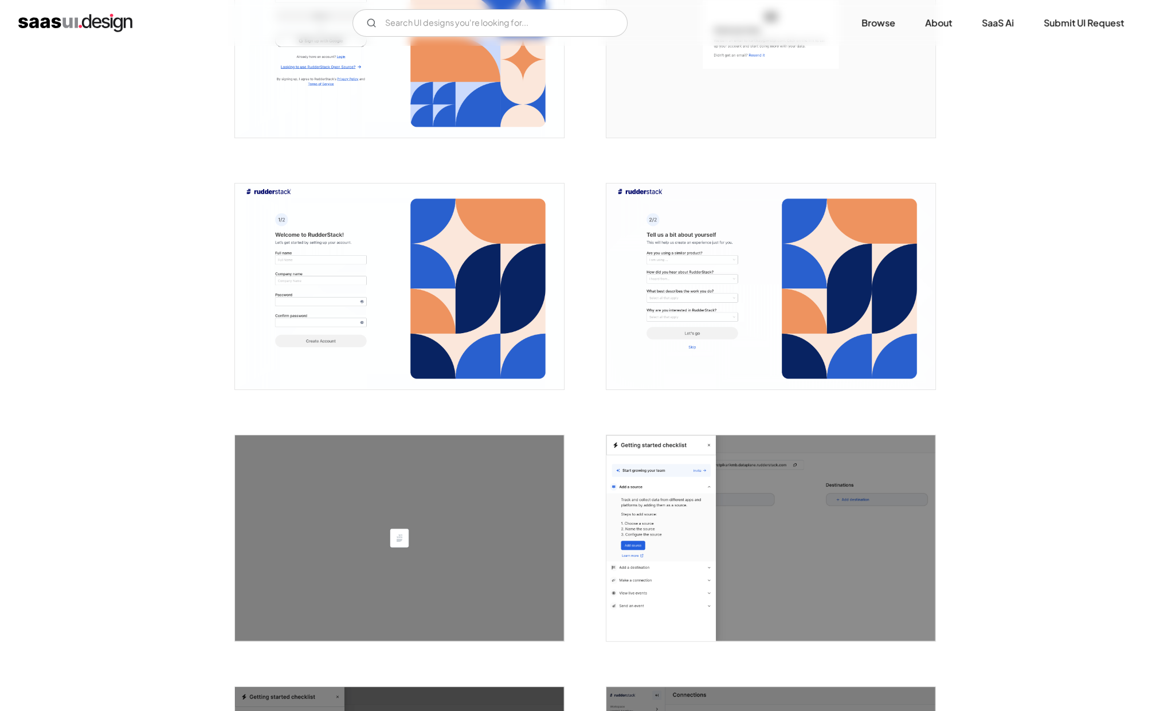
click at [362, 453] on img "open lightbox" at bounding box center [399, 538] width 329 height 206
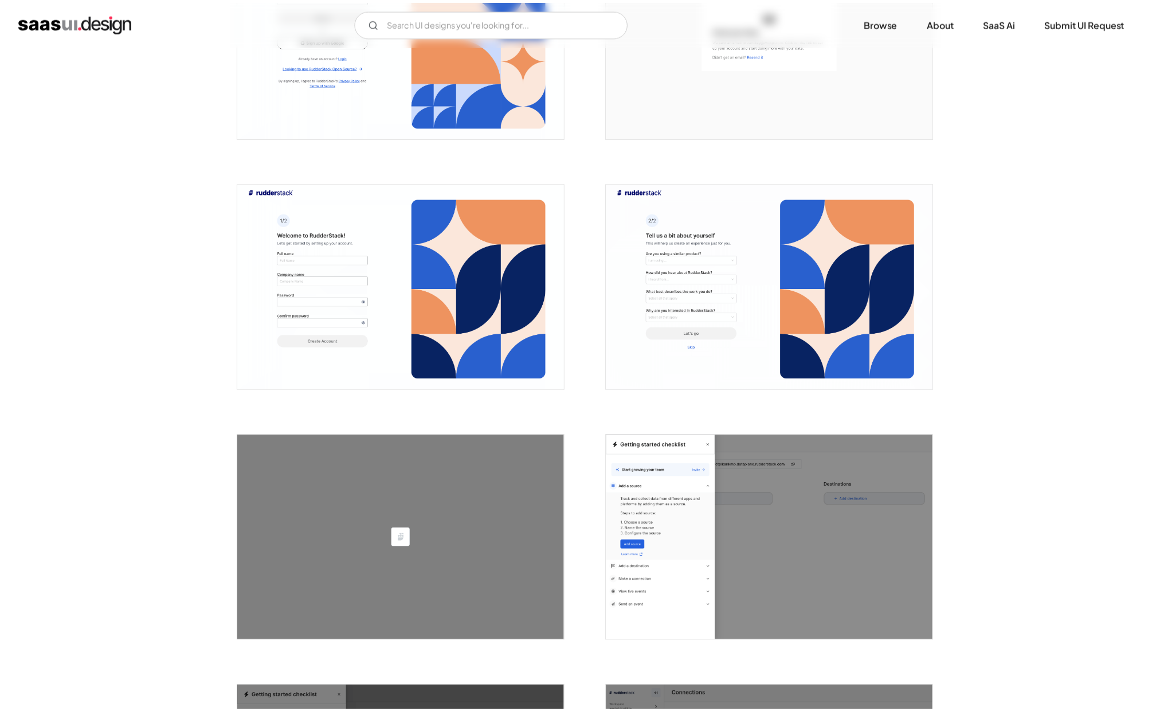
scroll to position [0, 0]
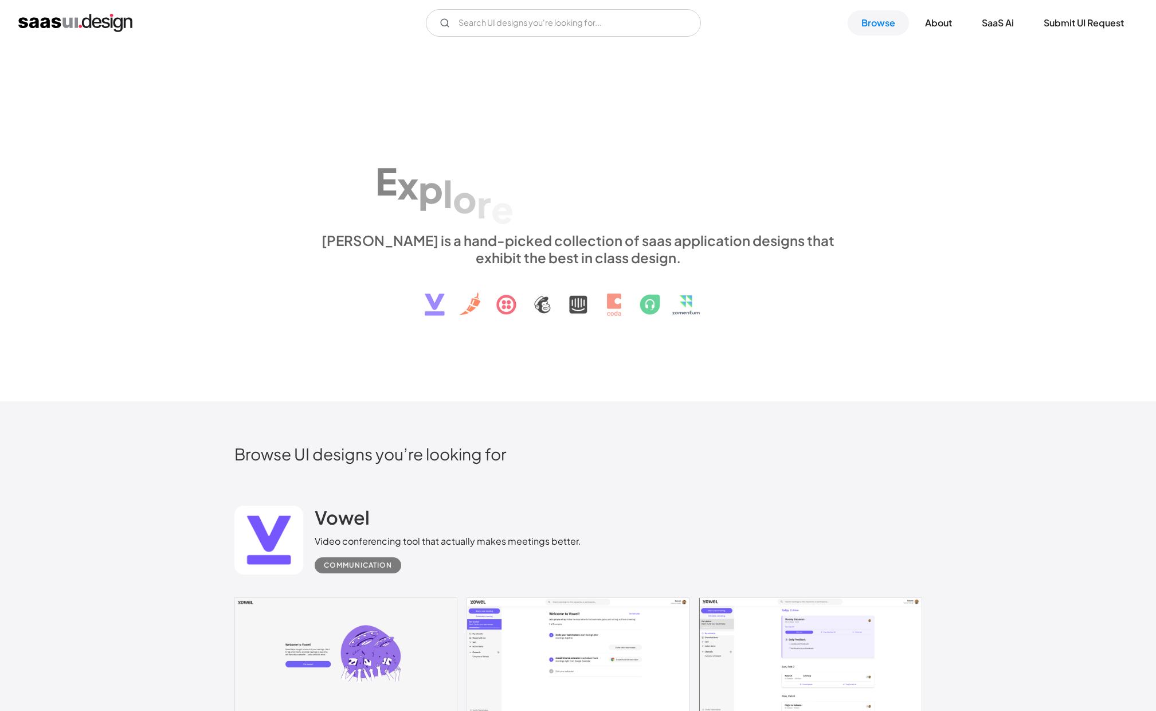
scroll to position [8789, 0]
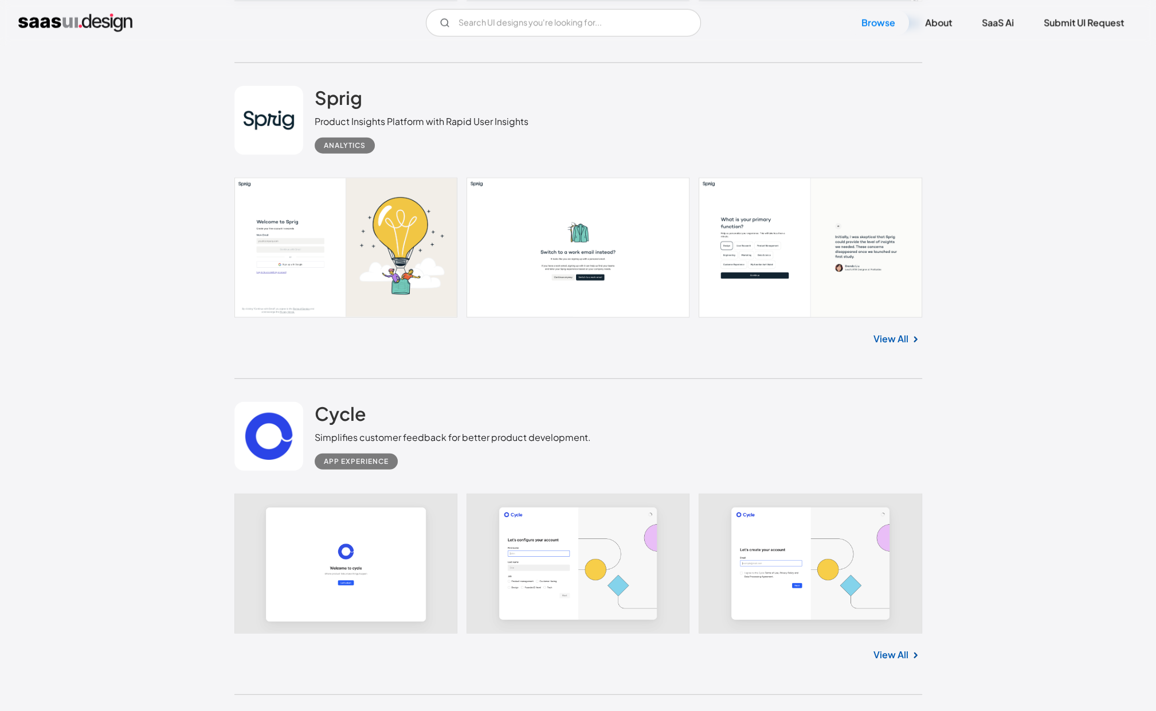
scroll to position [9548, 0]
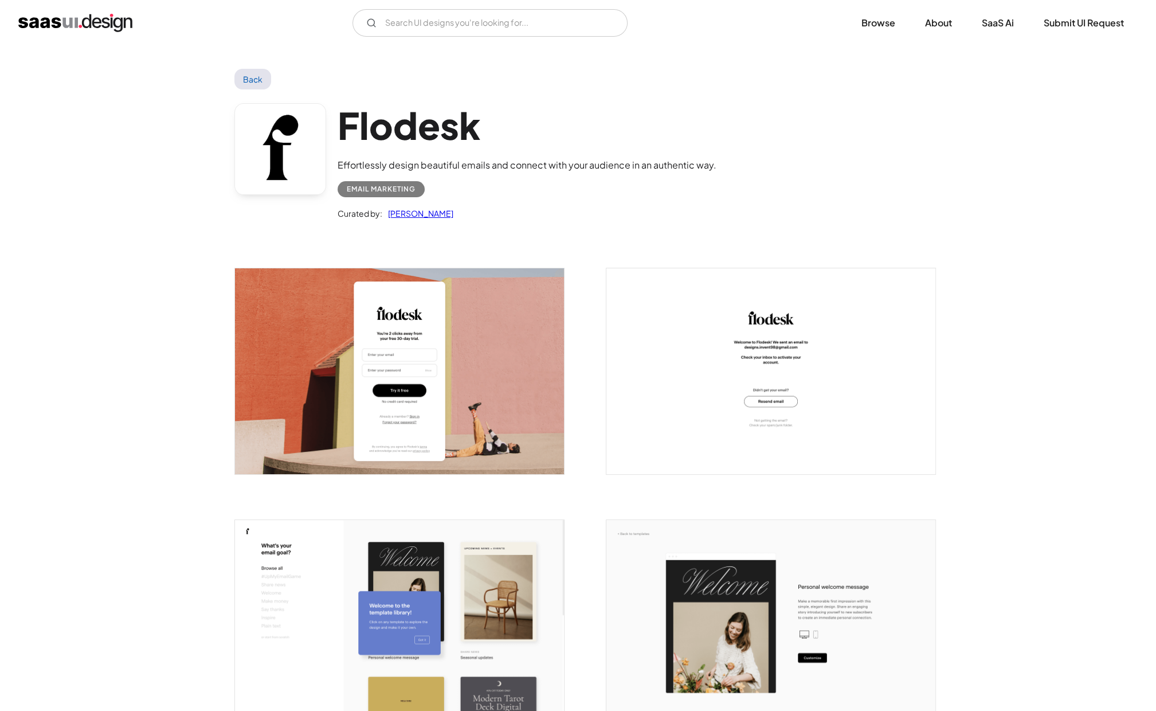
drag, startPoint x: 0, startPoint y: 0, endPoint x: 350, endPoint y: 366, distance: 506.4
click at [381, 314] on img "open lightbox" at bounding box center [399, 371] width 329 height 206
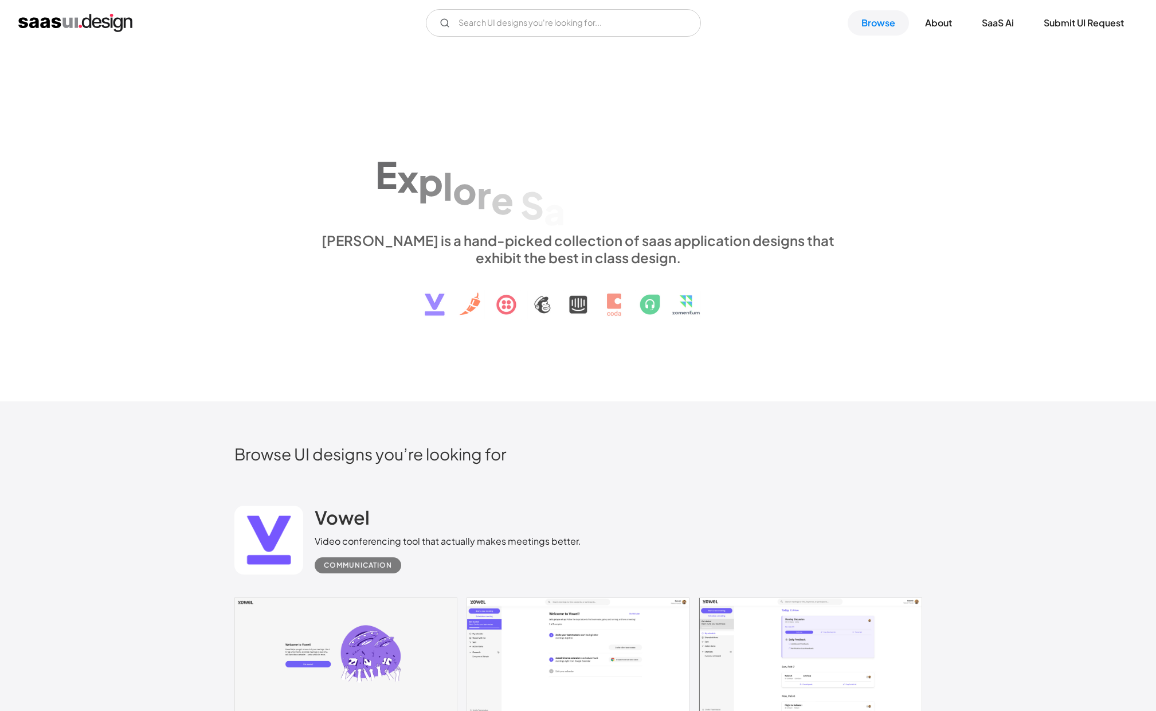
scroll to position [9095, 0]
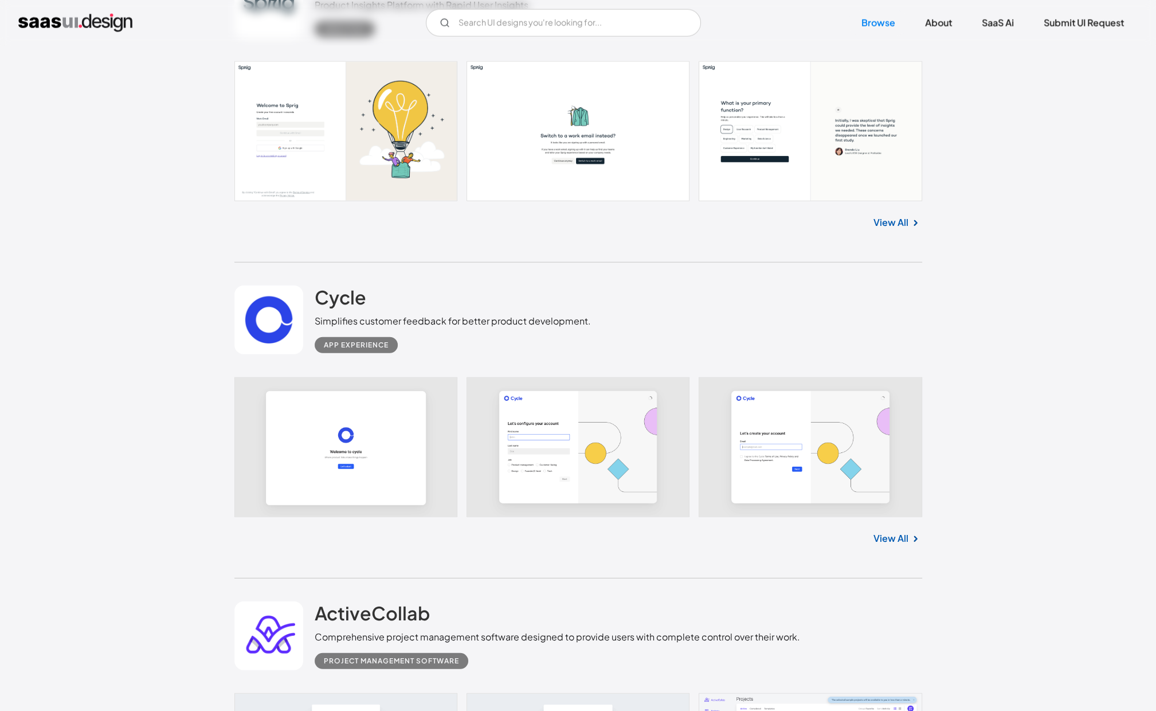
scroll to position [9664, 0]
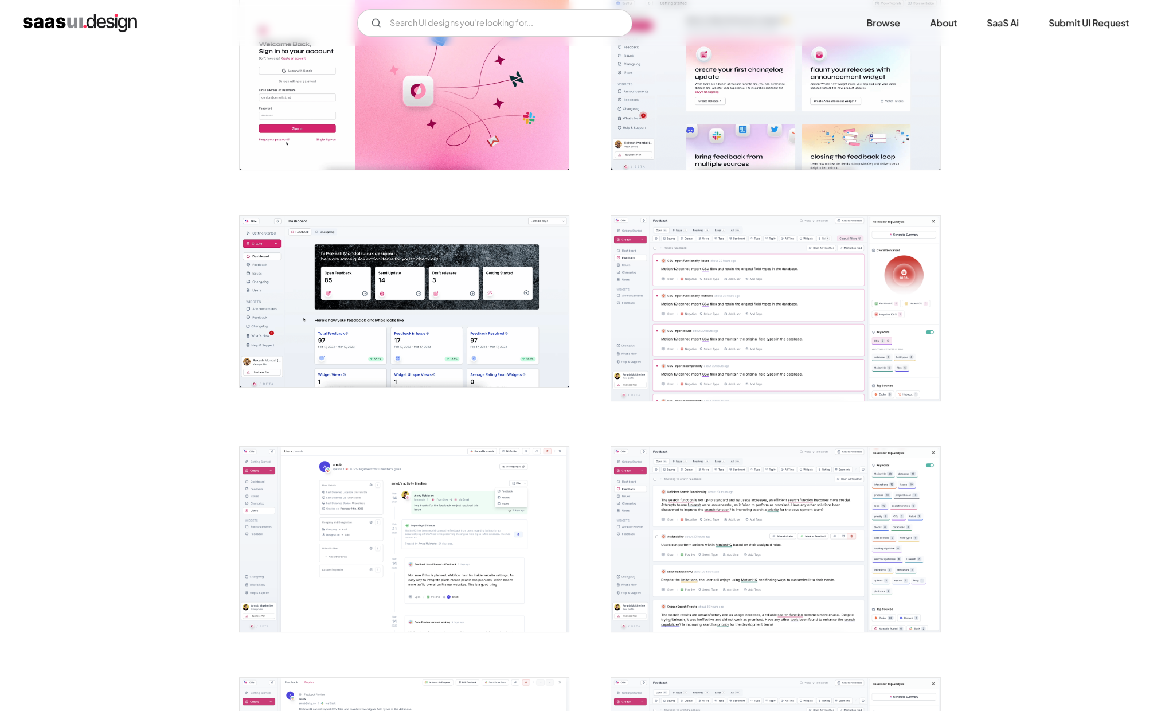
scroll to position [271, 0]
click at [746, 369] on img "open lightbox" at bounding box center [770, 308] width 329 height 185
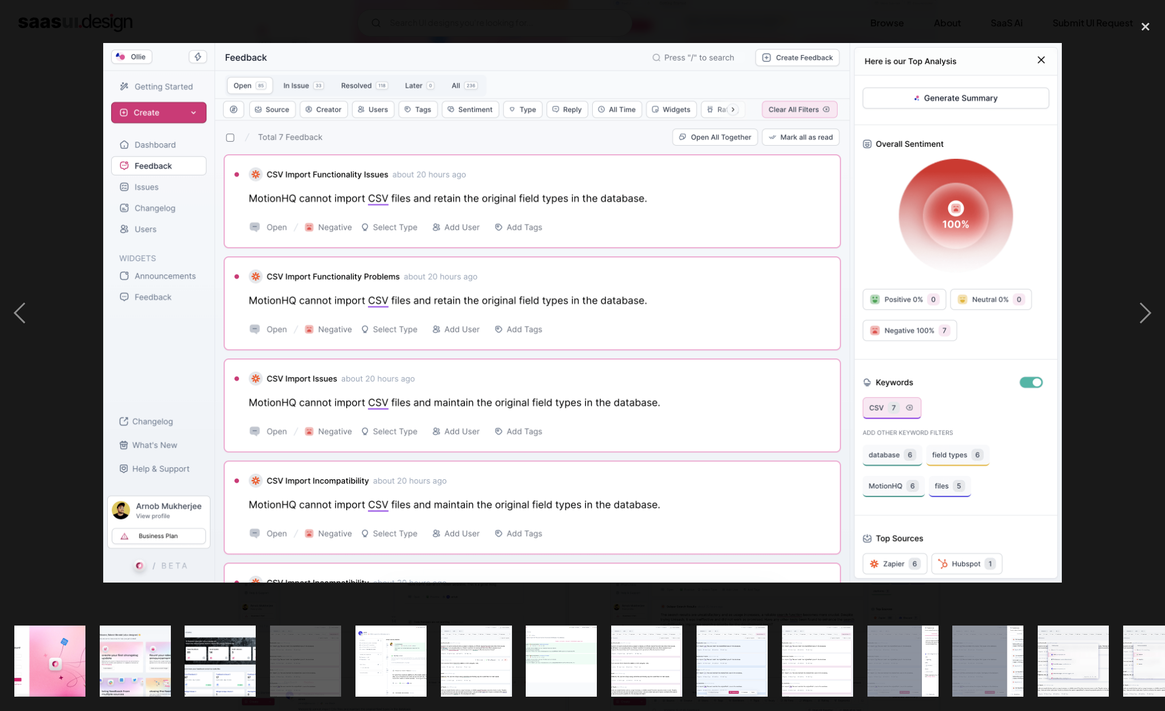
click at [746, 369] on img at bounding box center [582, 313] width 958 height 540
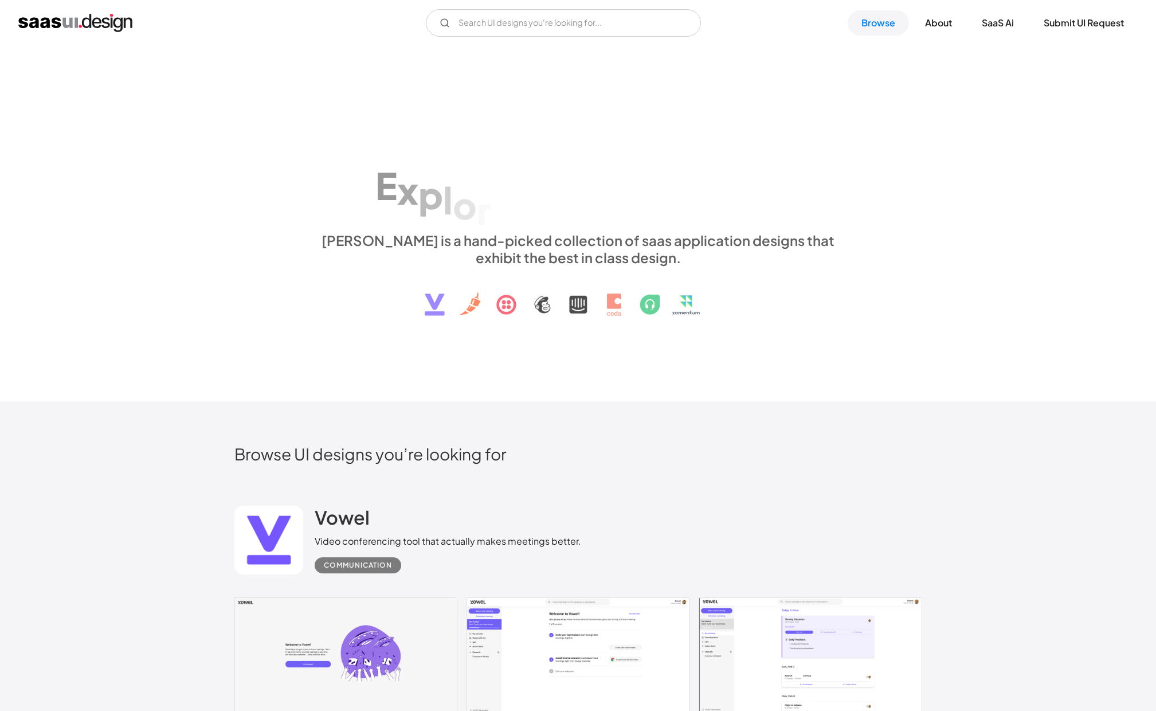
scroll to position [9664, 0]
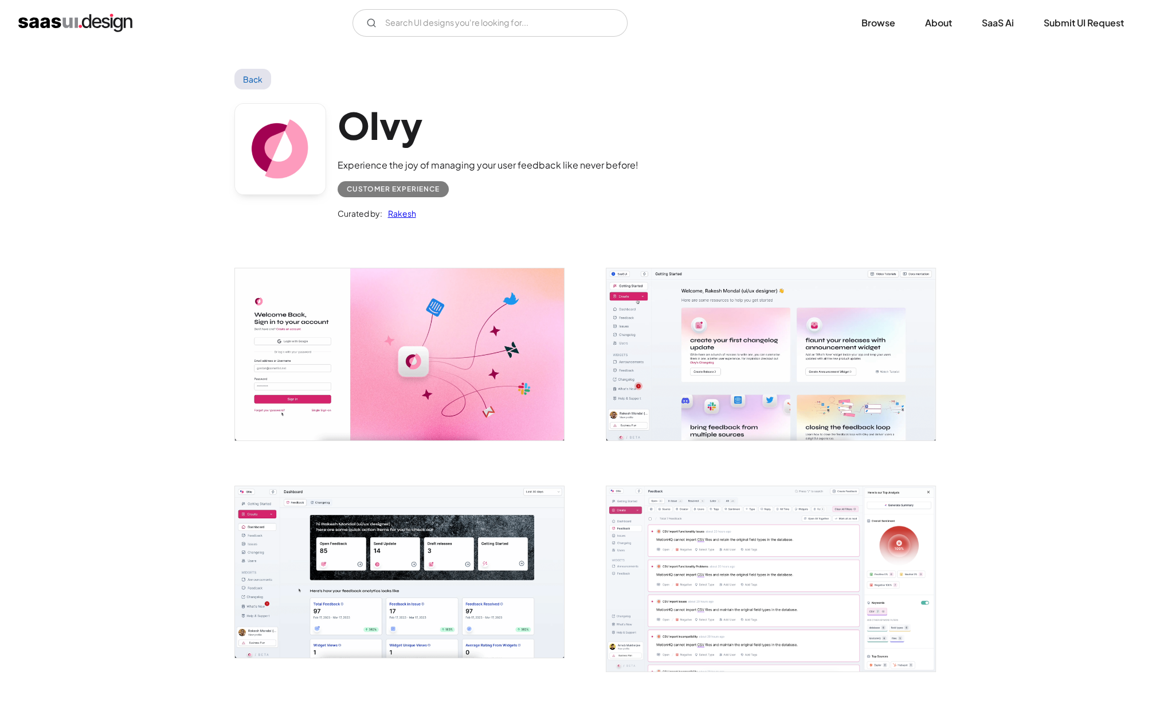
click at [773, 343] on img "open lightbox" at bounding box center [770, 353] width 329 height 171
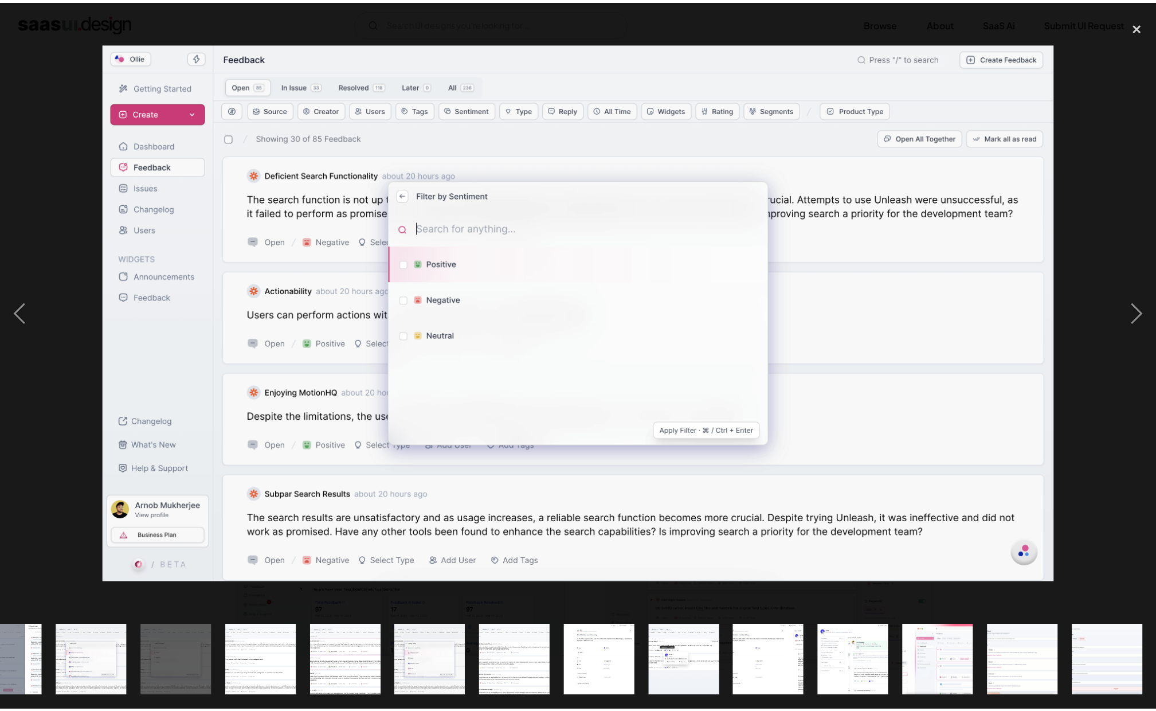
scroll to position [0, 981]
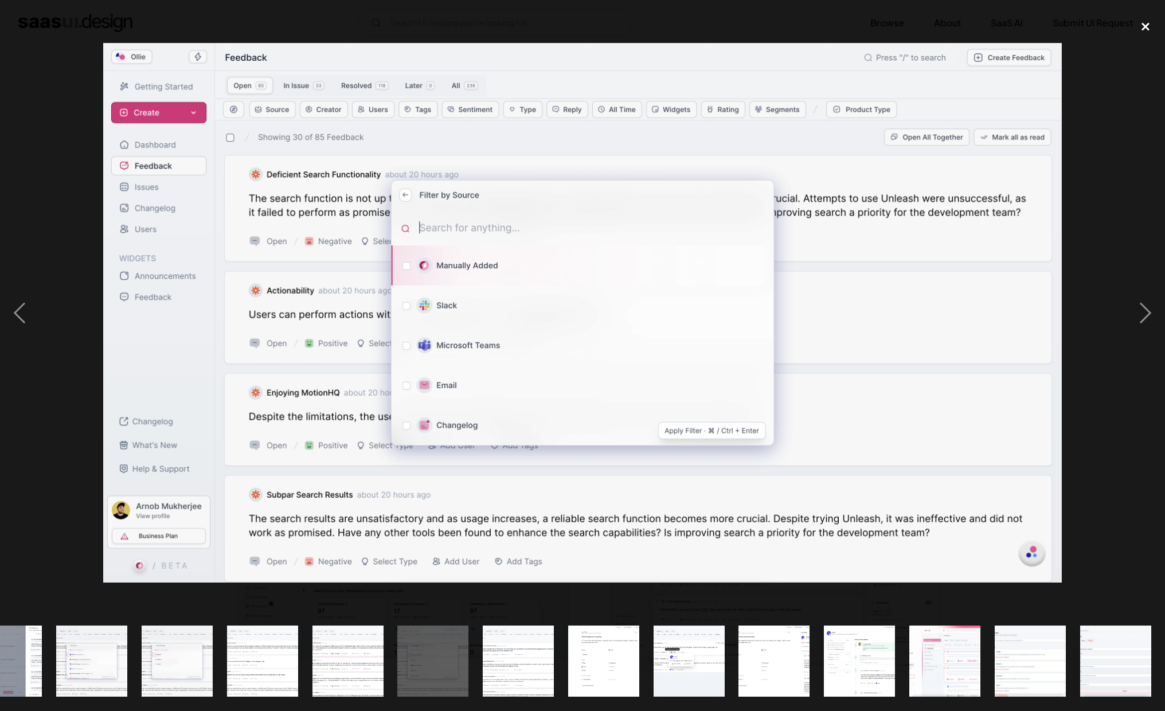
click at [1142, 21] on div "close lightbox" at bounding box center [1145, 26] width 39 height 25
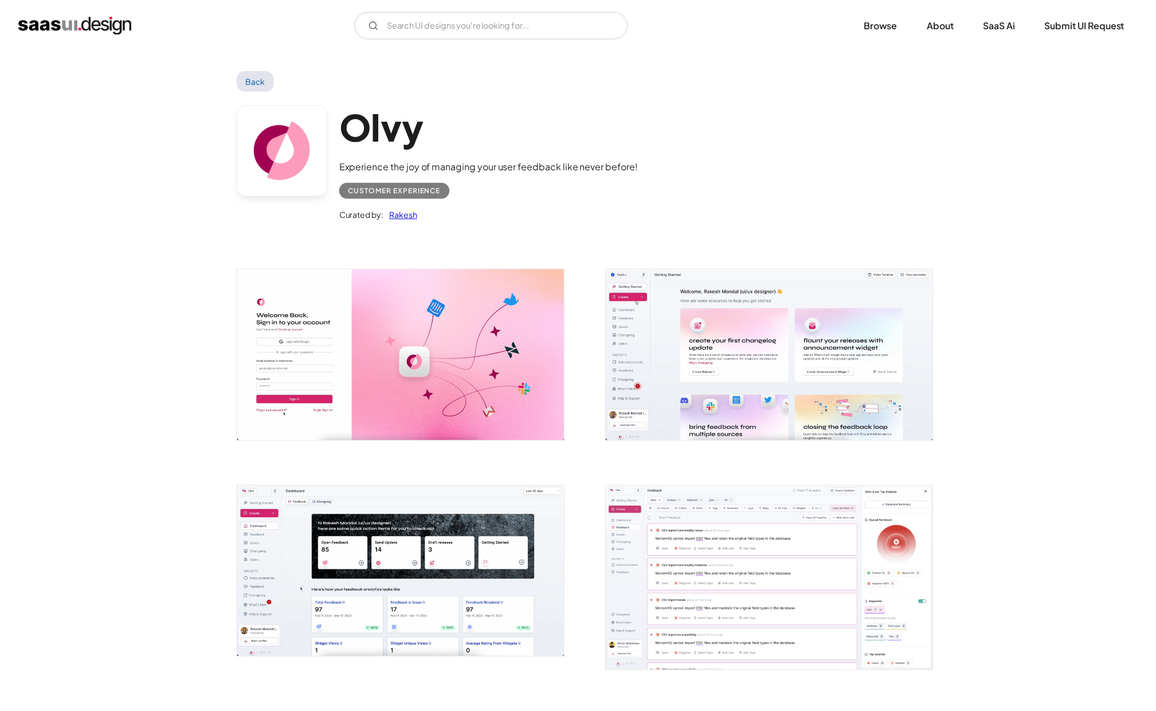
scroll to position [0, 0]
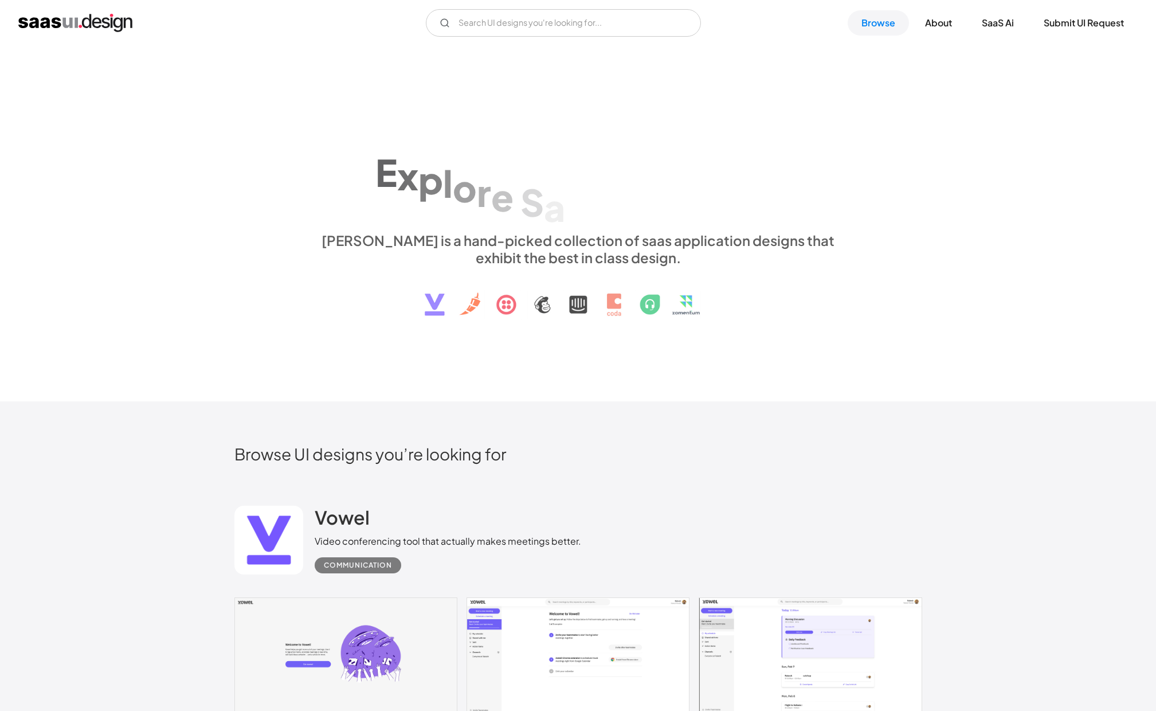
scroll to position [10001, 0]
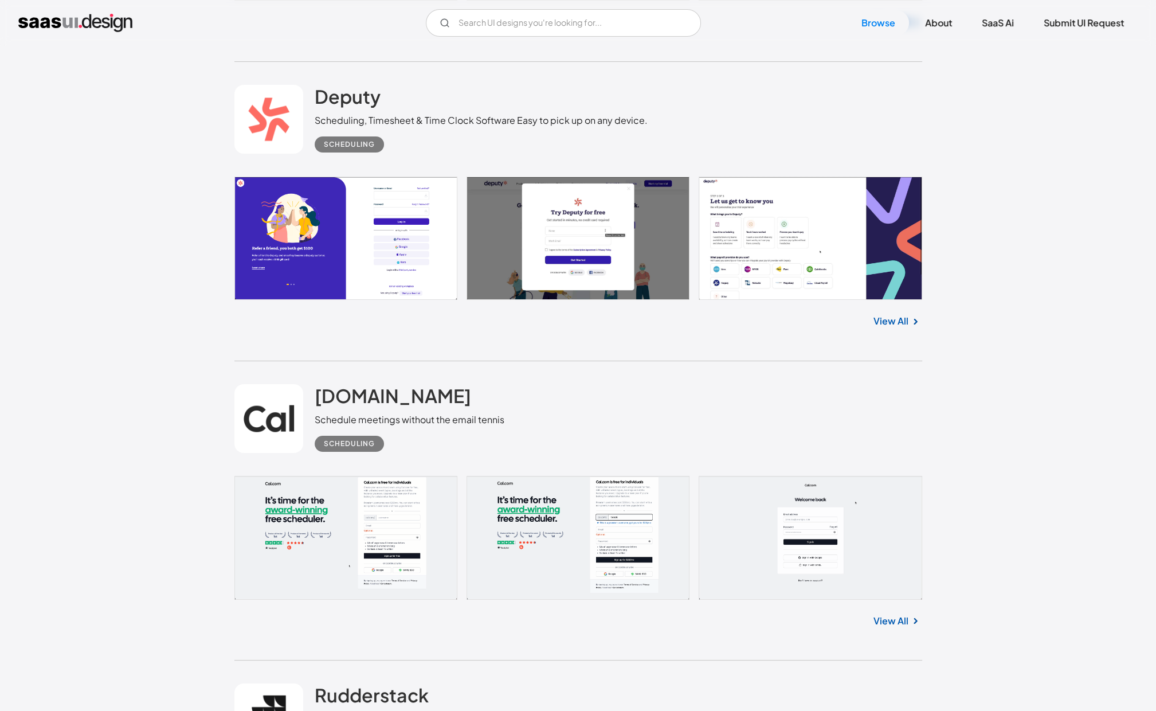
scroll to position [11409, 0]
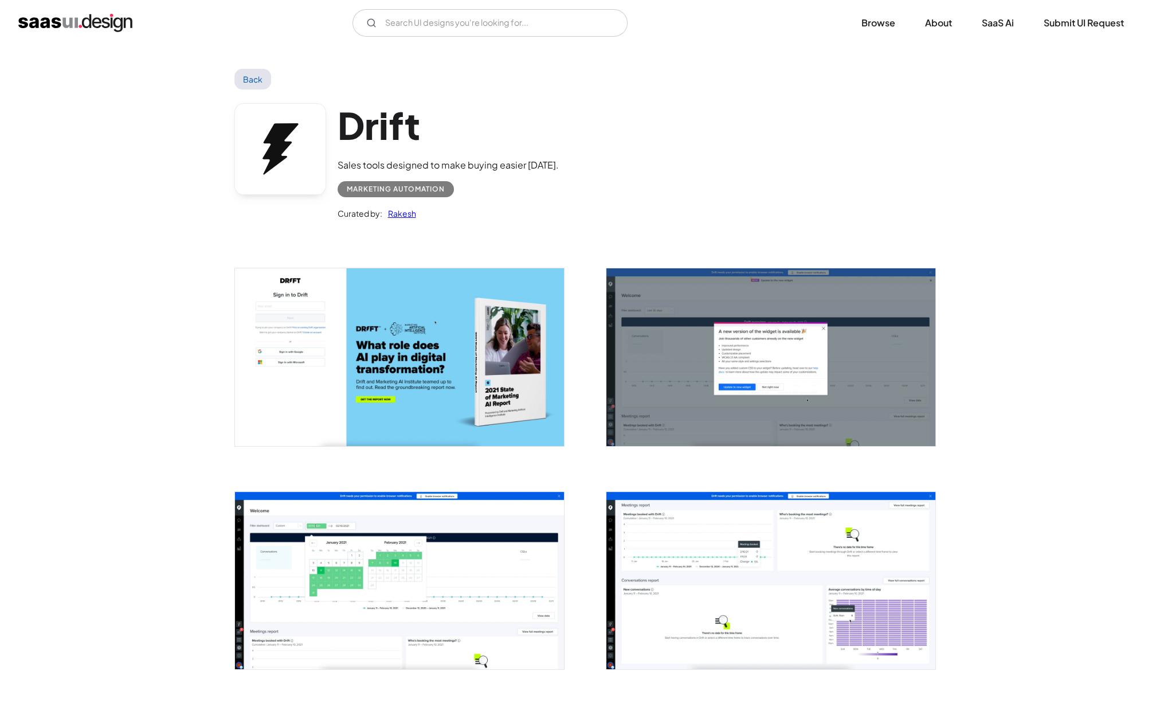
click at [413, 336] on img "open lightbox" at bounding box center [399, 356] width 329 height 177
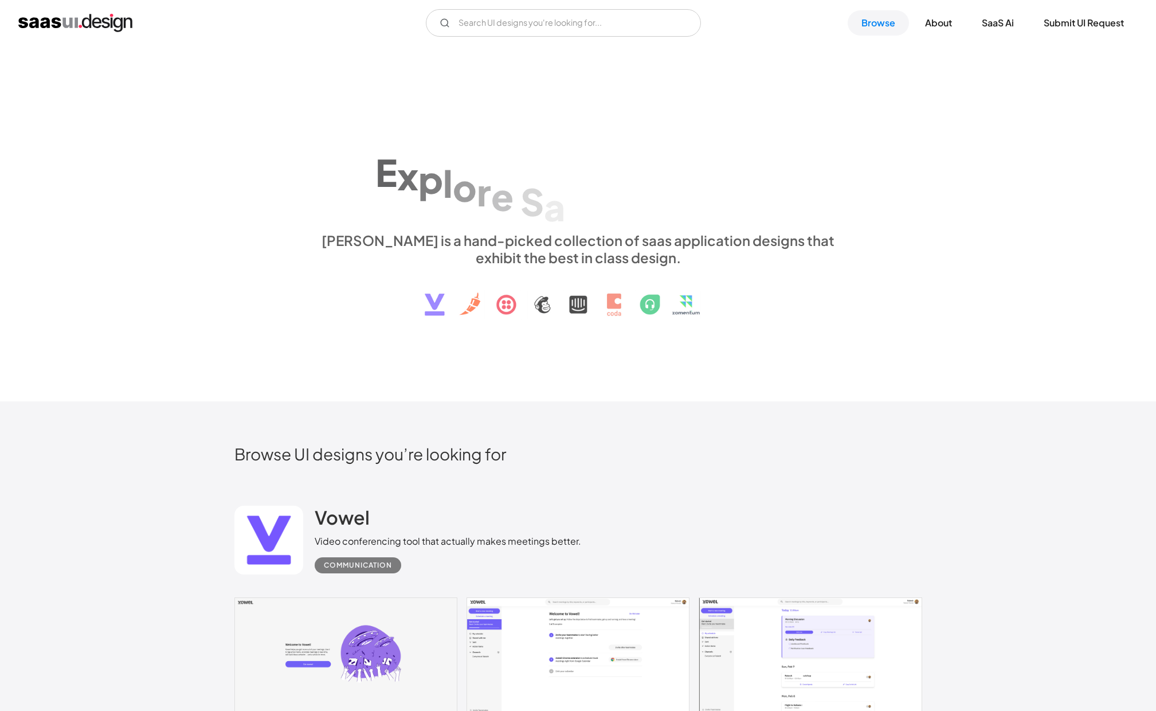
scroll to position [10995, 0]
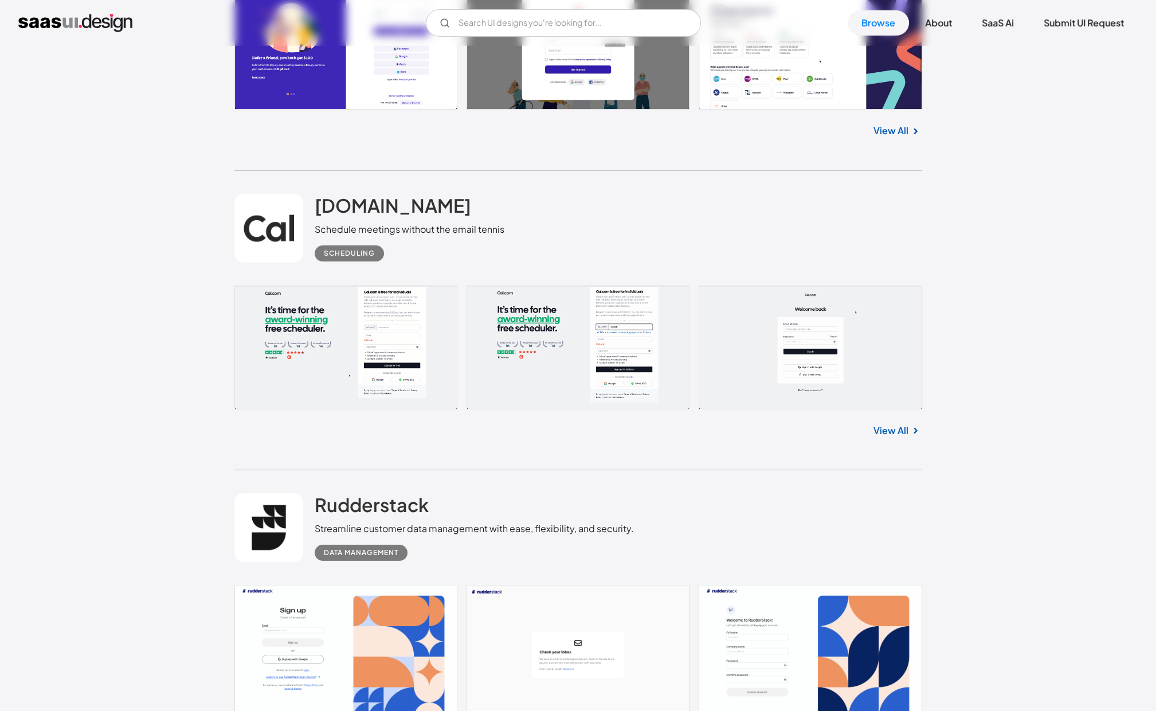
scroll to position [11599, 0]
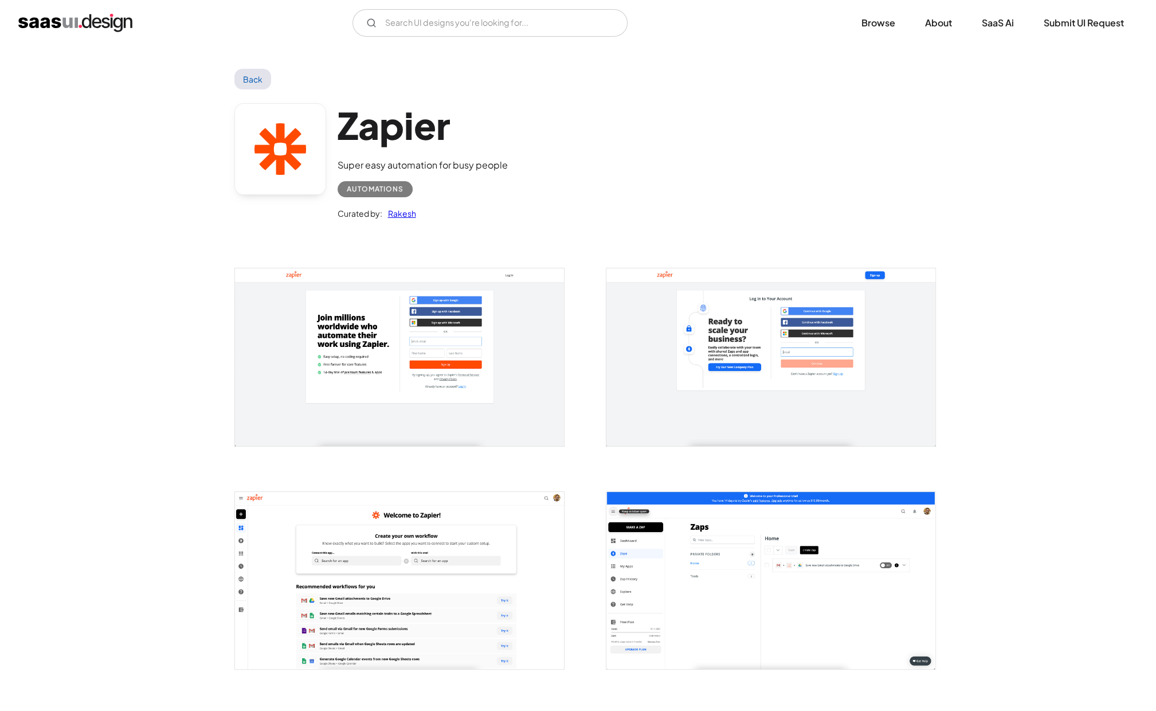
click at [390, 359] on img "open lightbox" at bounding box center [399, 356] width 329 height 177
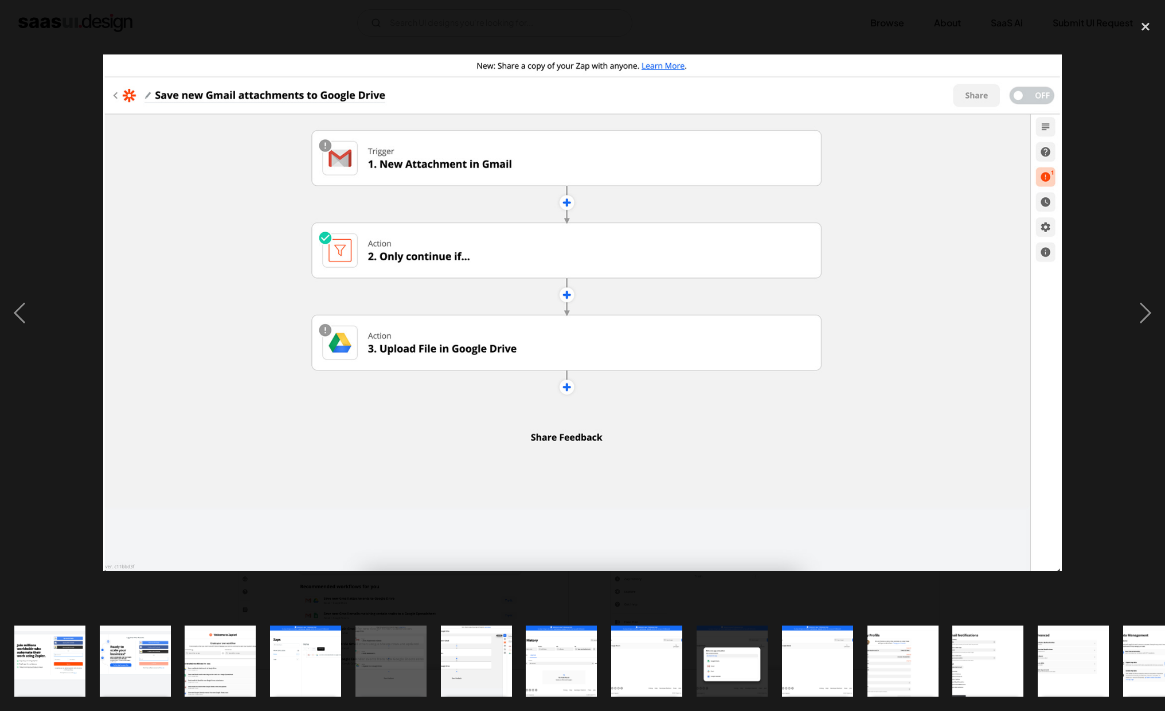
click at [390, 359] on div at bounding box center [582, 312] width 1165 height 597
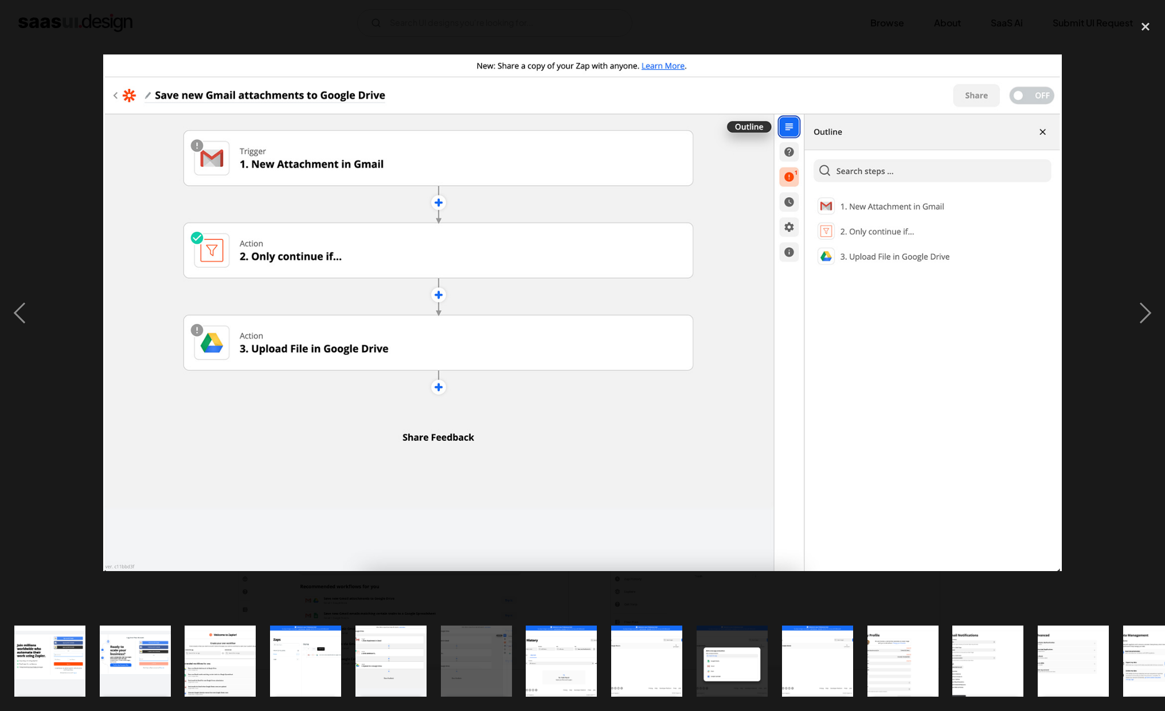
click at [390, 359] on div at bounding box center [582, 312] width 1165 height 597
click at [41, 167] on div at bounding box center [582, 312] width 1165 height 597
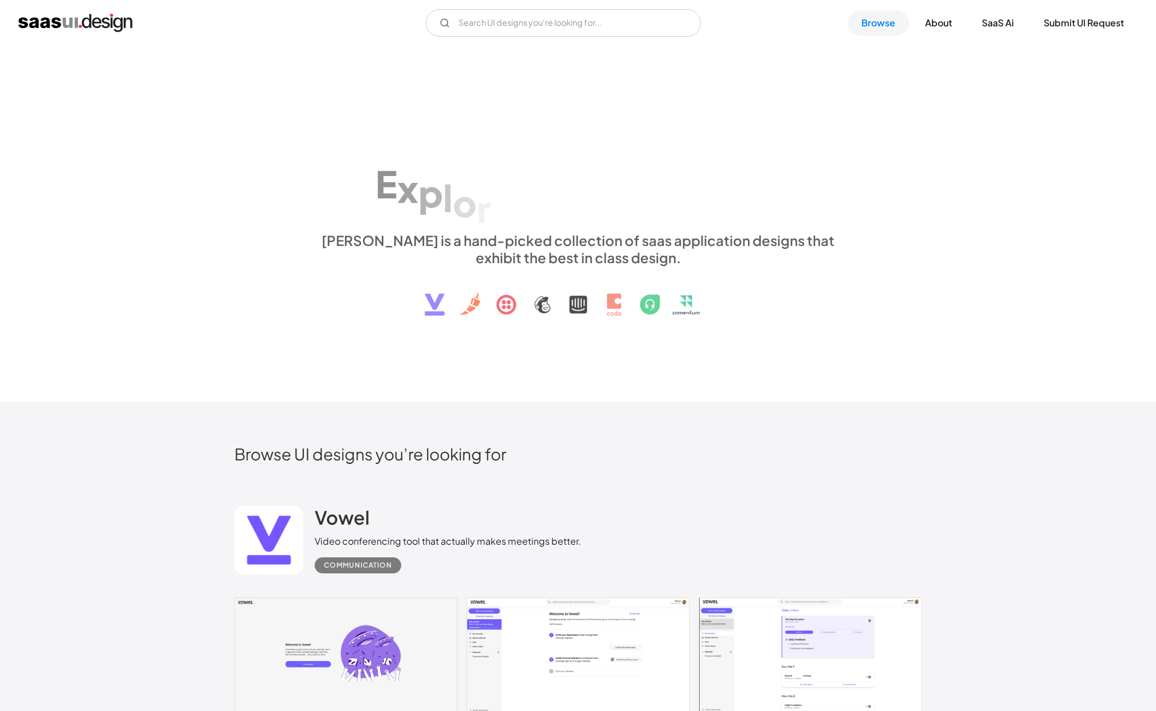
scroll to position [11599, 0]
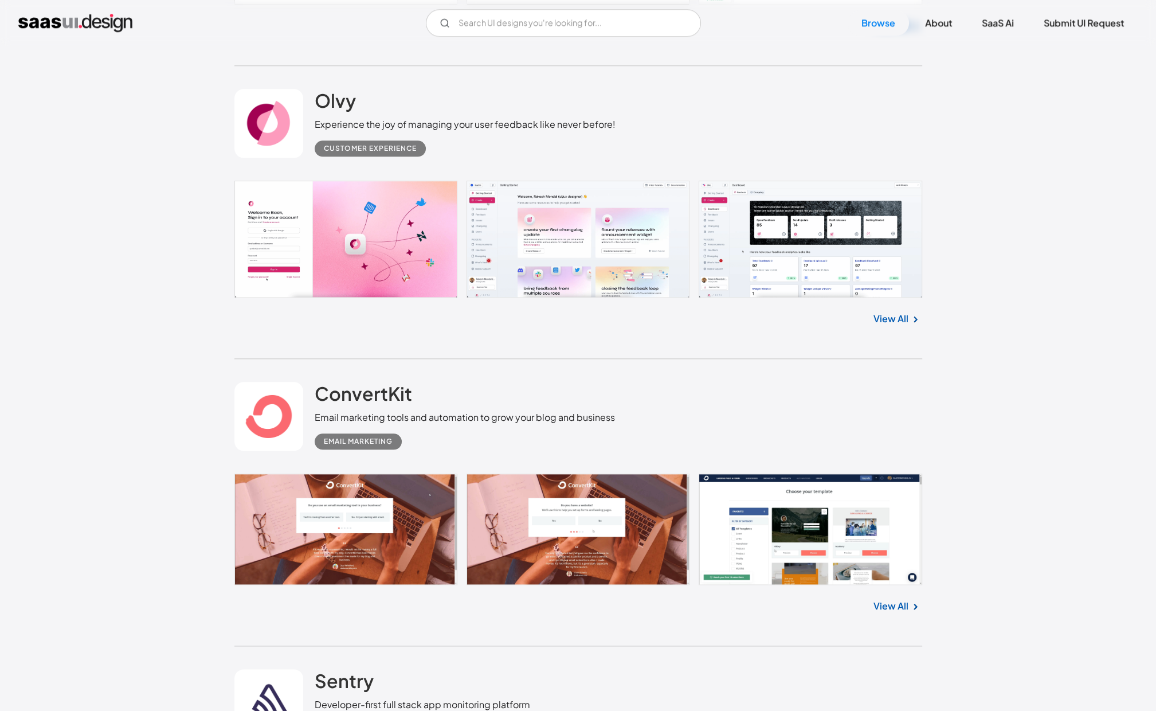
scroll to position [13244, 0]
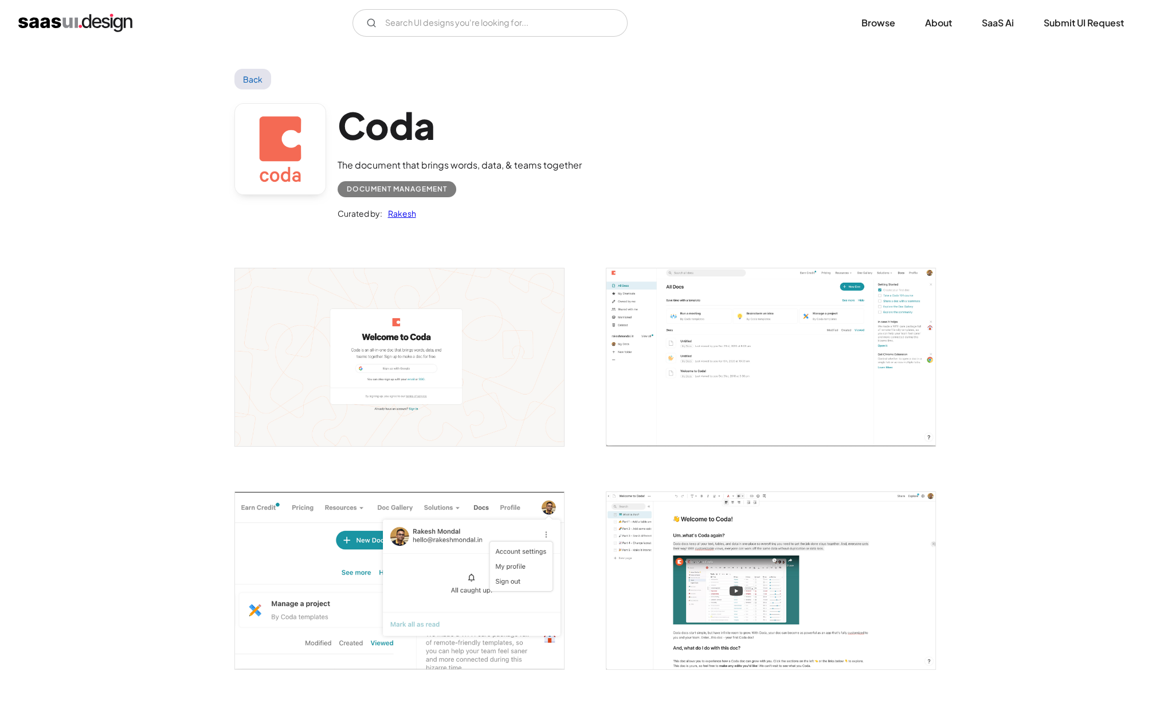
click at [465, 363] on img "open lightbox" at bounding box center [399, 356] width 329 height 177
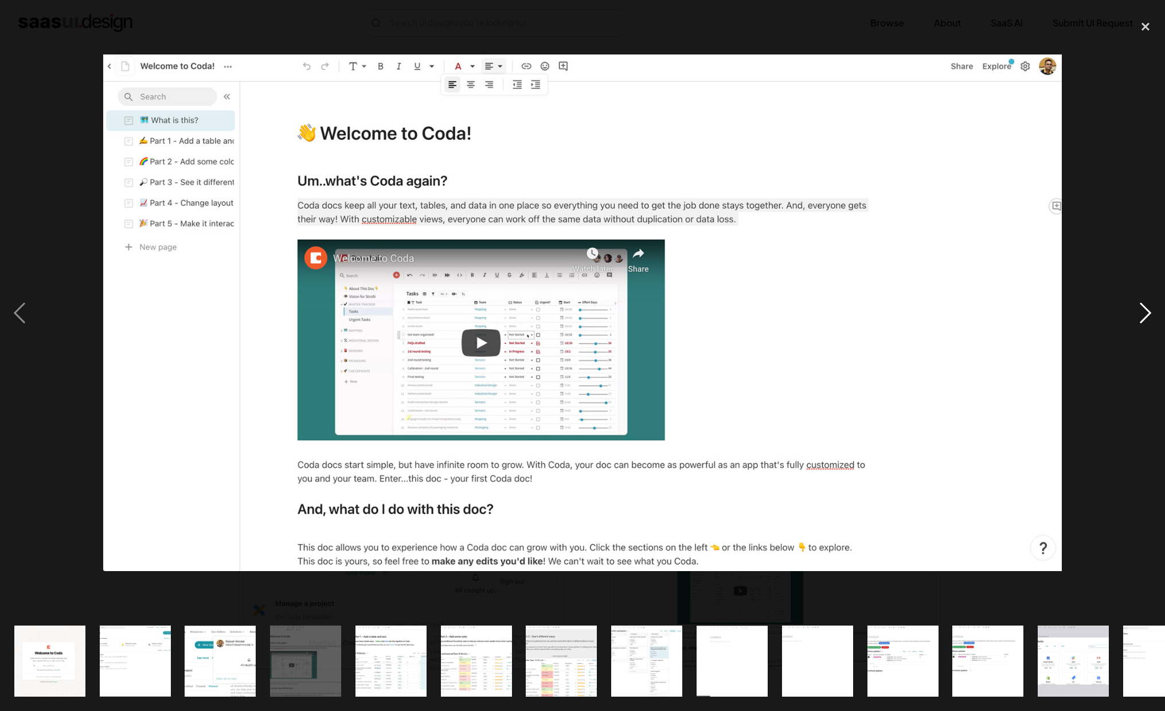
click at [1137, 319] on div "next image" at bounding box center [1145, 312] width 39 height 597
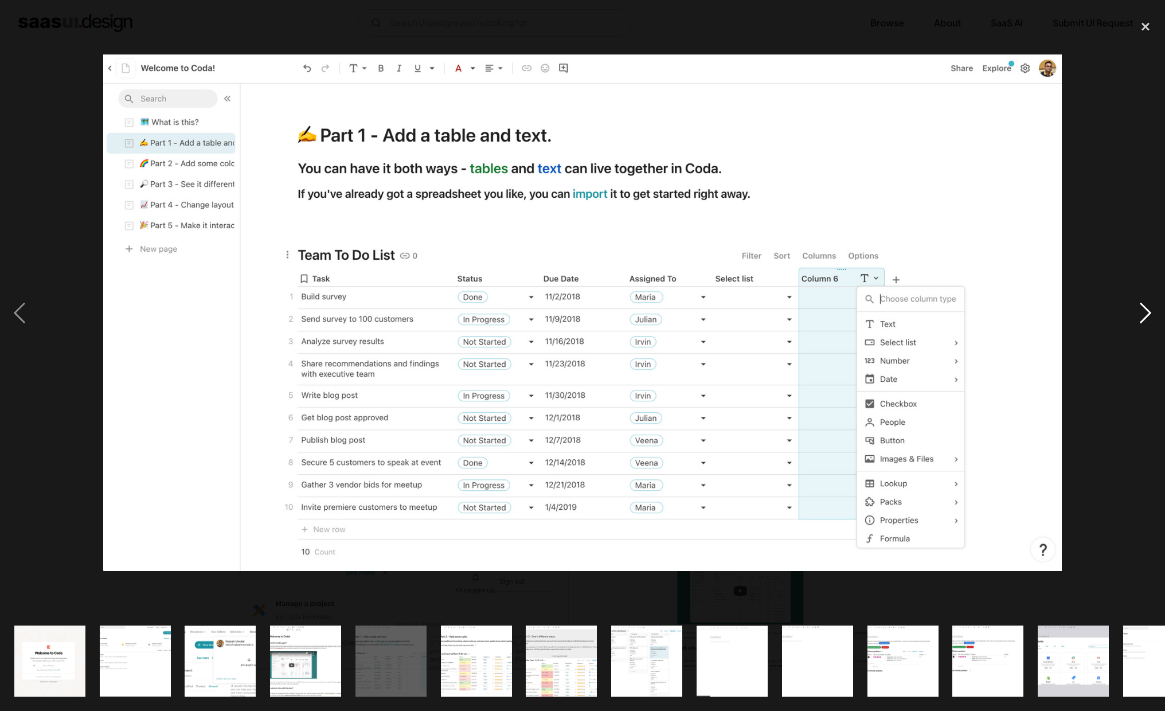
click at [1137, 319] on div "next image" at bounding box center [1145, 312] width 39 height 597
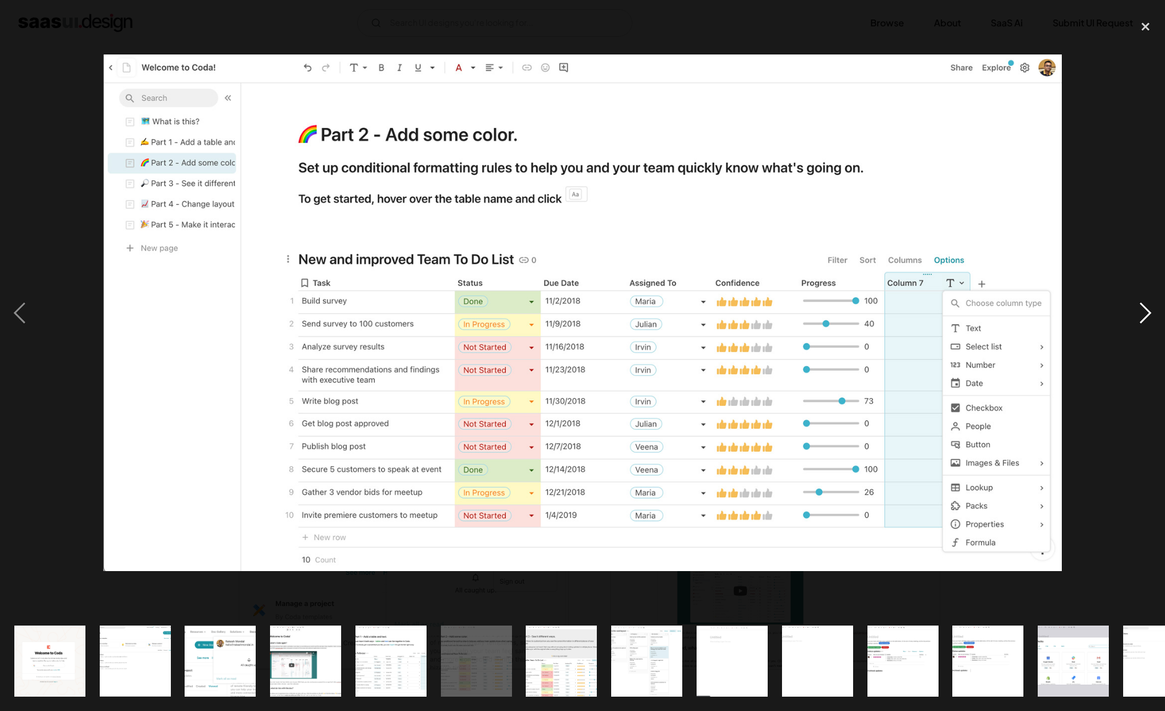
click at [1137, 319] on div "next image" at bounding box center [1145, 312] width 39 height 597
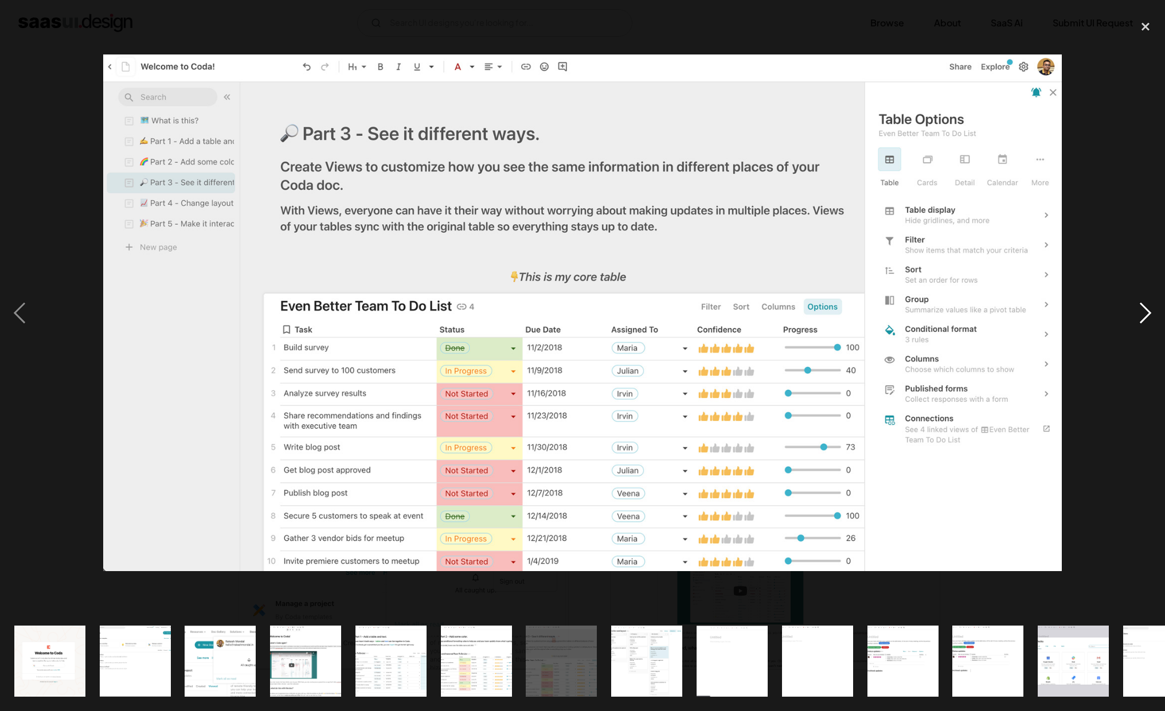
click at [1137, 319] on div "next image" at bounding box center [1145, 312] width 39 height 597
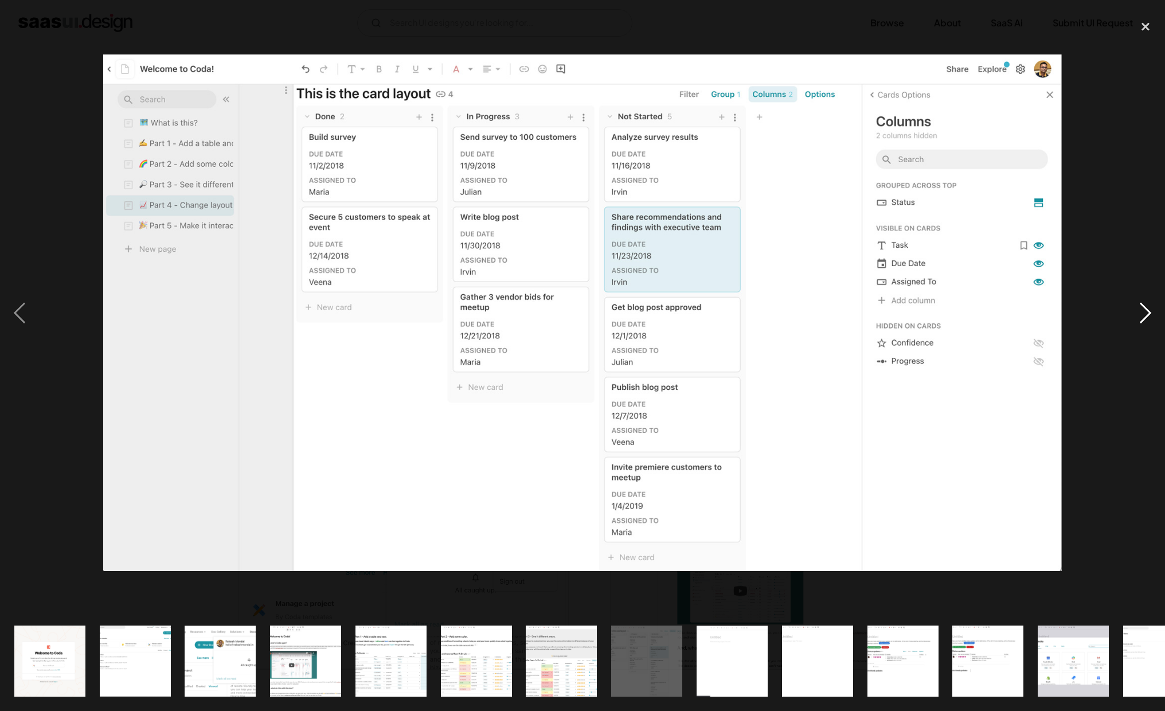
click at [1137, 319] on div "next image" at bounding box center [1145, 312] width 39 height 597
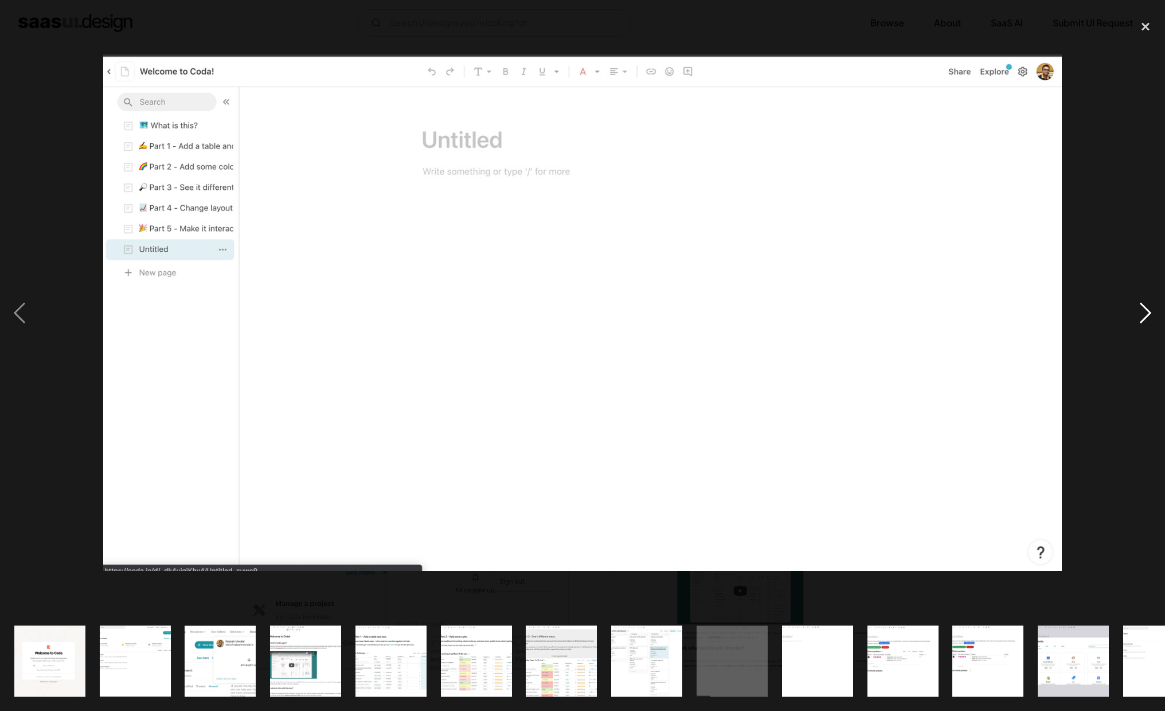
click at [1140, 297] on div "next image" at bounding box center [1145, 312] width 39 height 597
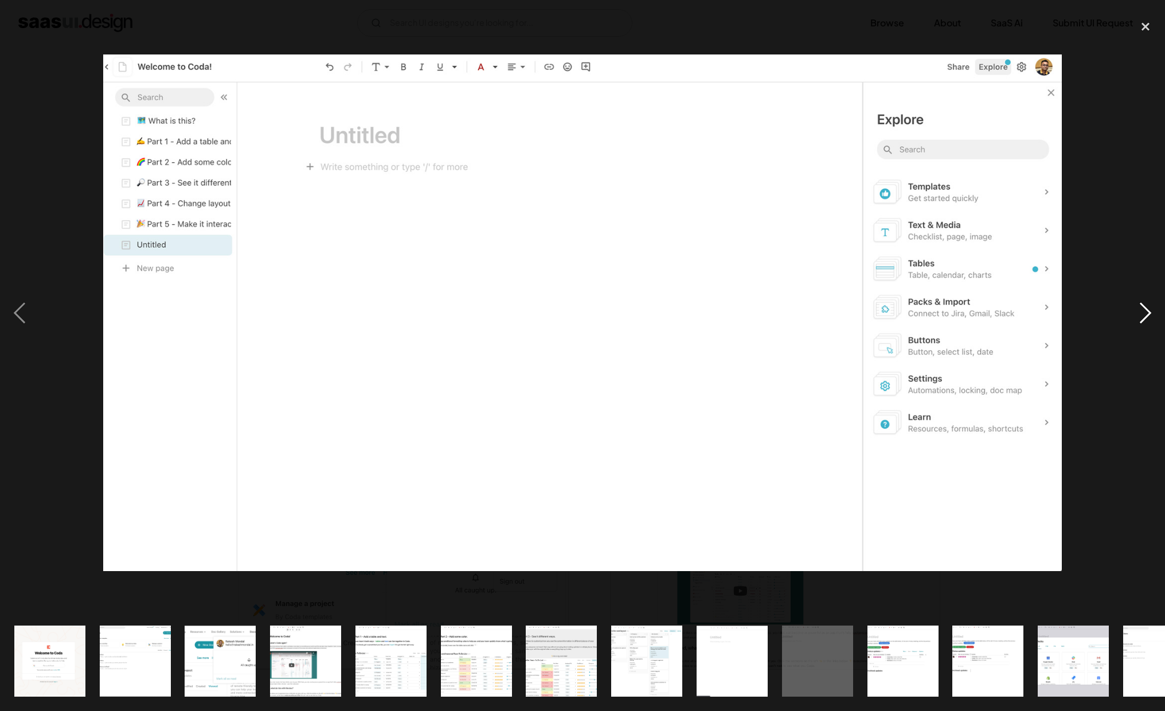
click at [1140, 296] on div "next image" at bounding box center [1145, 312] width 39 height 597
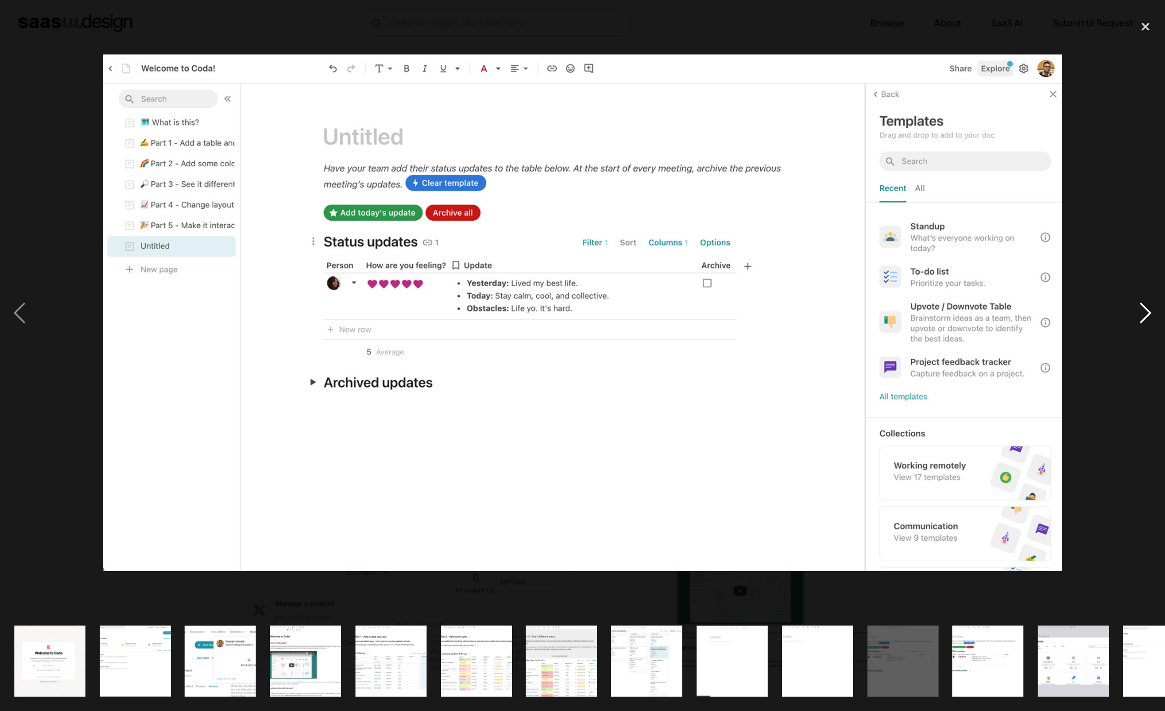
click at [1140, 298] on div "next image" at bounding box center [1145, 312] width 39 height 597
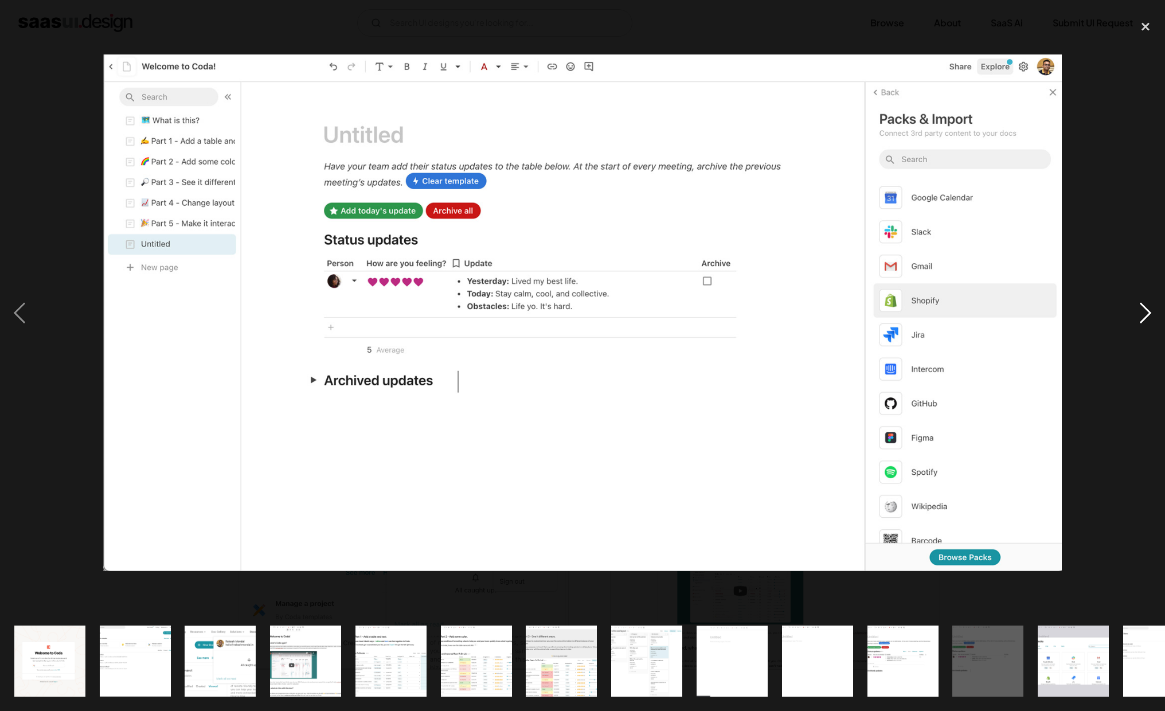
click at [1140, 298] on div "next image" at bounding box center [1145, 312] width 39 height 597
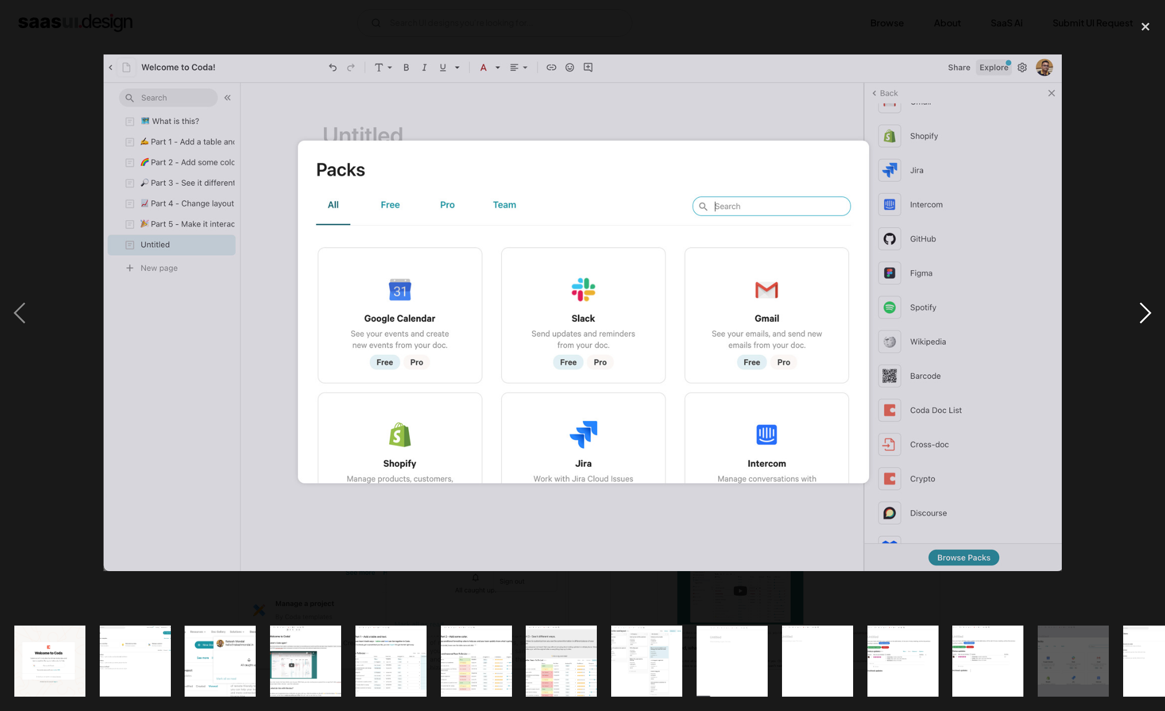
click at [1140, 298] on div "next image" at bounding box center [1145, 312] width 39 height 597
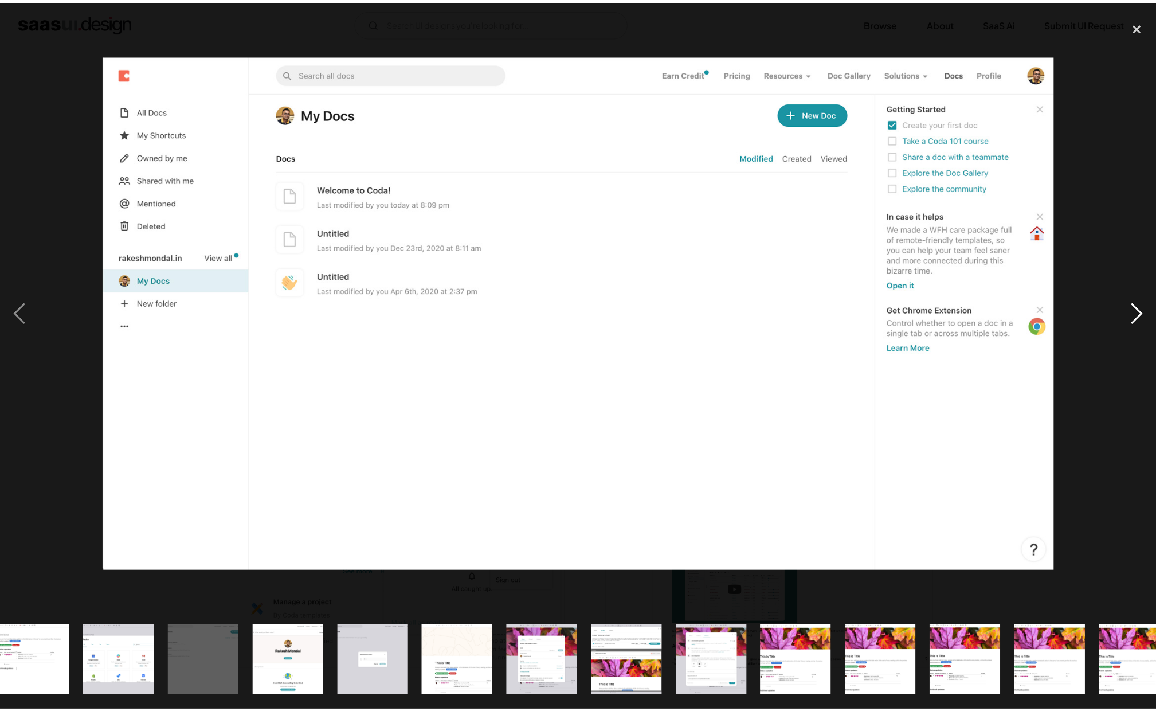
scroll to position [0, 981]
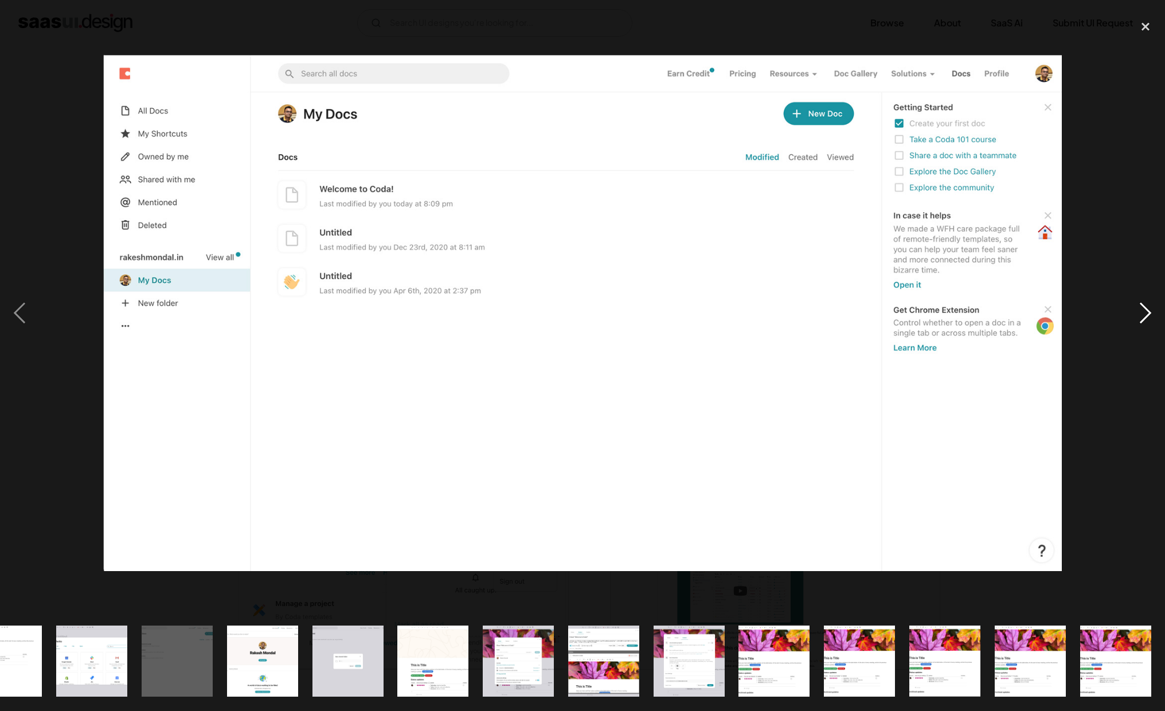
click at [1140, 298] on div "next image" at bounding box center [1145, 312] width 39 height 597
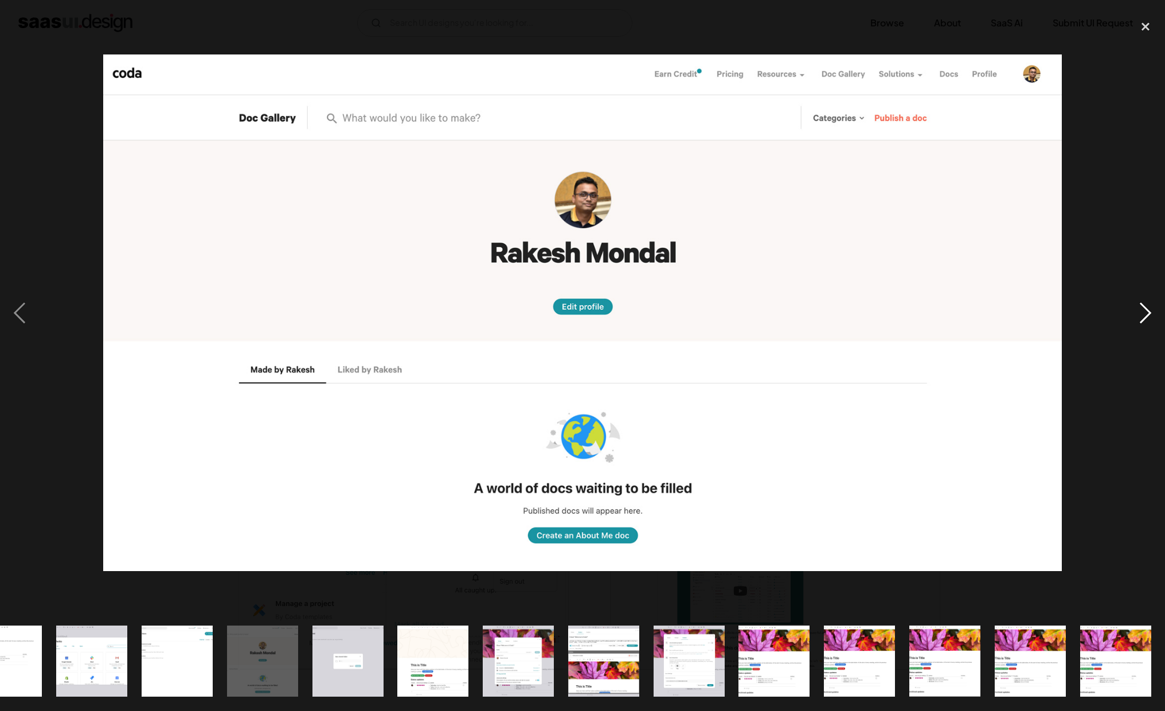
click at [1140, 298] on div "next image" at bounding box center [1145, 312] width 39 height 597
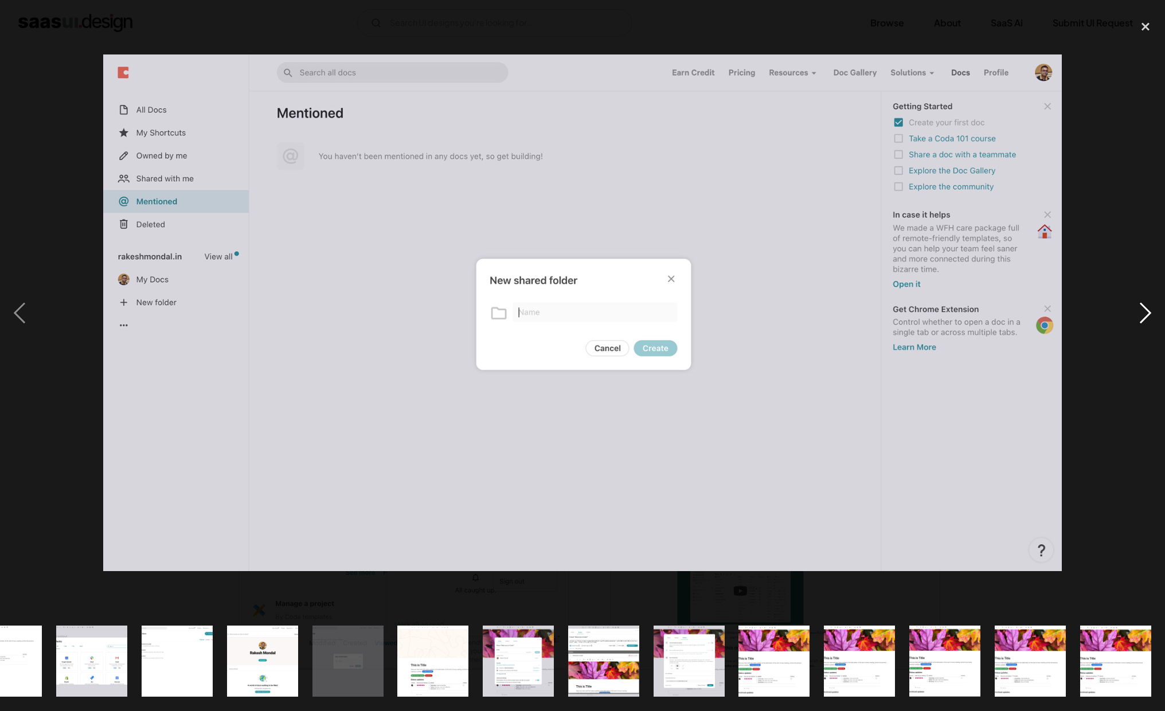
click at [1140, 298] on div "next image" at bounding box center [1145, 312] width 39 height 597
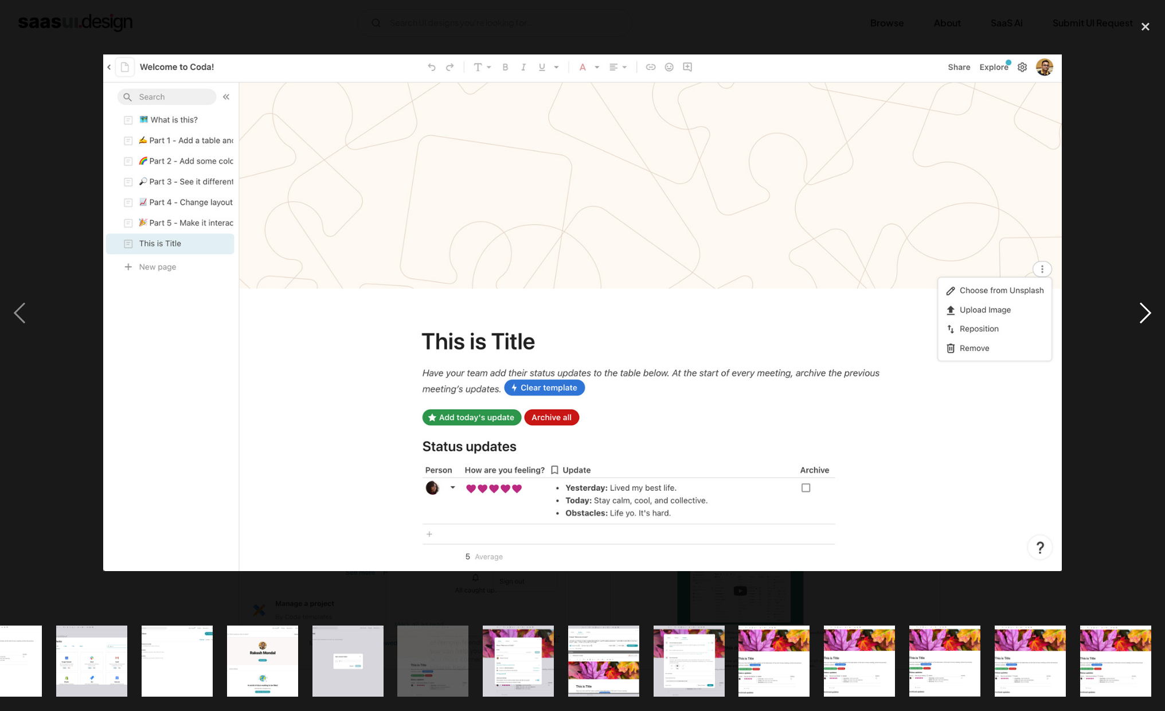
click at [1140, 298] on div "next image" at bounding box center [1145, 312] width 39 height 597
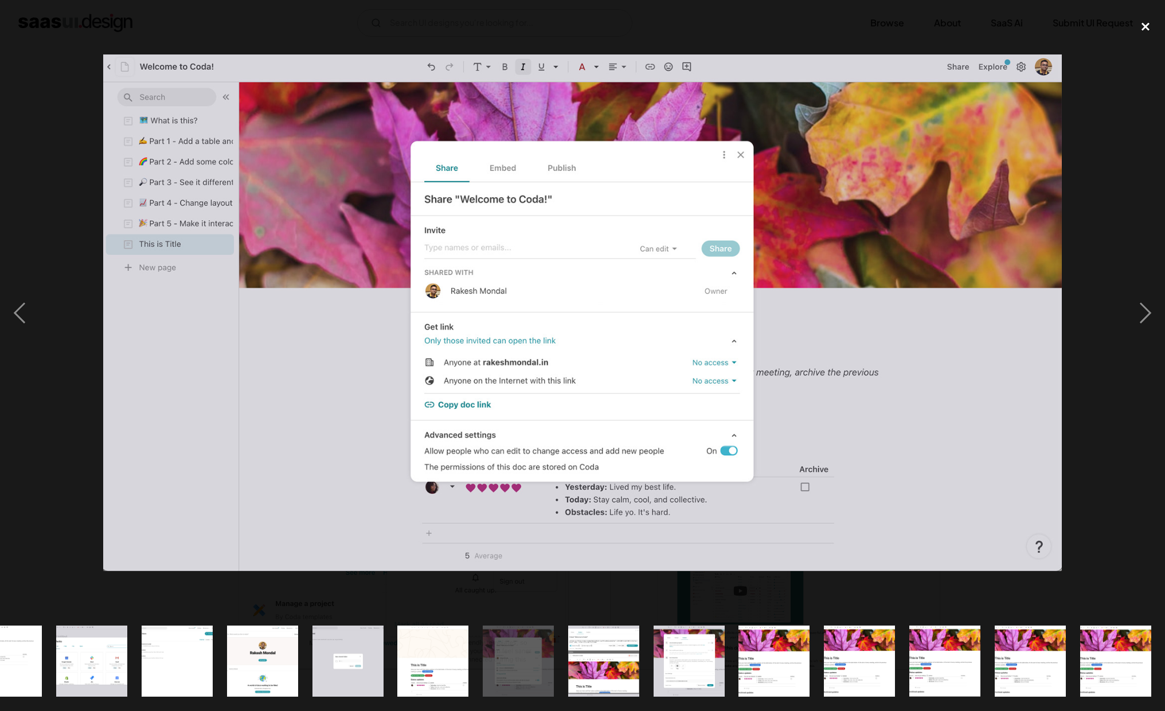
click at [1141, 28] on div "close lightbox" at bounding box center [1145, 26] width 39 height 25
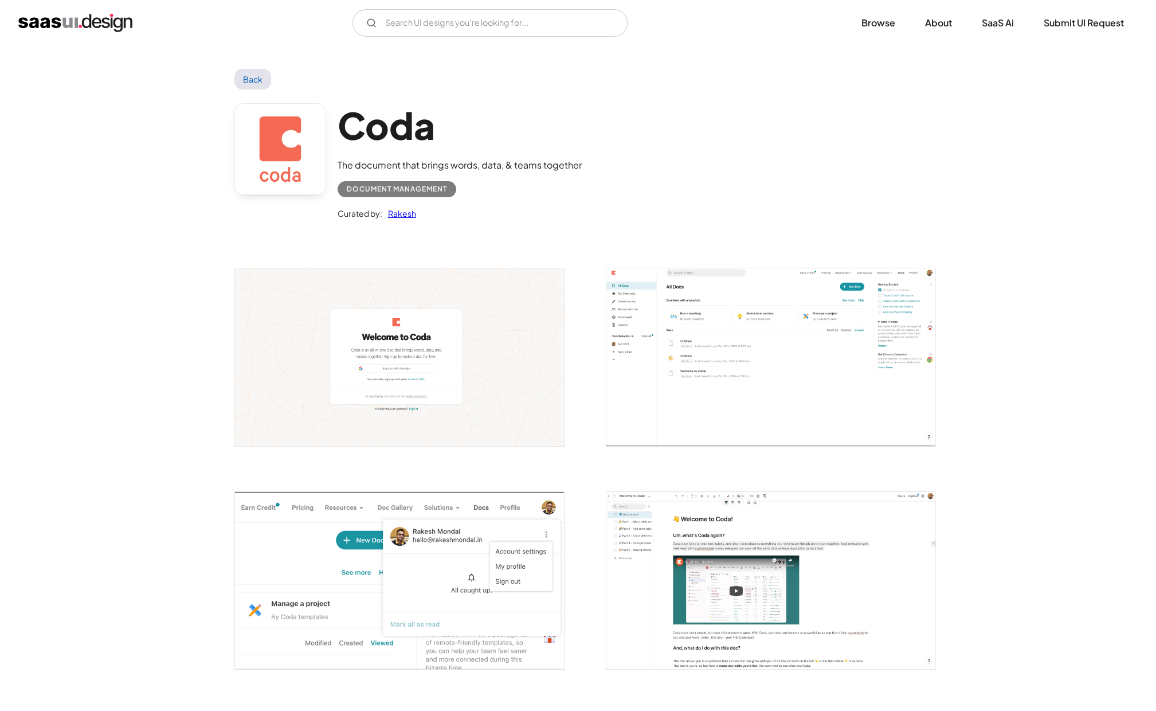
scroll to position [0, 0]
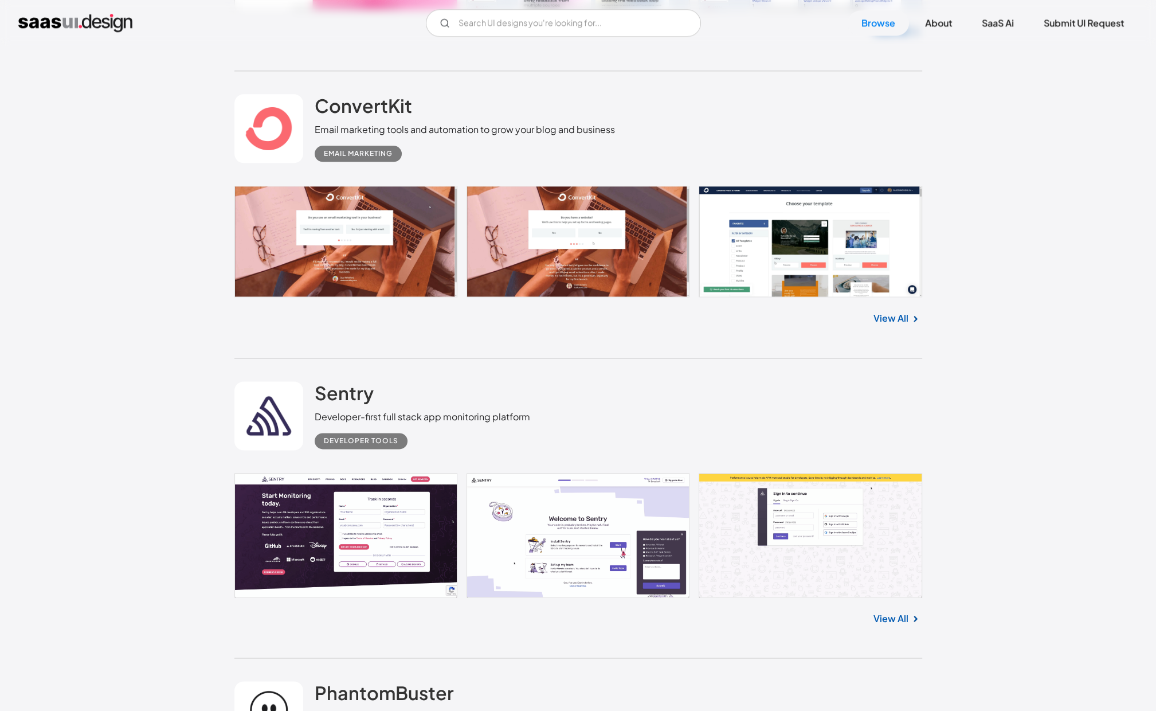
scroll to position [13473, 0]
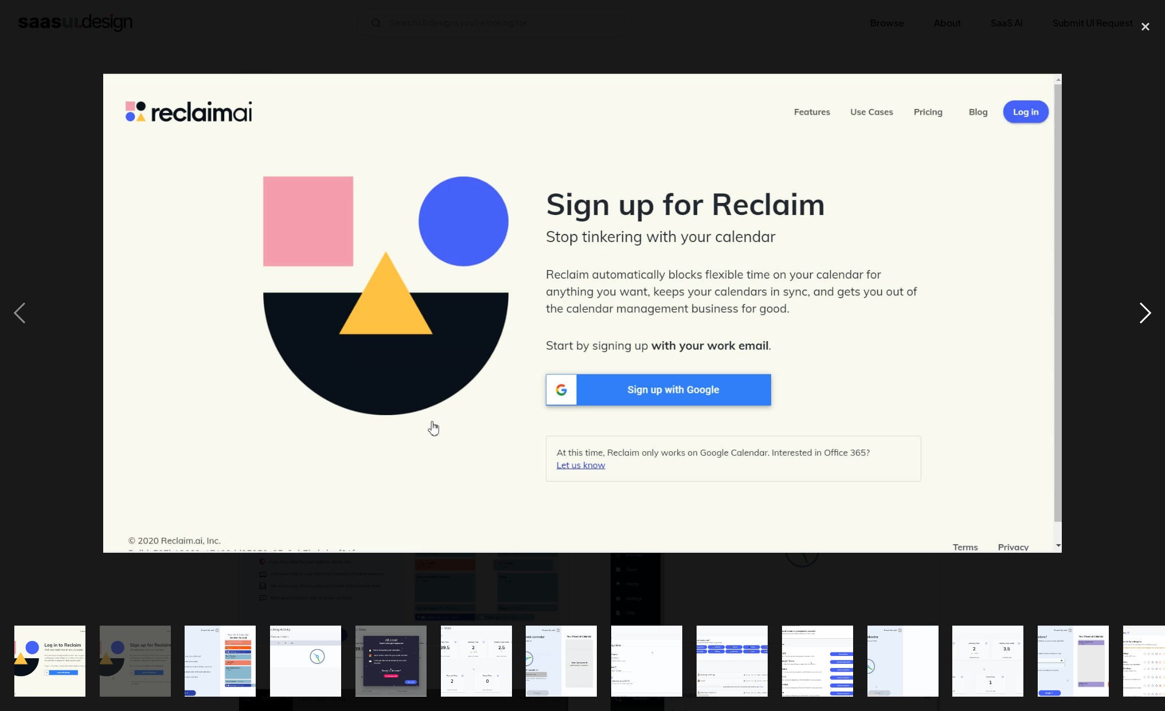
click at [1153, 323] on div "next image" at bounding box center [1145, 312] width 39 height 597
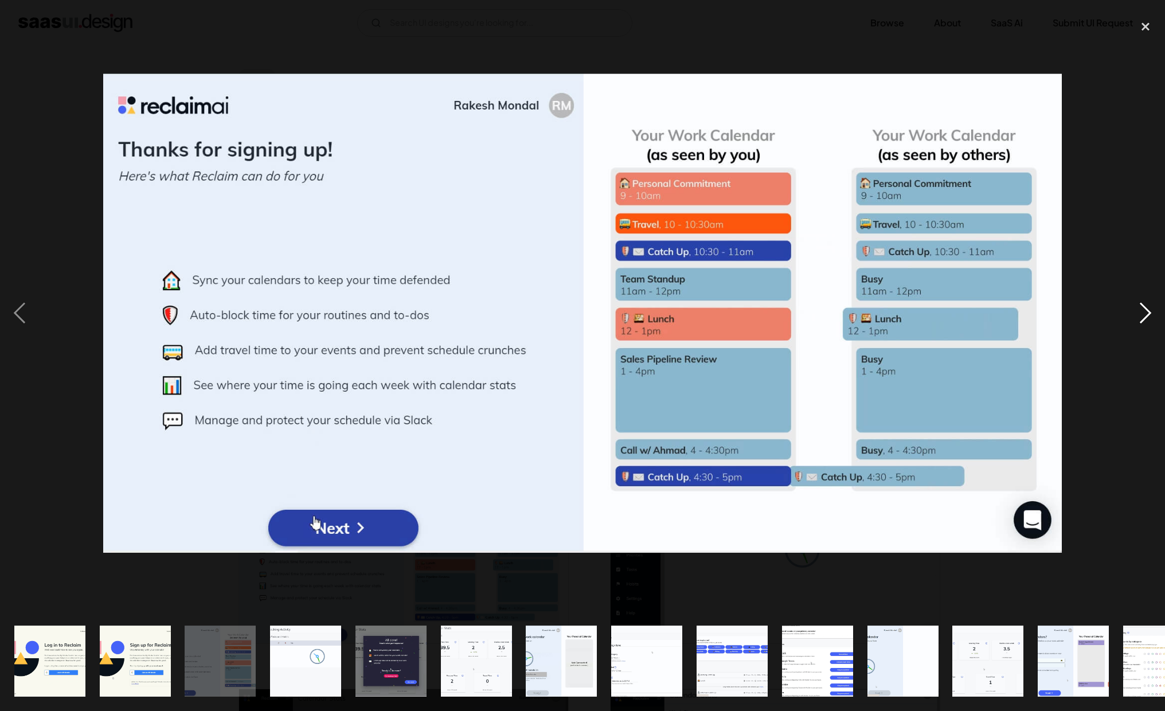
click at [1153, 323] on div "next image" at bounding box center [1145, 312] width 39 height 597
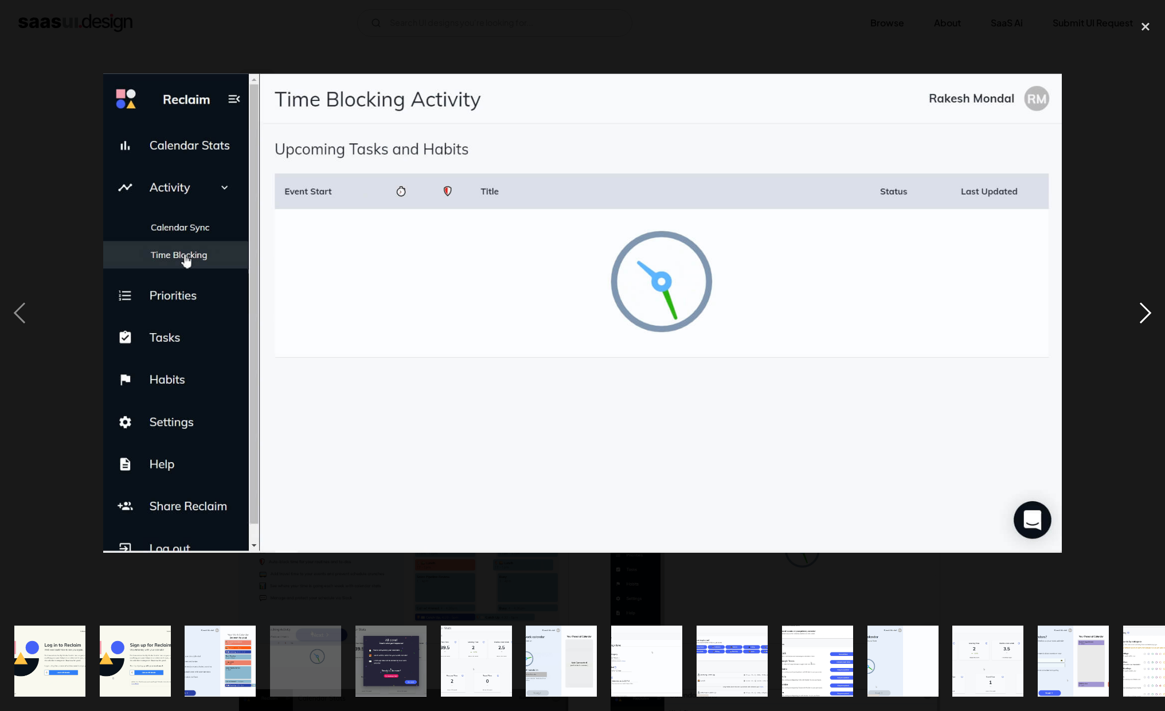
click at [1153, 323] on div "next image" at bounding box center [1145, 312] width 39 height 597
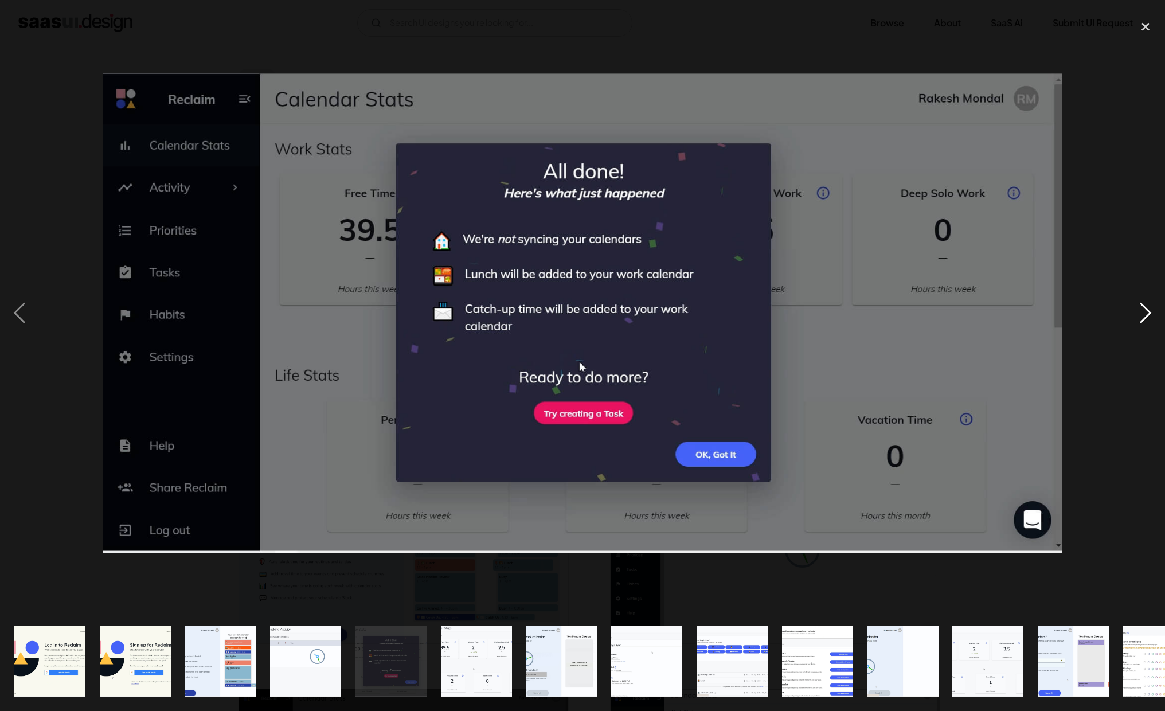
click at [1153, 323] on div "next image" at bounding box center [1145, 312] width 39 height 597
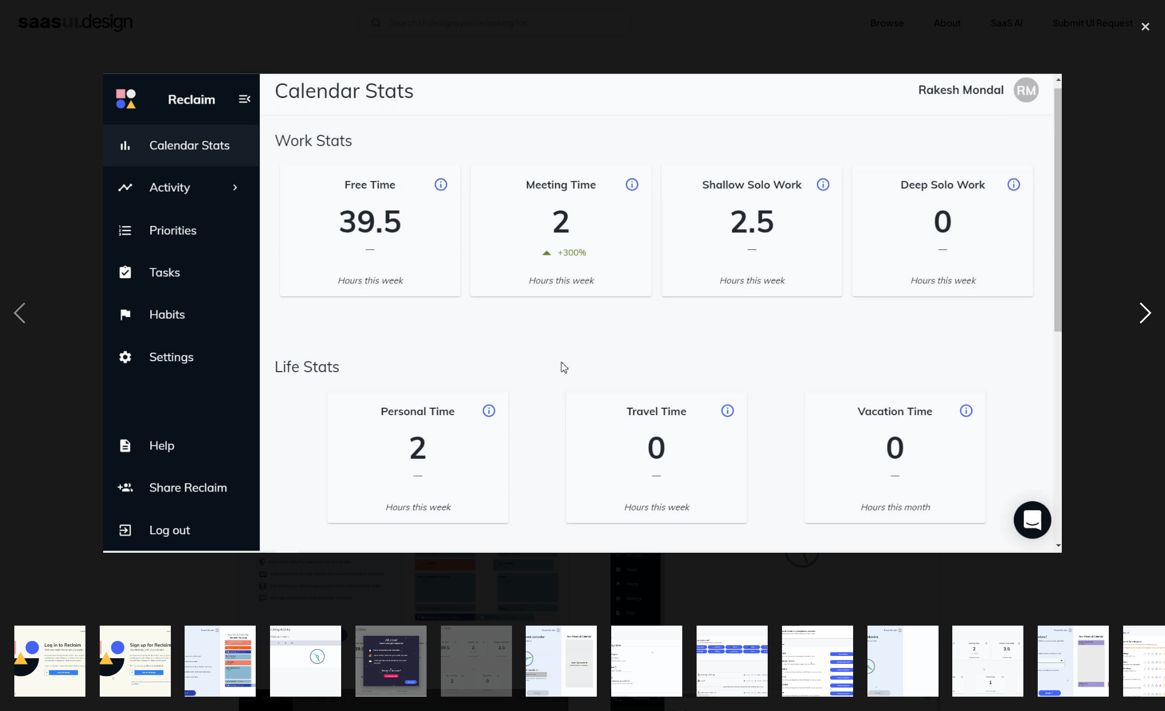
click at [1153, 323] on div "next image" at bounding box center [1145, 312] width 39 height 597
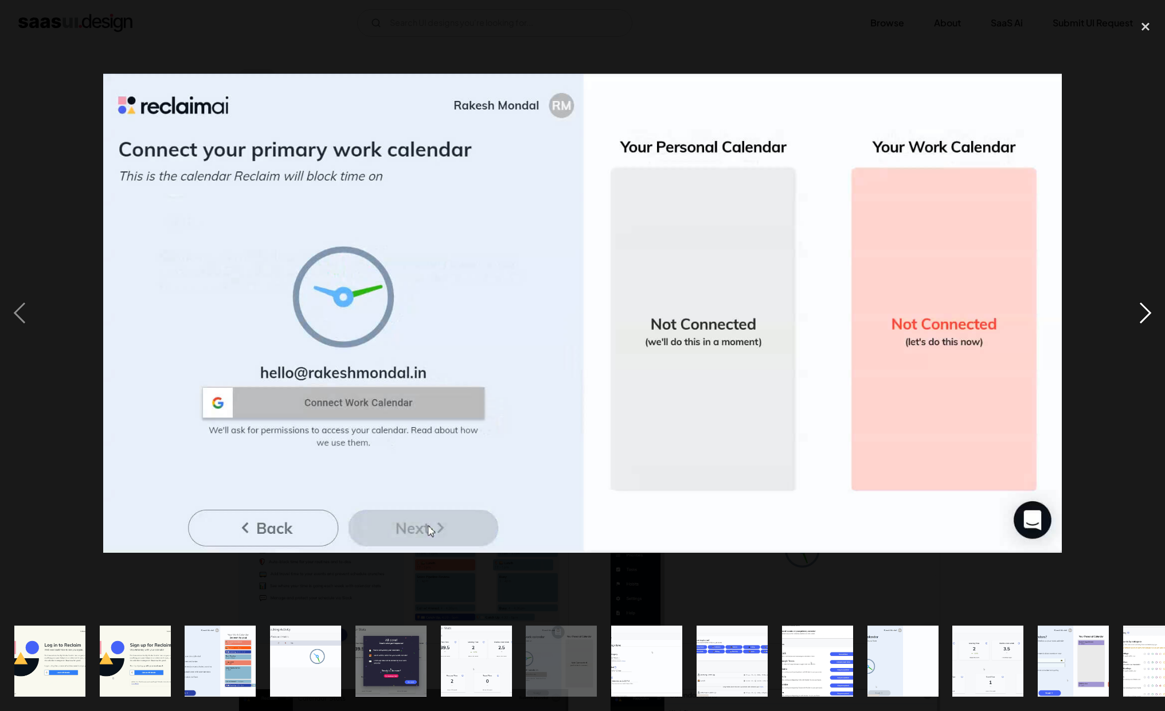
click at [1153, 323] on div "next image" at bounding box center [1145, 312] width 39 height 597
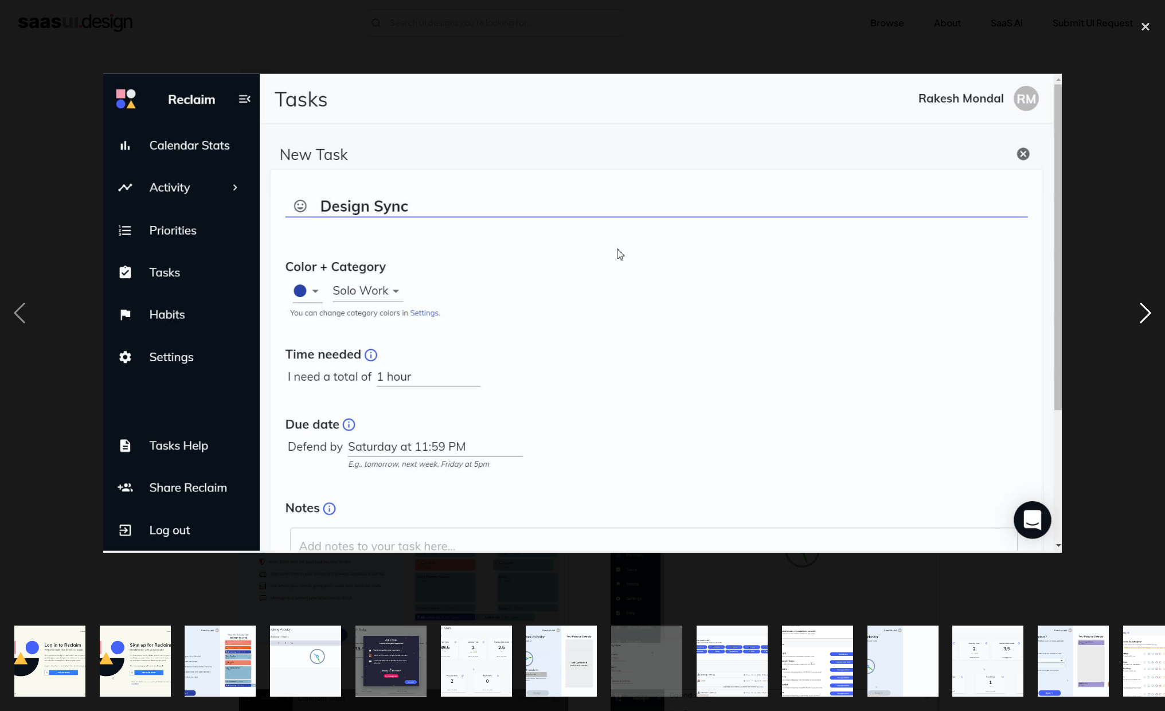
click at [1153, 323] on div "next image" at bounding box center [1145, 312] width 39 height 597
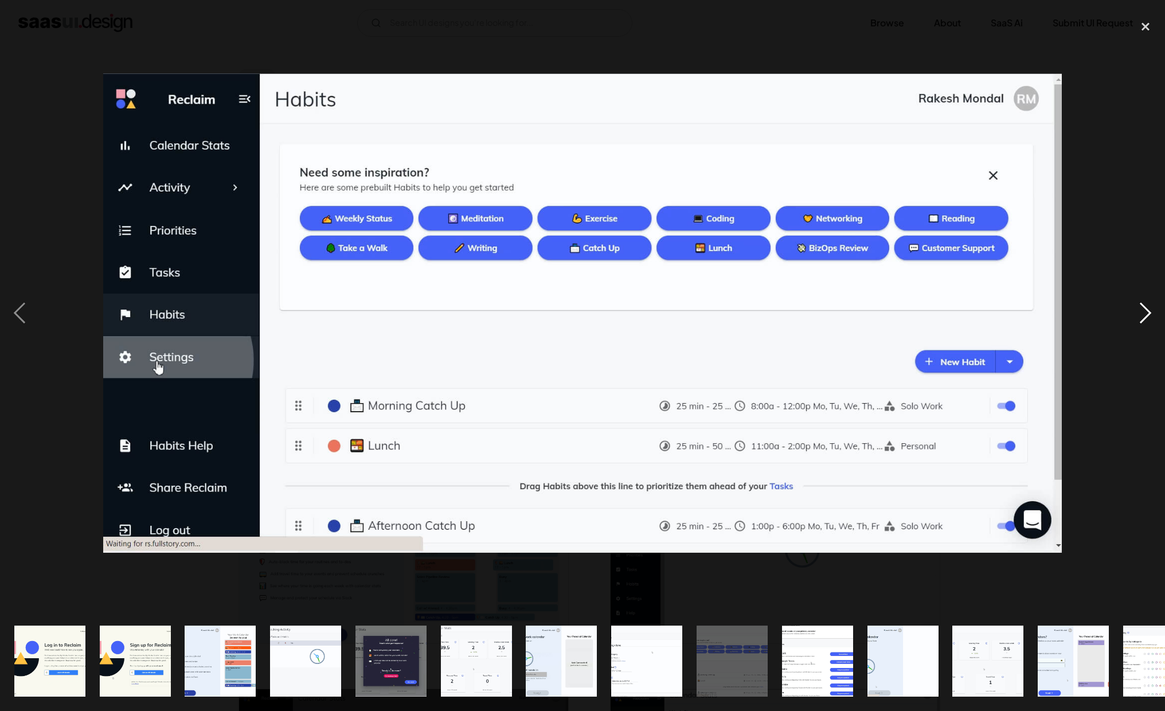
click at [1153, 323] on div "next image" at bounding box center [1145, 312] width 39 height 597
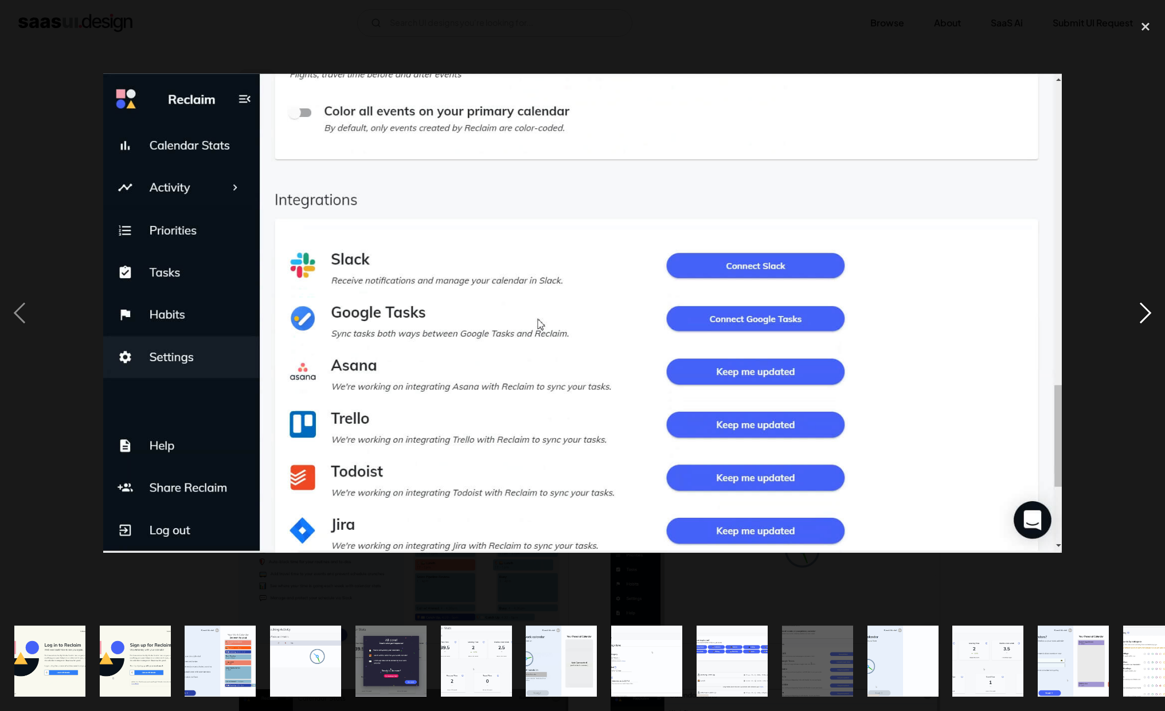
click at [1153, 323] on div "next image" at bounding box center [1145, 312] width 39 height 597
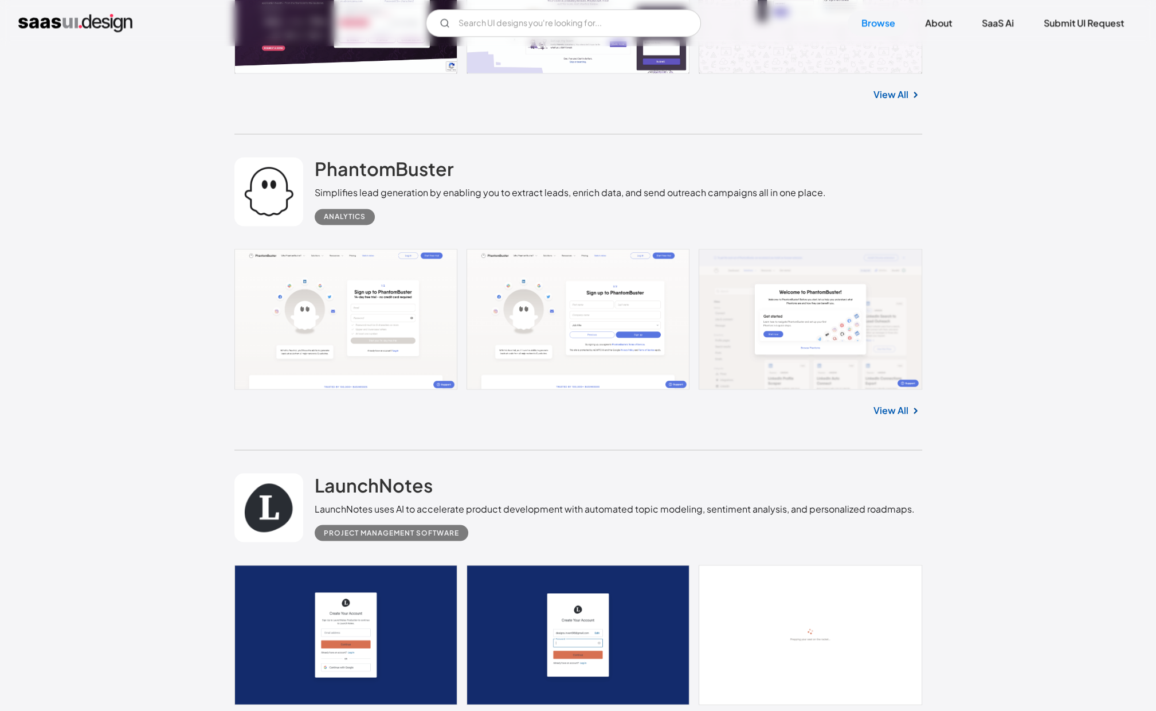
scroll to position [14045, 0]
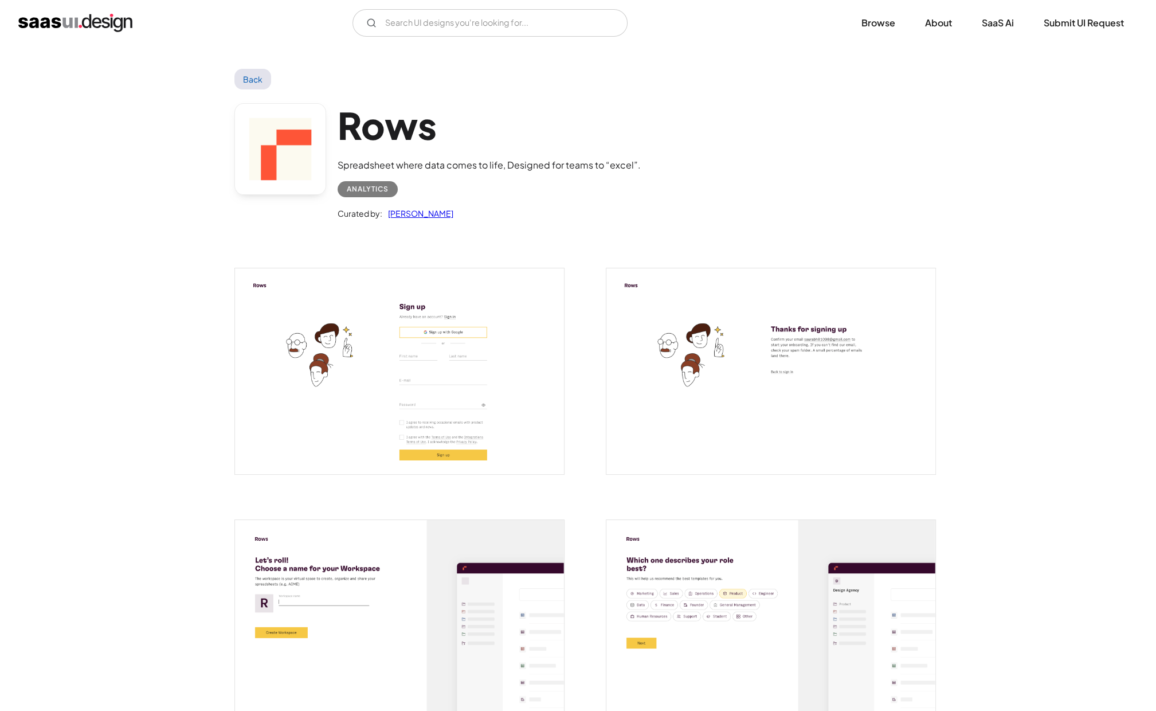
click at [409, 362] on img "open lightbox" at bounding box center [399, 371] width 329 height 206
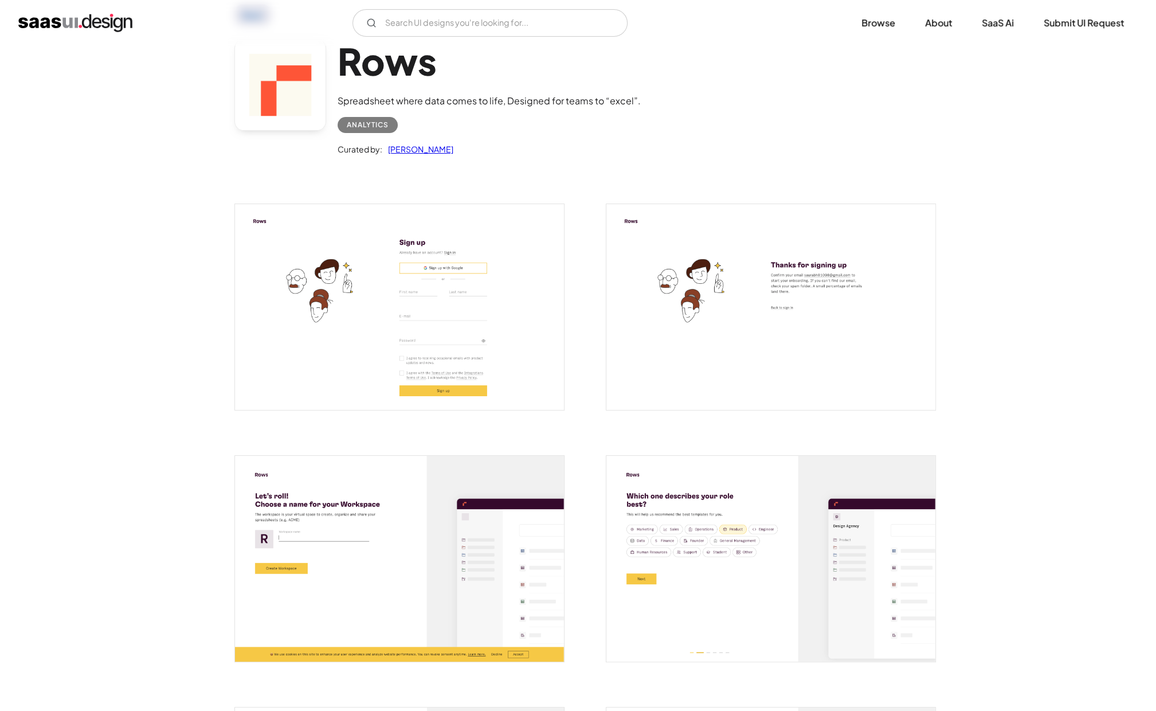
scroll to position [68, 0]
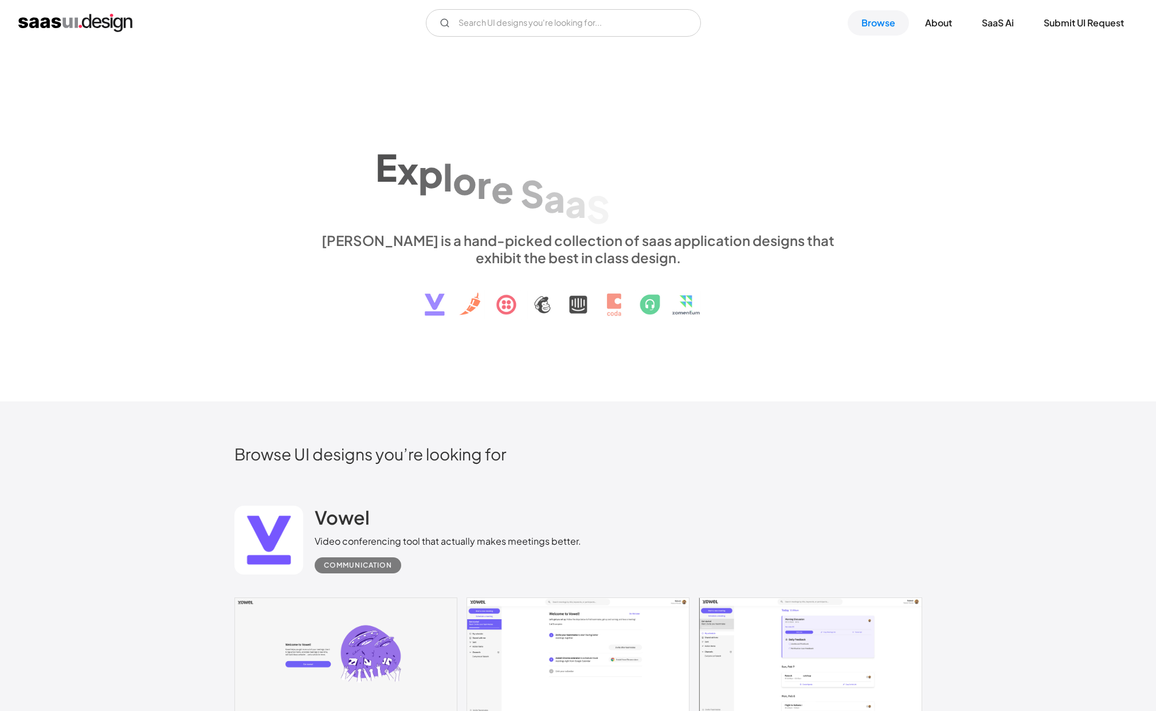
scroll to position [13365, 0]
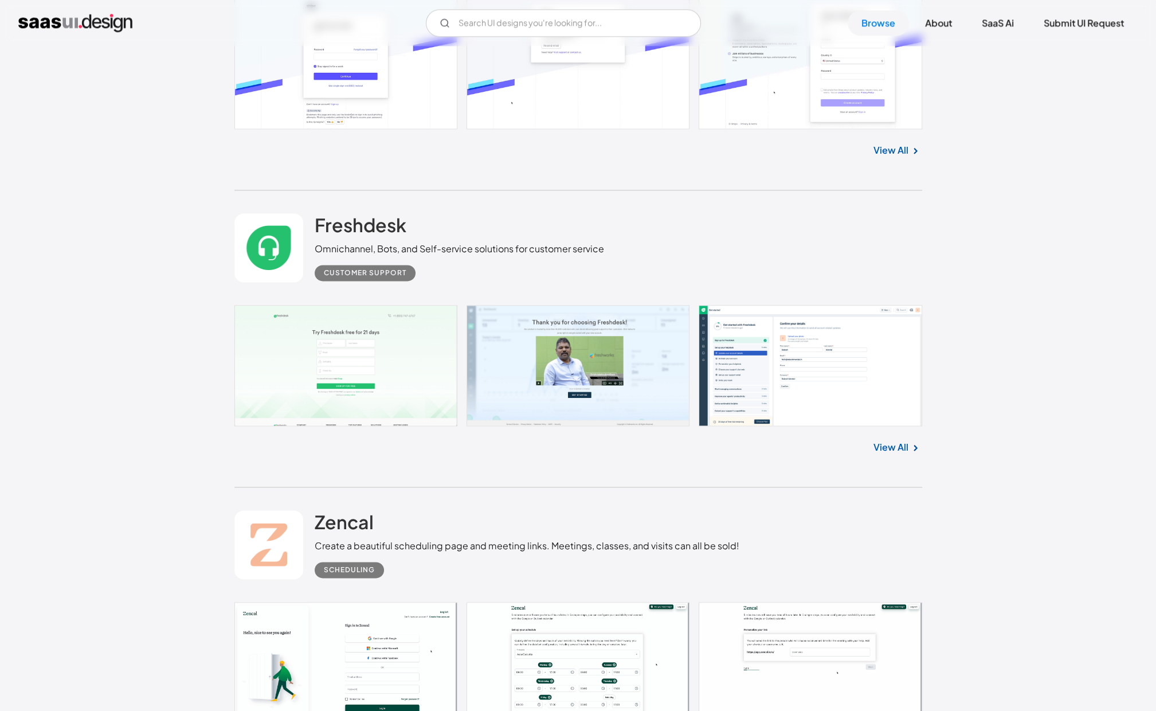
scroll to position [19471, 0]
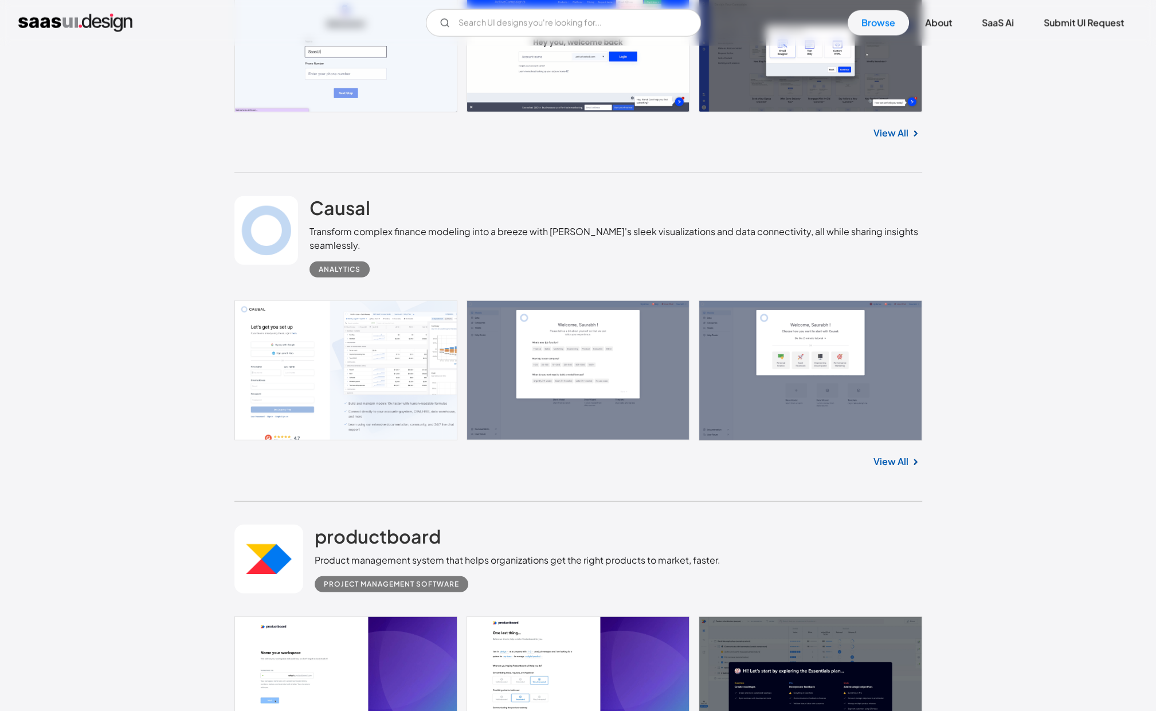
scroll to position [21312, 0]
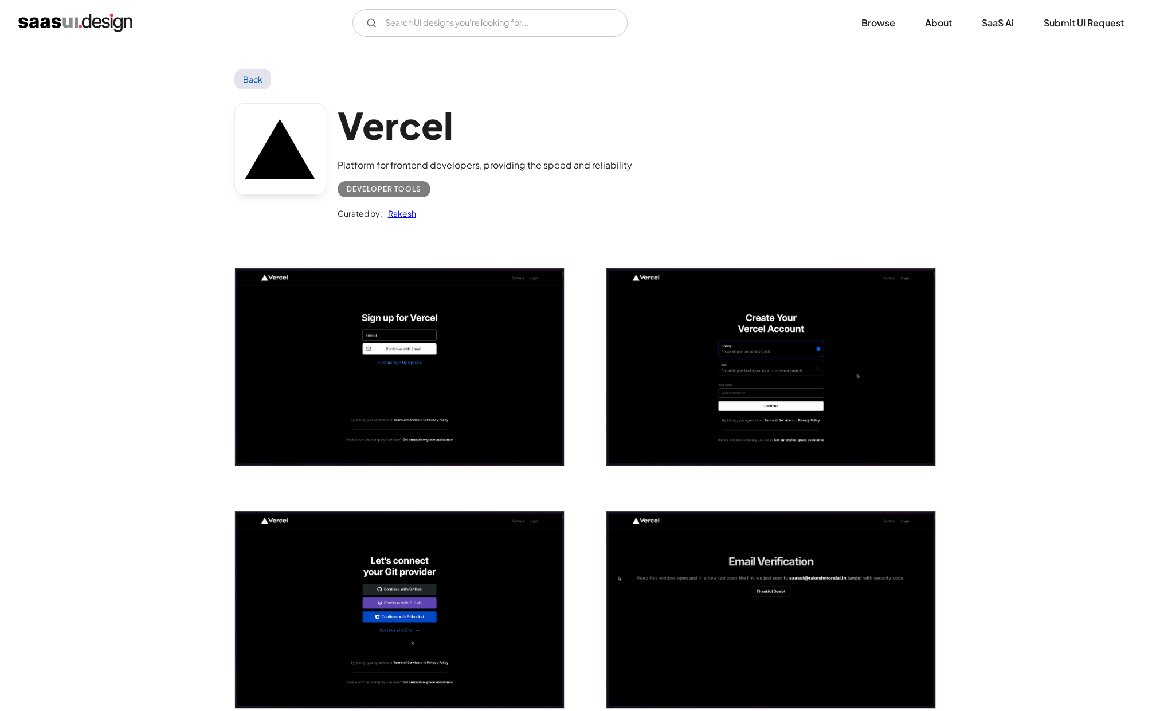
click at [473, 304] on img "open lightbox" at bounding box center [399, 366] width 329 height 197
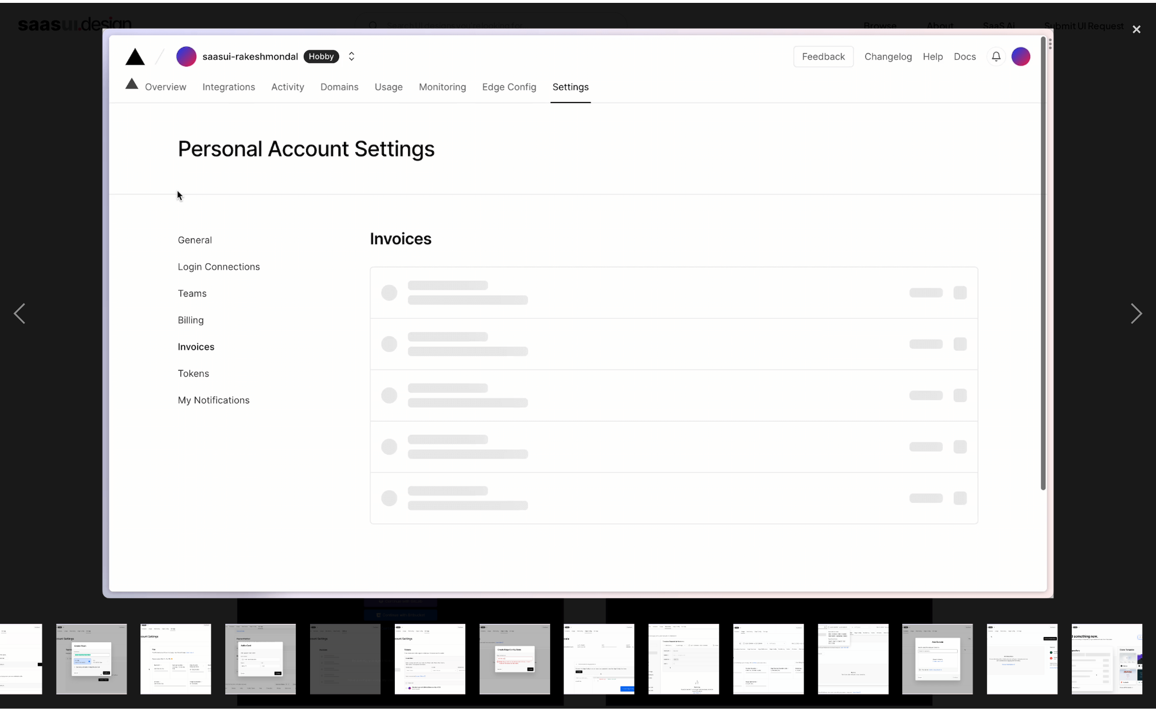
scroll to position [0, 811]
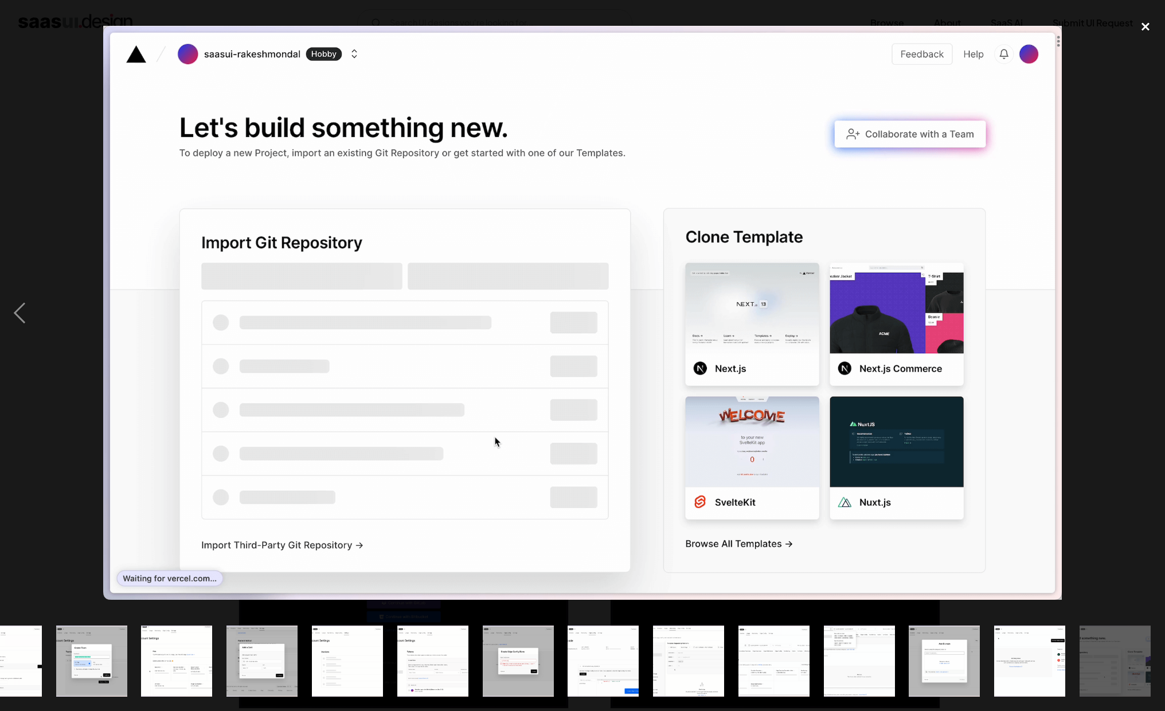
click at [1148, 24] on div "close lightbox" at bounding box center [1145, 26] width 39 height 25
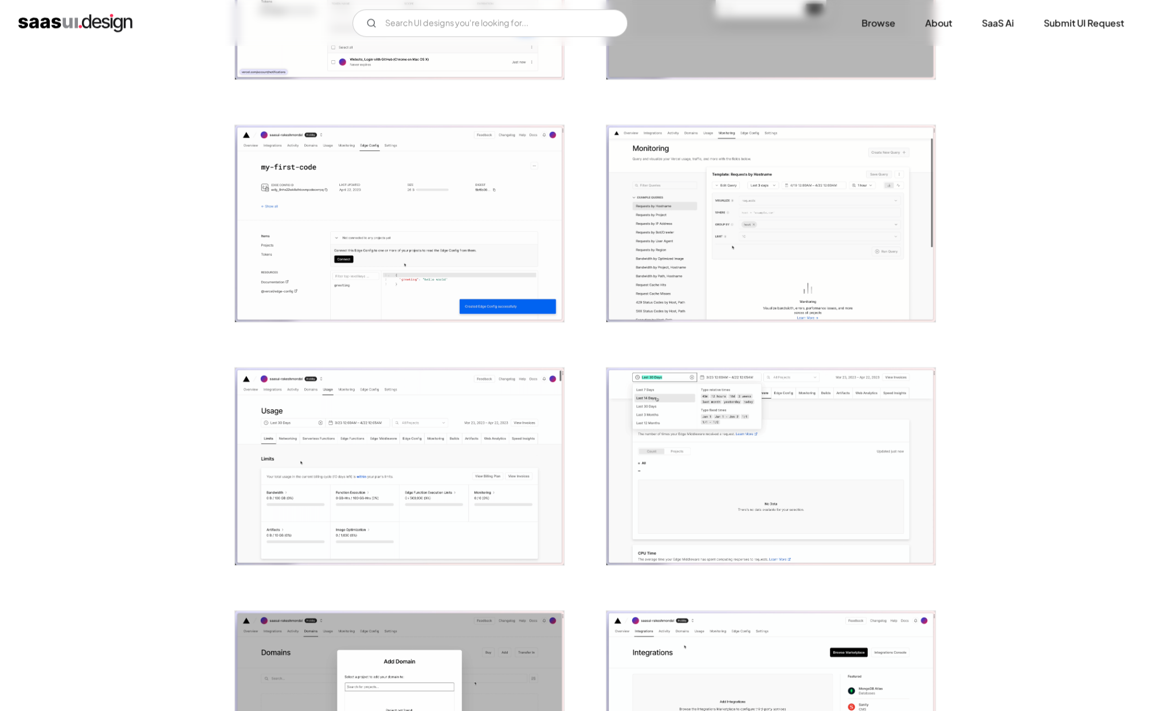
scroll to position [2839, 0]
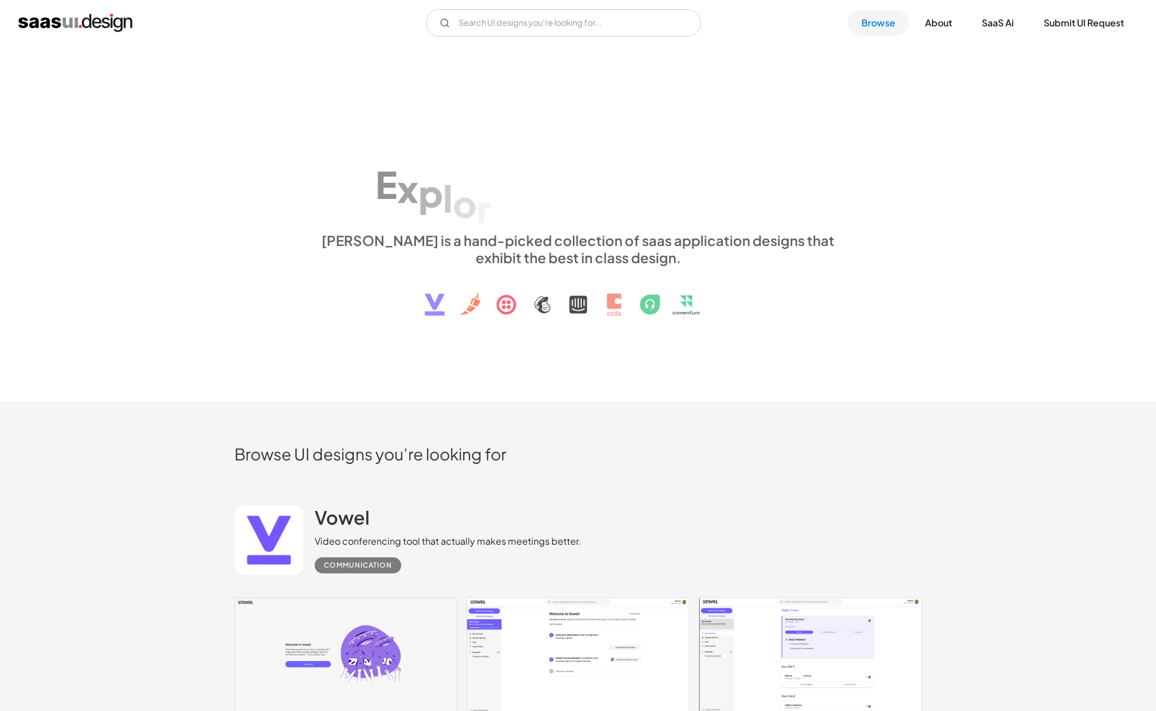
scroll to position [18637, 0]
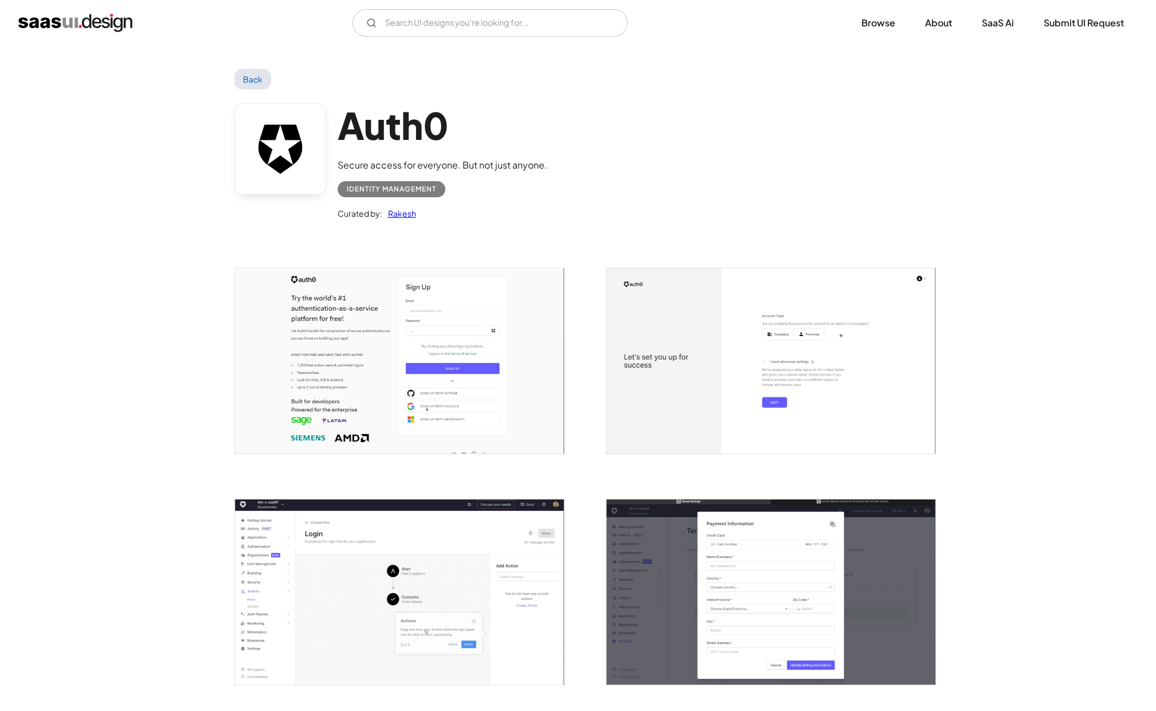
click at [393, 424] on img "open lightbox" at bounding box center [399, 360] width 329 height 185
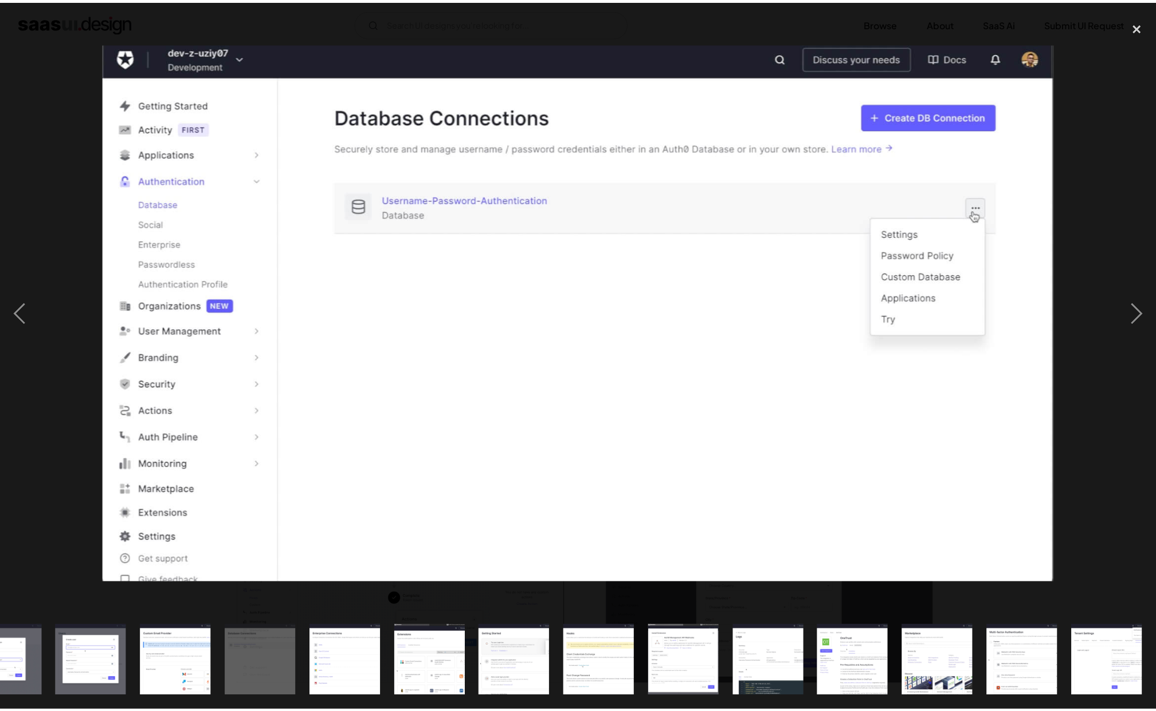
scroll to position [0, 896]
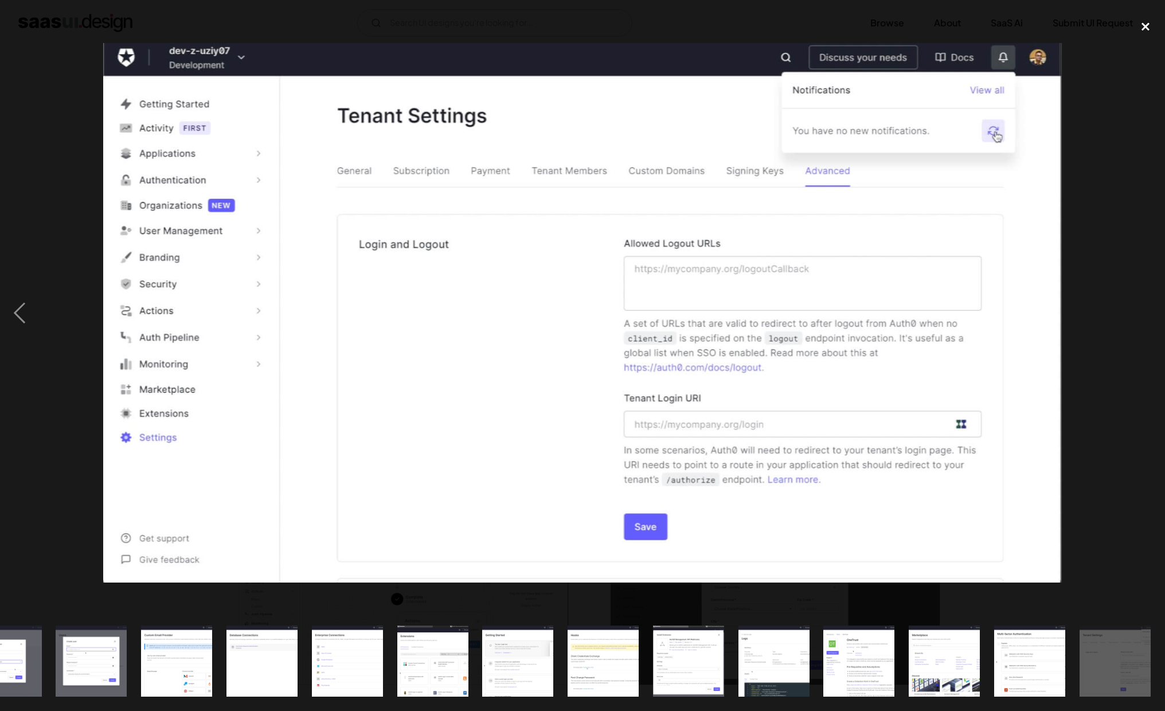
click at [1142, 35] on div "close lightbox" at bounding box center [1145, 26] width 39 height 25
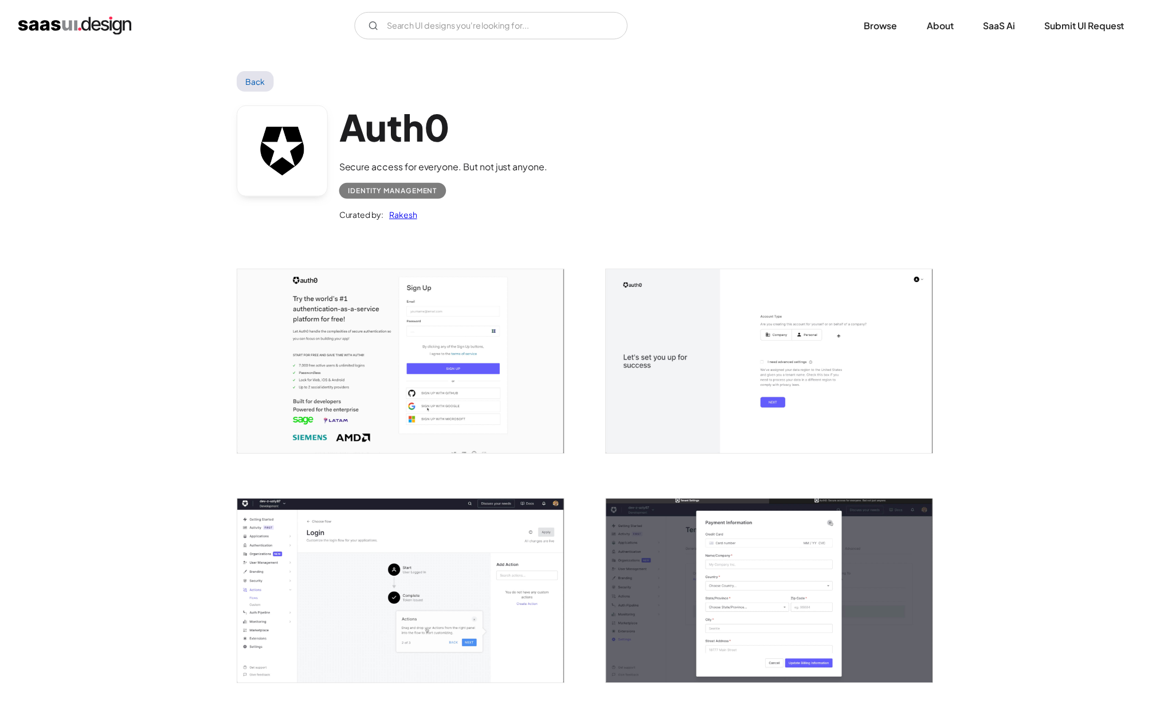
scroll to position [0, 0]
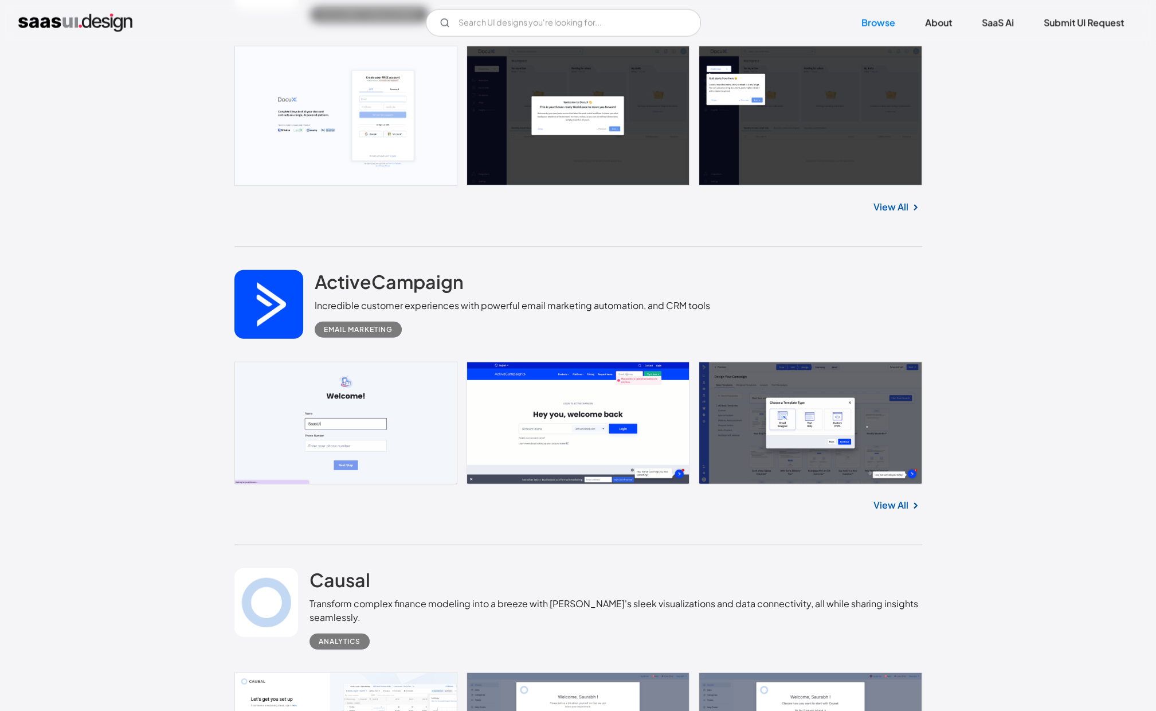
scroll to position [20941, 0]
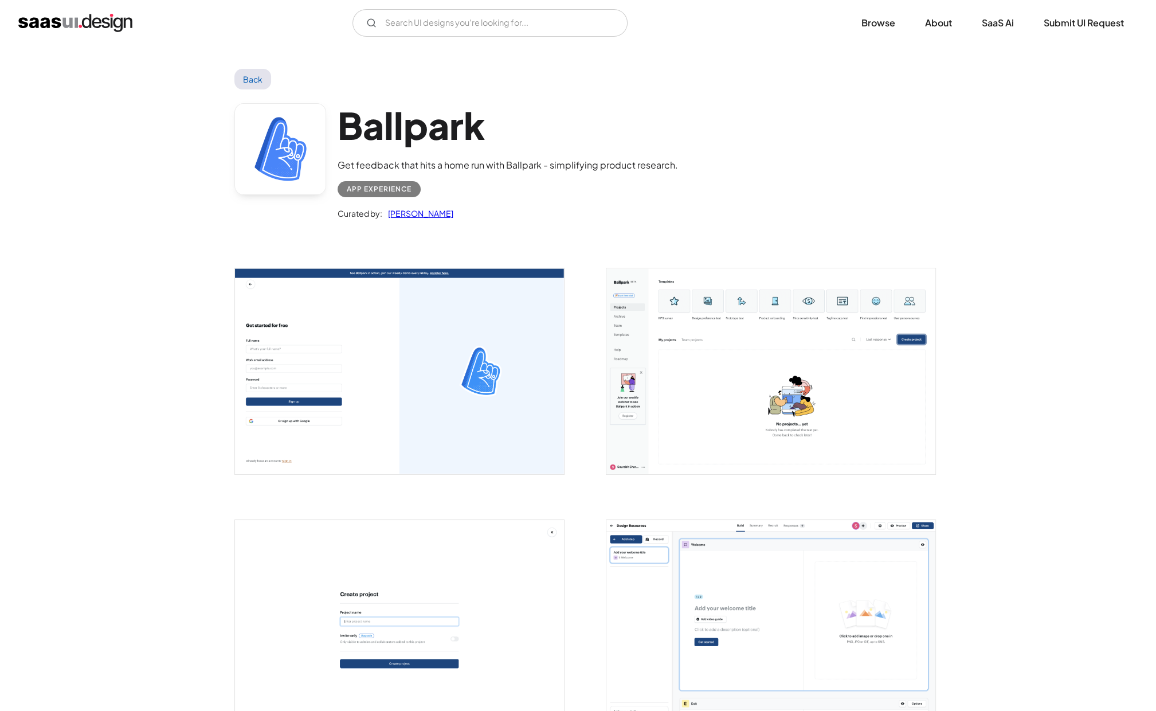
drag, startPoint x: 0, startPoint y: 0, endPoint x: 384, endPoint y: 357, distance: 524.0
click at [384, 357] on img "open lightbox" at bounding box center [399, 371] width 329 height 206
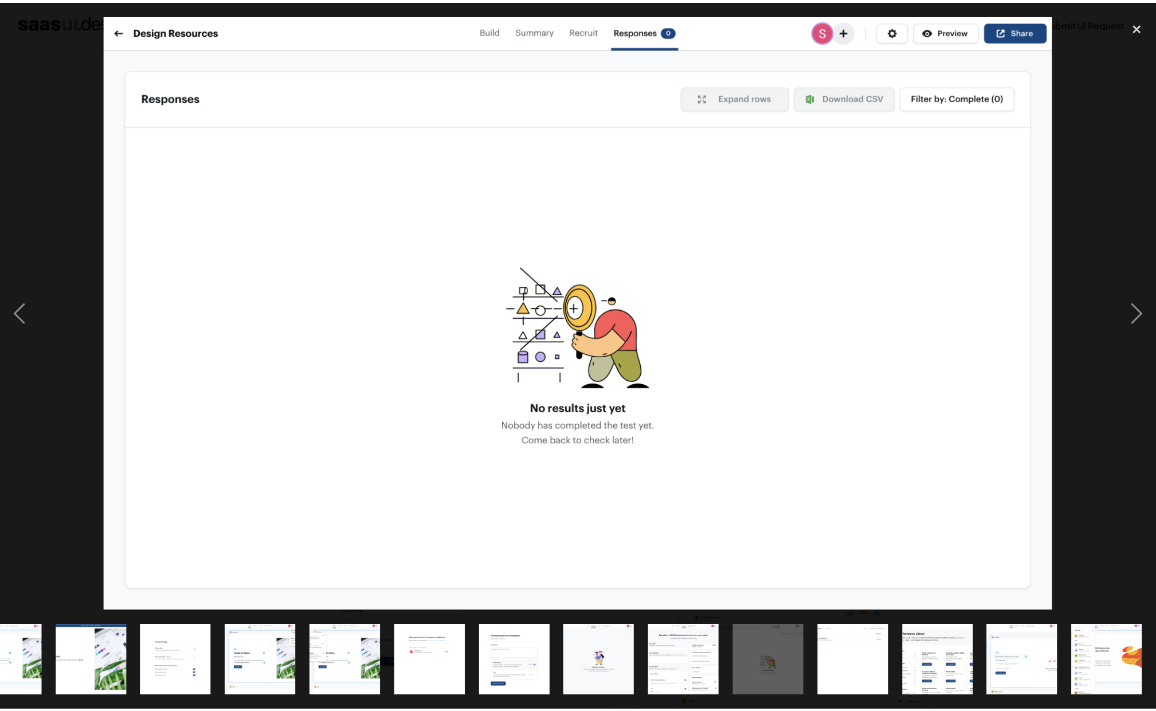
scroll to position [0, 385]
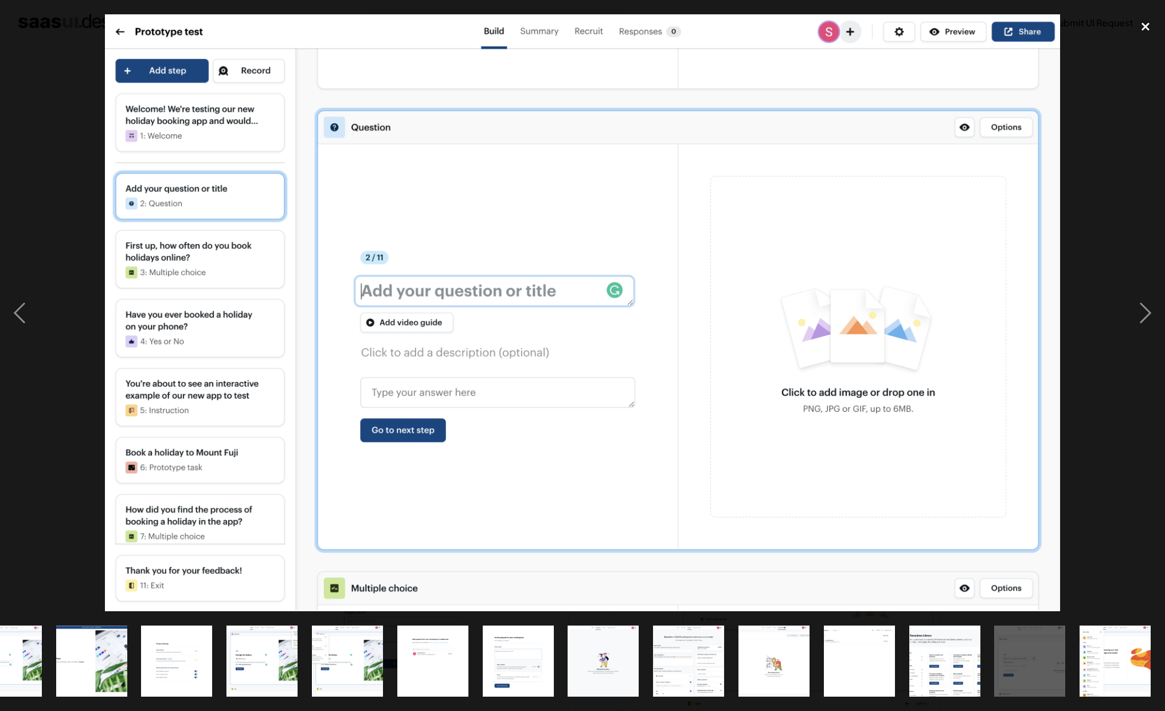
click at [1136, 28] on div "close lightbox" at bounding box center [1145, 26] width 39 height 25
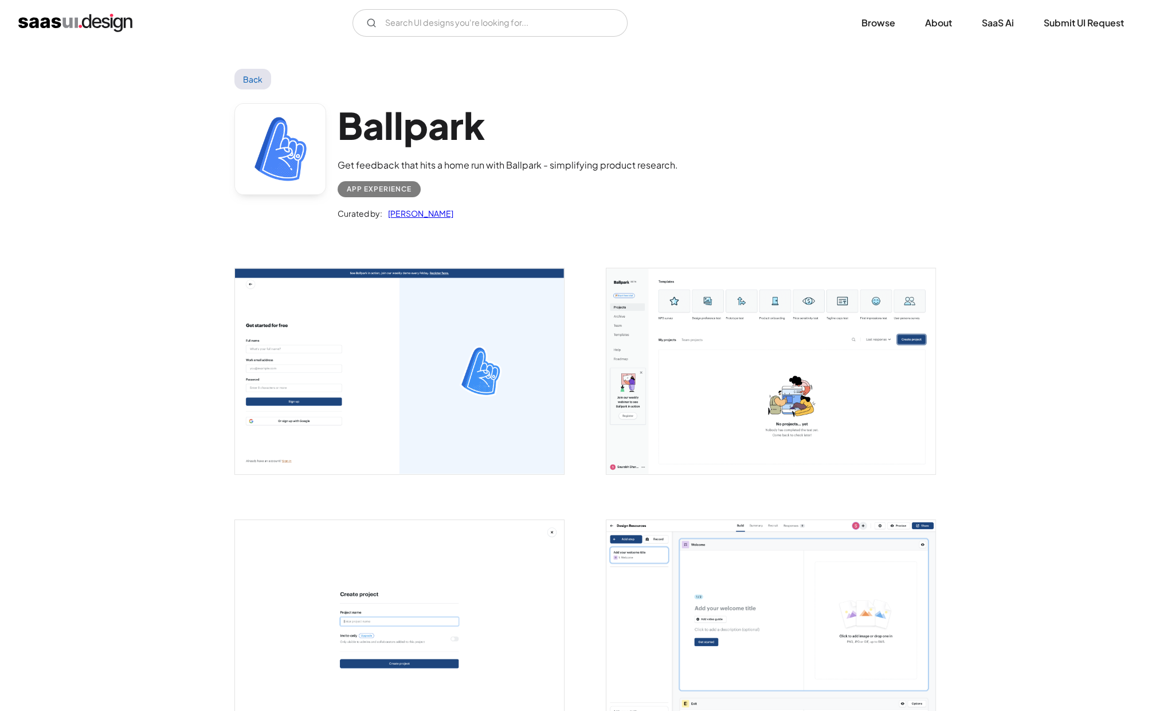
scroll to position [0, 0]
click at [505, 105] on h1 "Ballpark" at bounding box center [508, 125] width 340 height 44
